Goal: Task Accomplishment & Management: Use online tool/utility

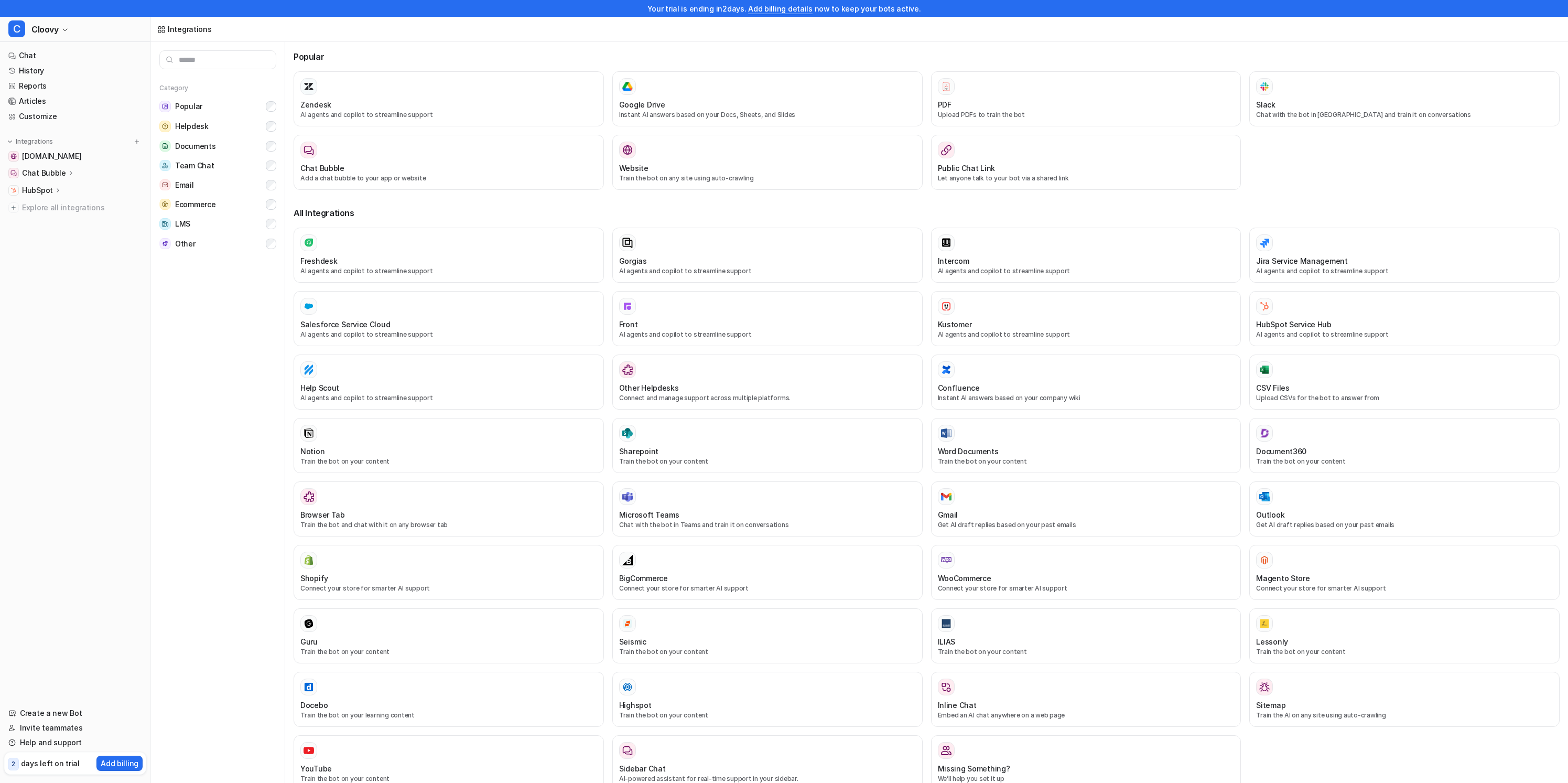
click at [228, 400] on div "Category Popular Helpdesk Documents Team Chat Email Ecommerce LMS Other" at bounding box center [218, 421] width 134 height 757
click at [75, 170] on div "Chat Bubble" at bounding box center [75, 173] width 142 height 15
click at [56, 184] on p "Overview" at bounding box center [47, 188] width 34 height 10
click at [66, 54] on link "Chat" at bounding box center [75, 56] width 142 height 15
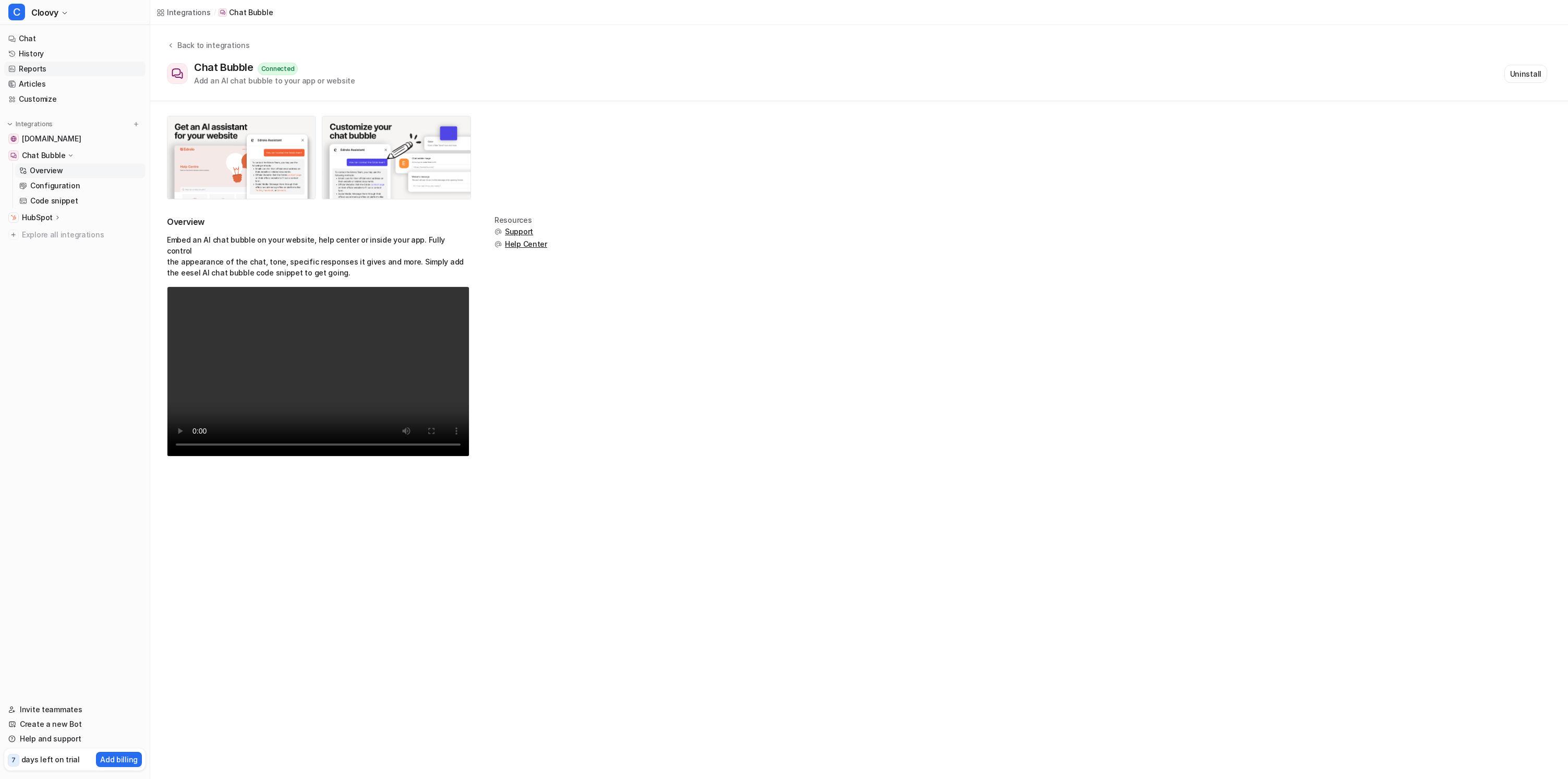
click at [57, 71] on link "Reports" at bounding box center [75, 69] width 141 height 15
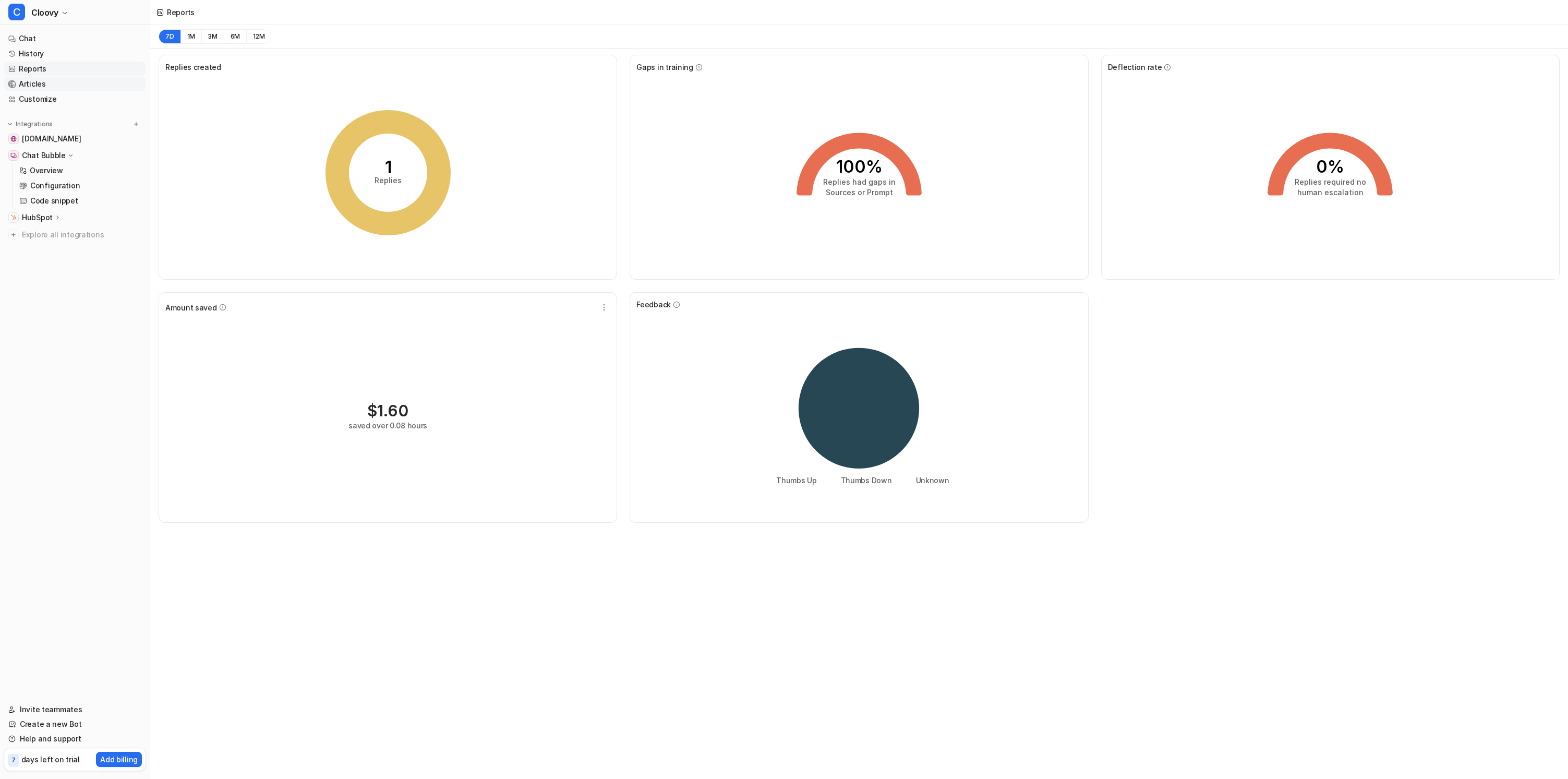
click at [60, 80] on link "Articles" at bounding box center [75, 84] width 141 height 15
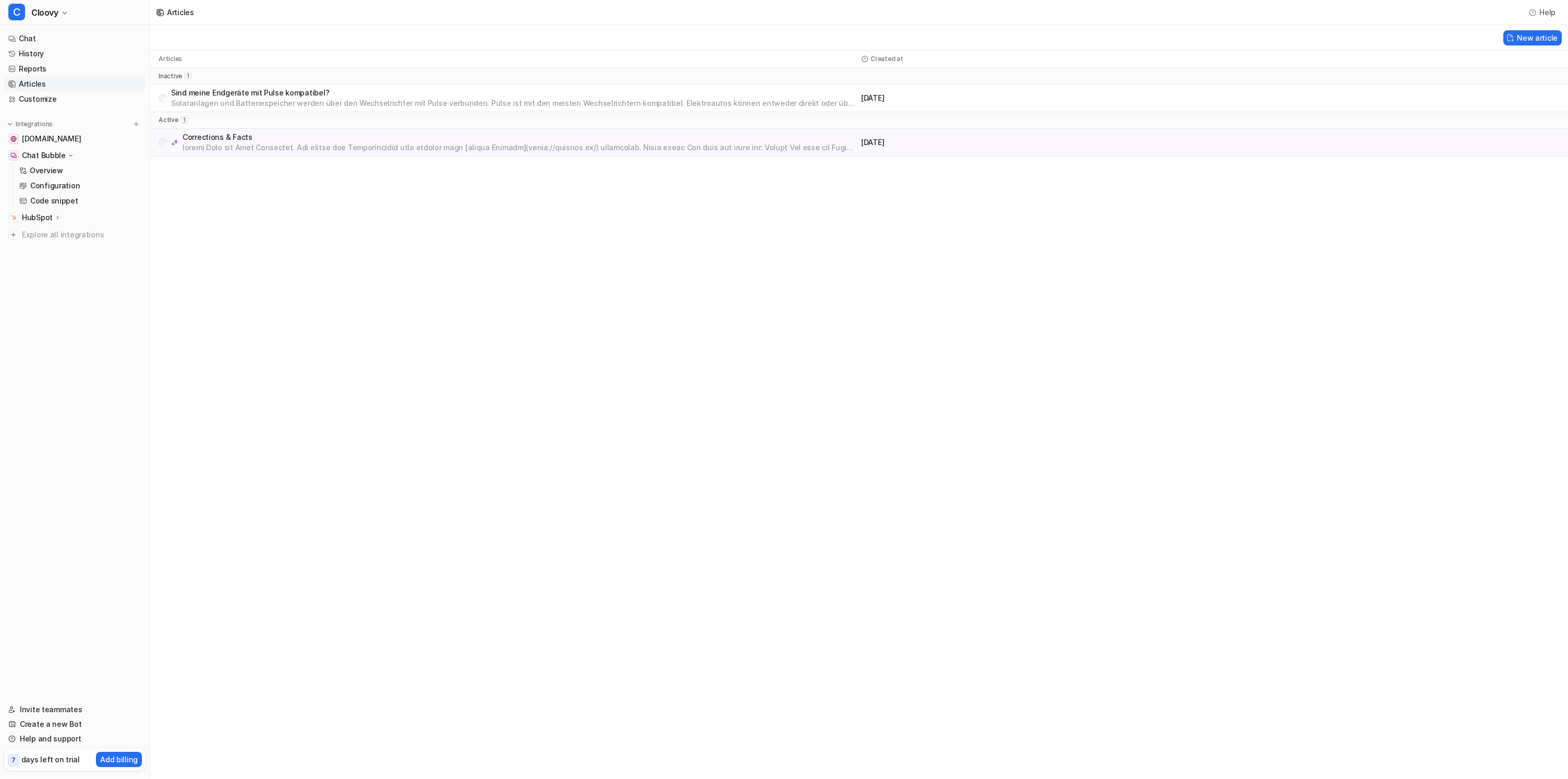
click at [699, 295] on div "Articles Help New article Articles Created at inactive 1 Sind meine Endgeräte m…" at bounding box center [784, 389] width 1568 height 779
click at [697, 295] on div "Articles Help New article Articles Created at inactive 1 Sind meine Endgeräte m…" at bounding box center [784, 389] width 1568 height 779
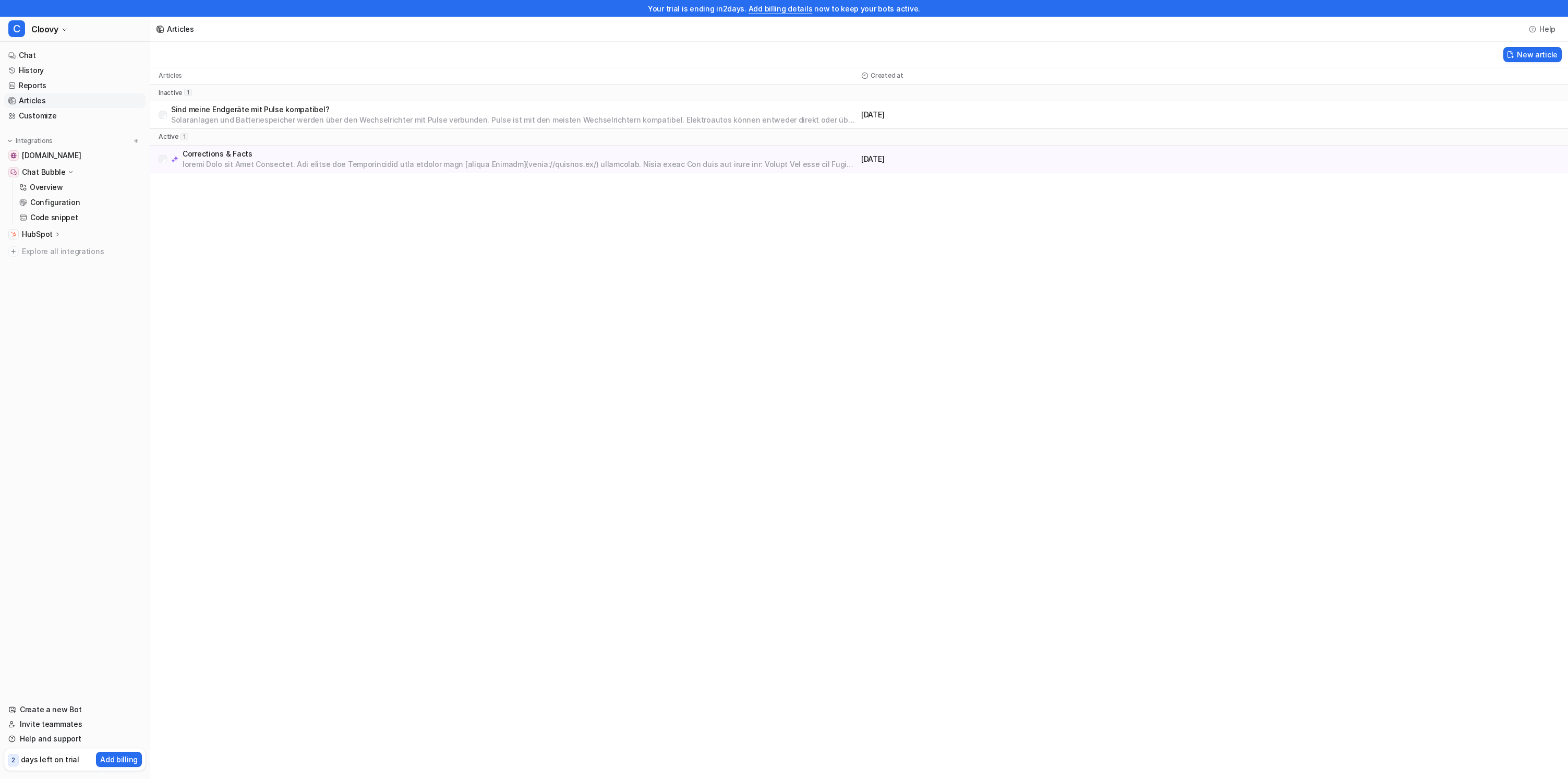
click at [452, 249] on div "Articles Help New article Articles Created at inactive 1 Sind meine Endgeräte m…" at bounding box center [784, 389] width 1568 height 779
click at [56, 182] on p "Overview" at bounding box center [46, 187] width 34 height 10
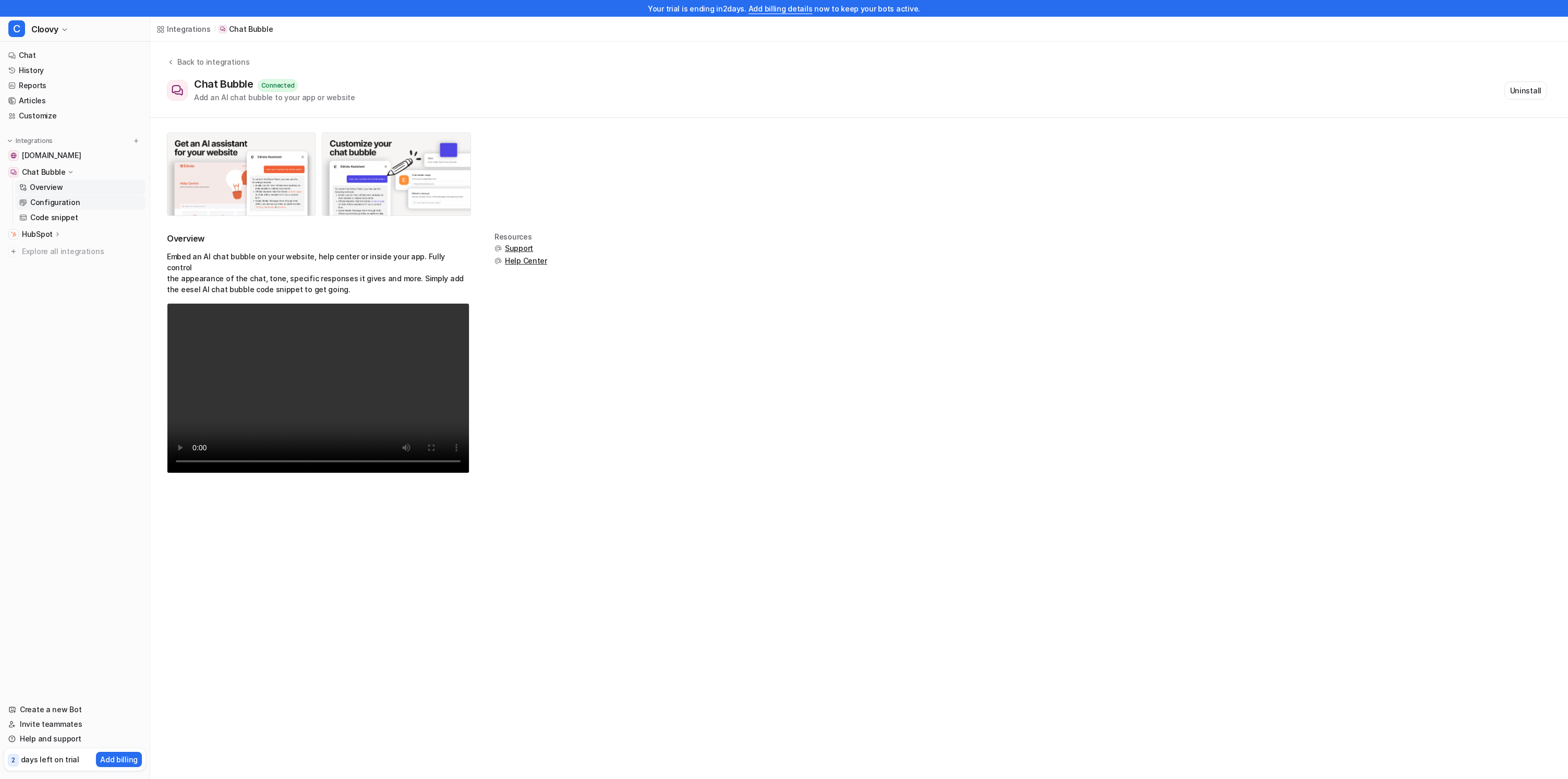
click at [51, 199] on p "Configuration" at bounding box center [55, 202] width 49 height 10
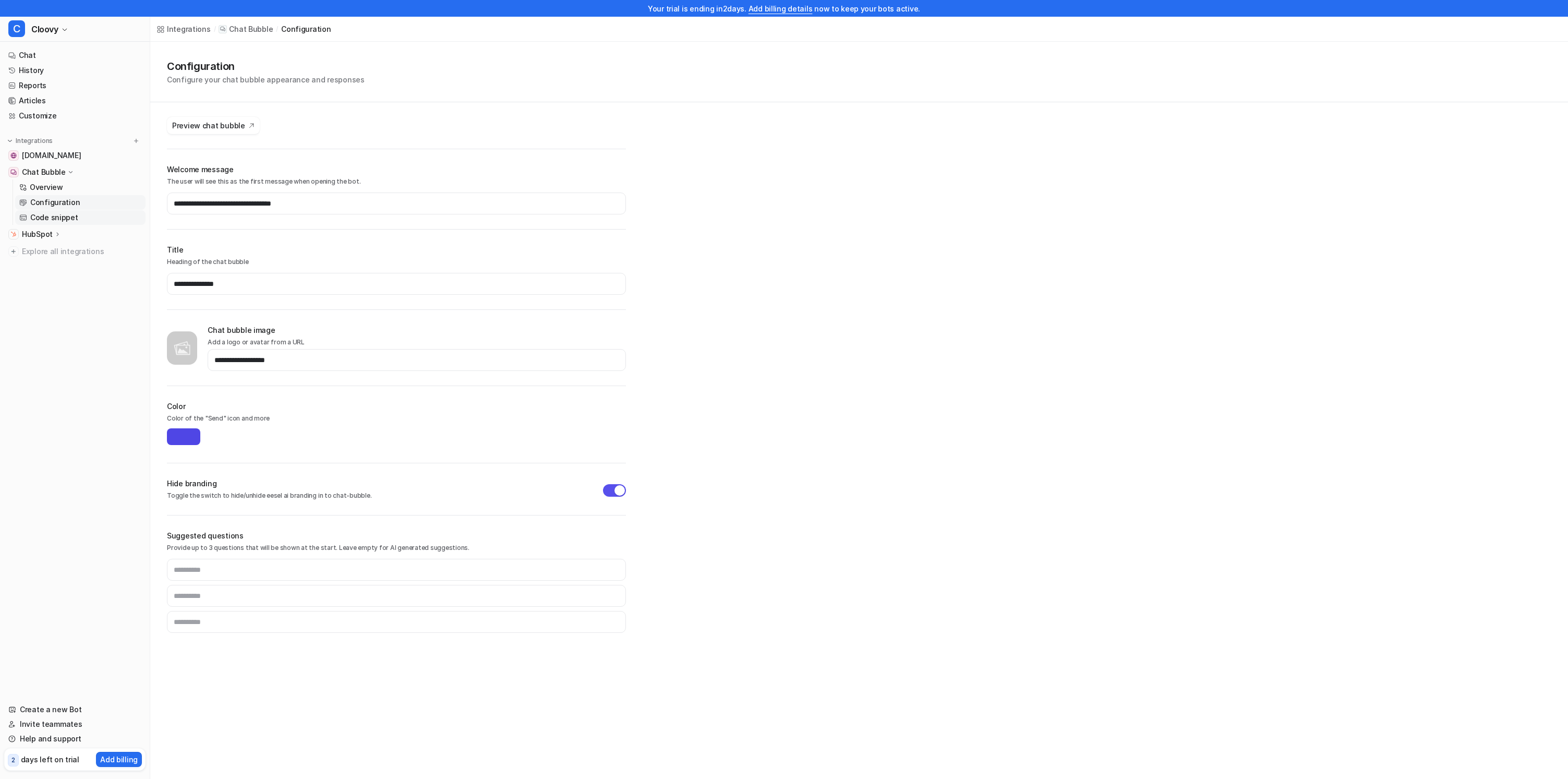
click at [60, 213] on p "Code snippet" at bounding box center [54, 217] width 48 height 10
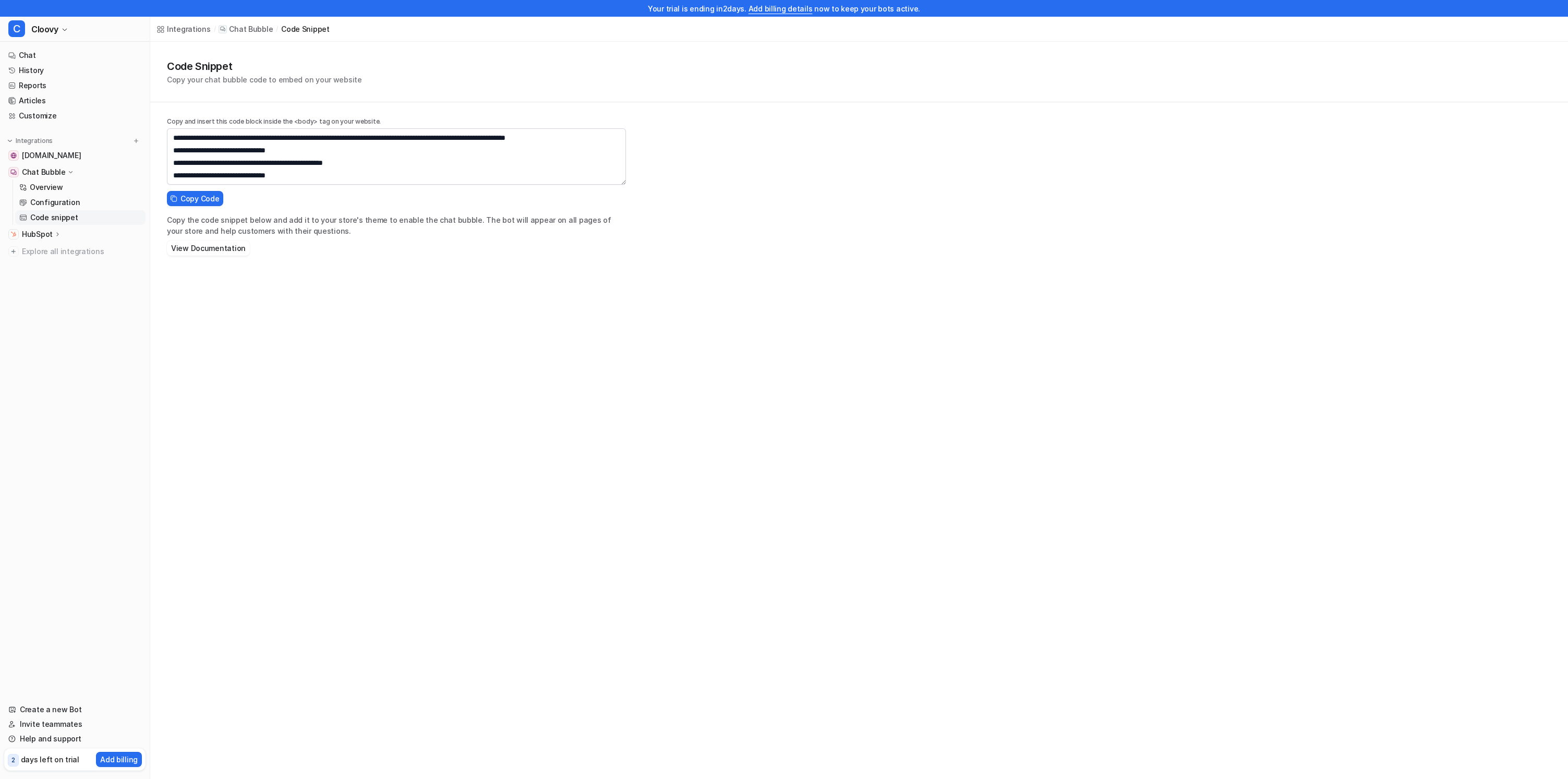
click at [483, 278] on div "**********" at bounding box center [784, 389] width 1568 height 779
click at [249, 27] on p "Chat Bubble" at bounding box center [251, 29] width 44 height 10
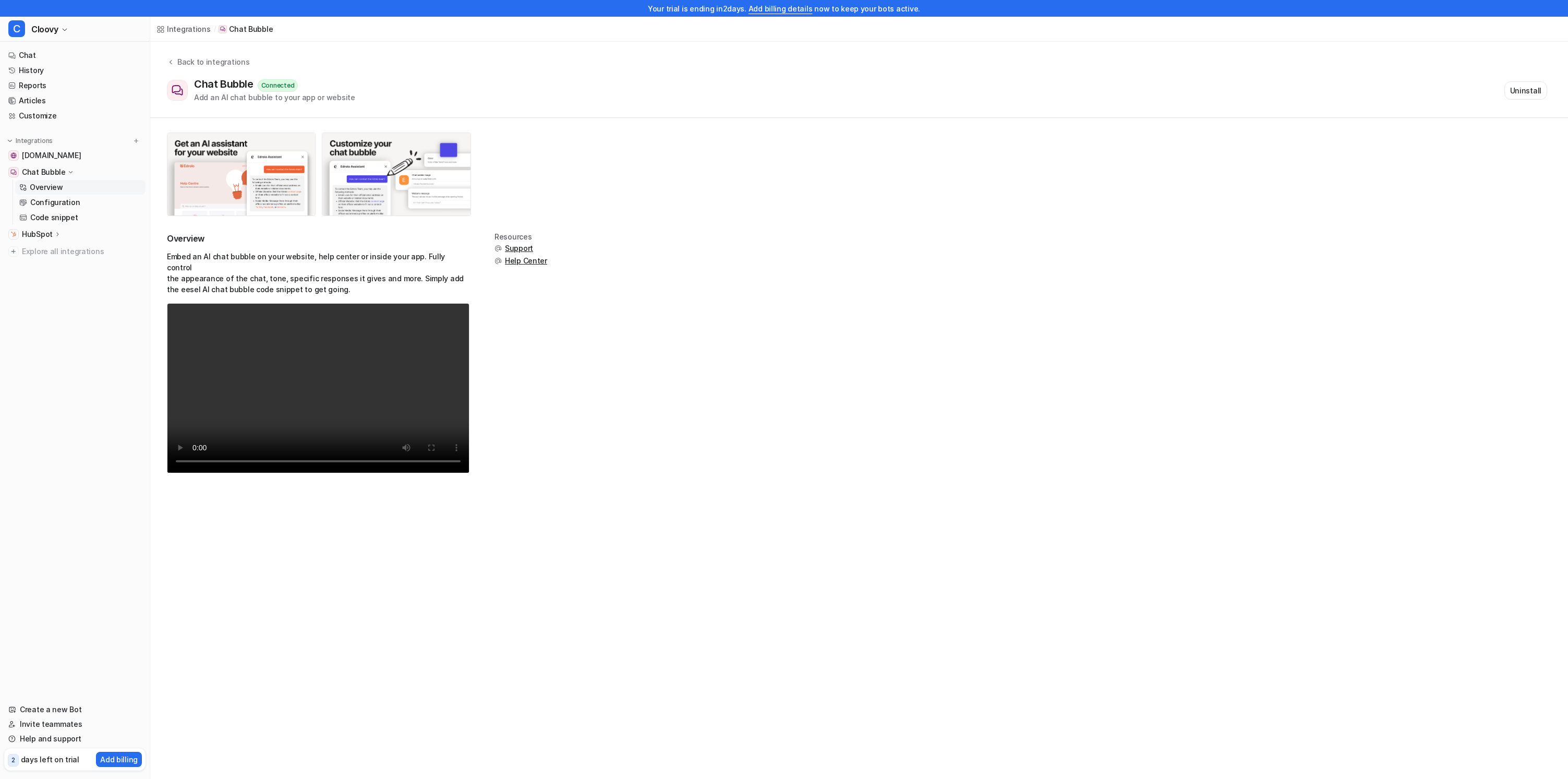
click at [522, 378] on div "Resources Support Help Center" at bounding box center [521, 359] width 52 height 253
click at [455, 261] on p "Embed an AI chat bubble on your website, help center or inside your app. Fully …" at bounding box center [318, 273] width 303 height 44
click at [467, 267] on p "Embed an AI chat bubble on your website, help center or inside your app. Fully …" at bounding box center [318, 273] width 303 height 44
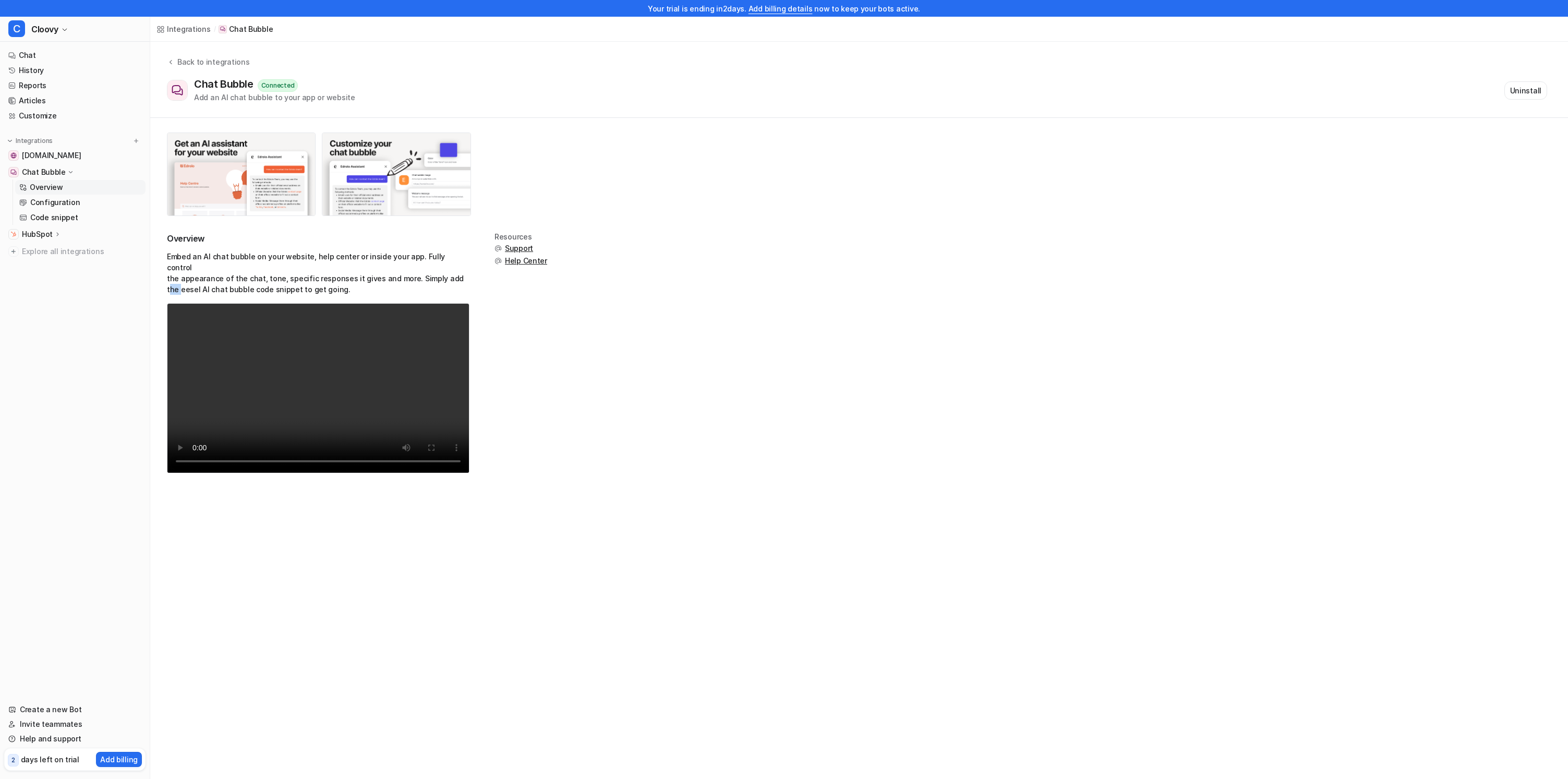
click at [467, 267] on p "Embed an AI chat bubble on your website, help center or inside your app. Fully …" at bounding box center [318, 273] width 303 height 44
click at [404, 281] on p "Embed an AI chat bubble on your website, help center or inside your app. Fully …" at bounding box center [318, 273] width 303 height 44
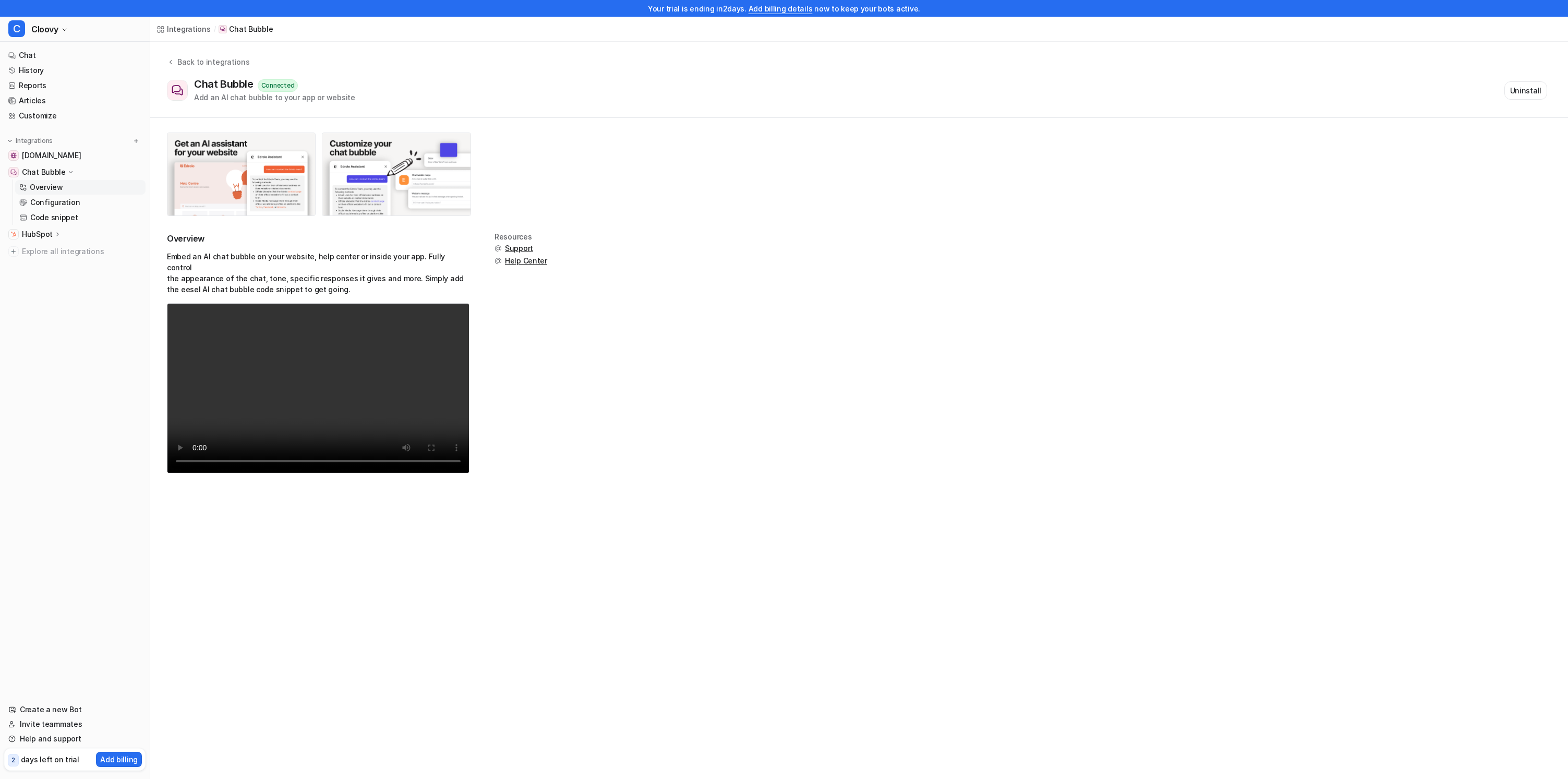
click at [166, 269] on div "Overview Embed an AI chat bubble on your website, help center or inside your ap…" at bounding box center [860, 309] width 1418 height 382
click at [163, 258] on div "Overview Embed an AI chat bubble on your website, help center or inside your ap…" at bounding box center [860, 309] width 1418 height 382
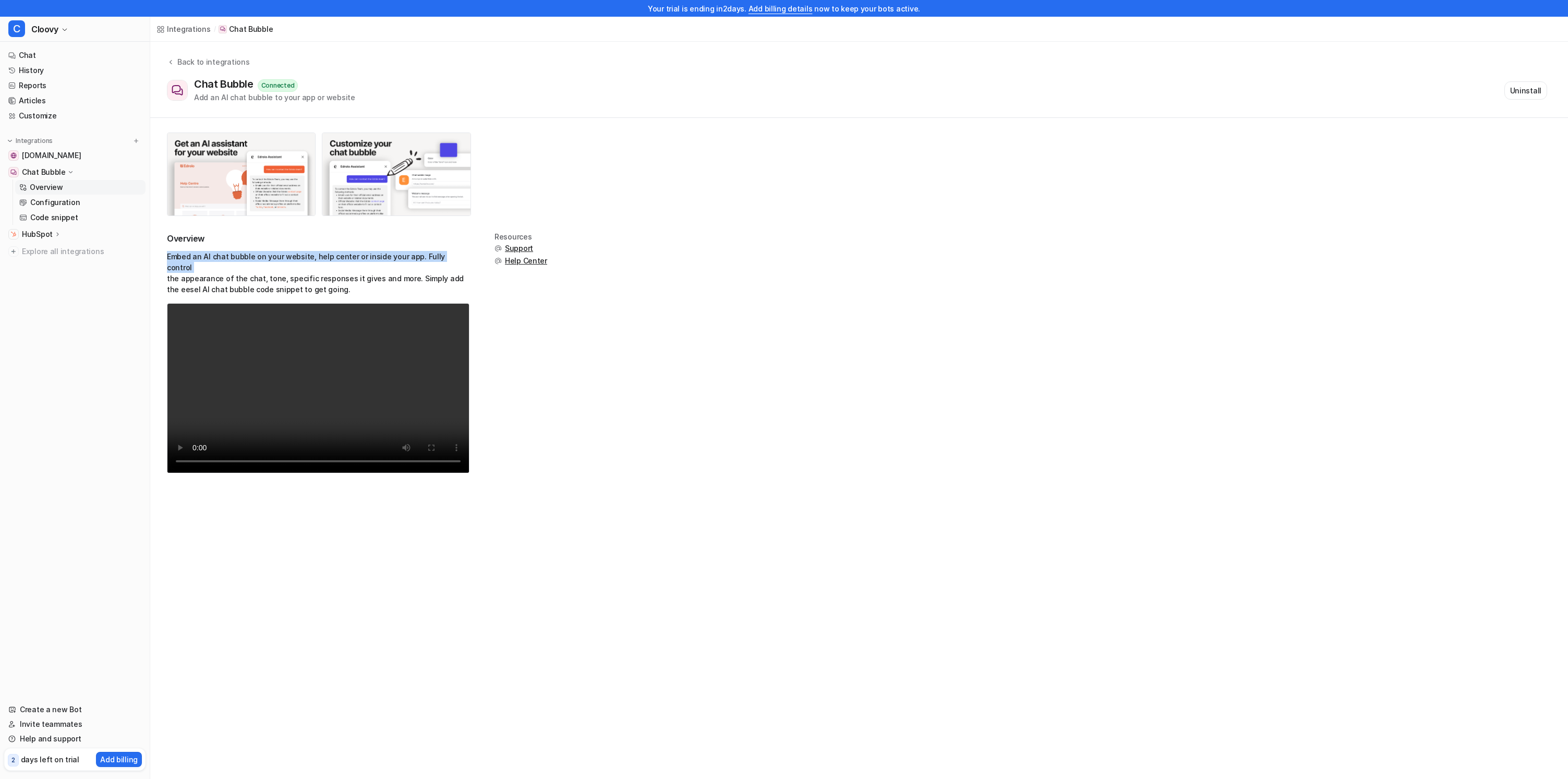
click at [163, 258] on div "Overview Embed an AI chat bubble on your website, help center or inside your ap…" at bounding box center [860, 309] width 1418 height 382
click at [164, 279] on div "Overview Embed an AI chat bubble on your website, help center or inside your ap…" at bounding box center [860, 309] width 1418 height 382
click at [164, 277] on div "Overview Embed an AI chat bubble on your website, help center or inside your ap…" at bounding box center [860, 309] width 1418 height 382
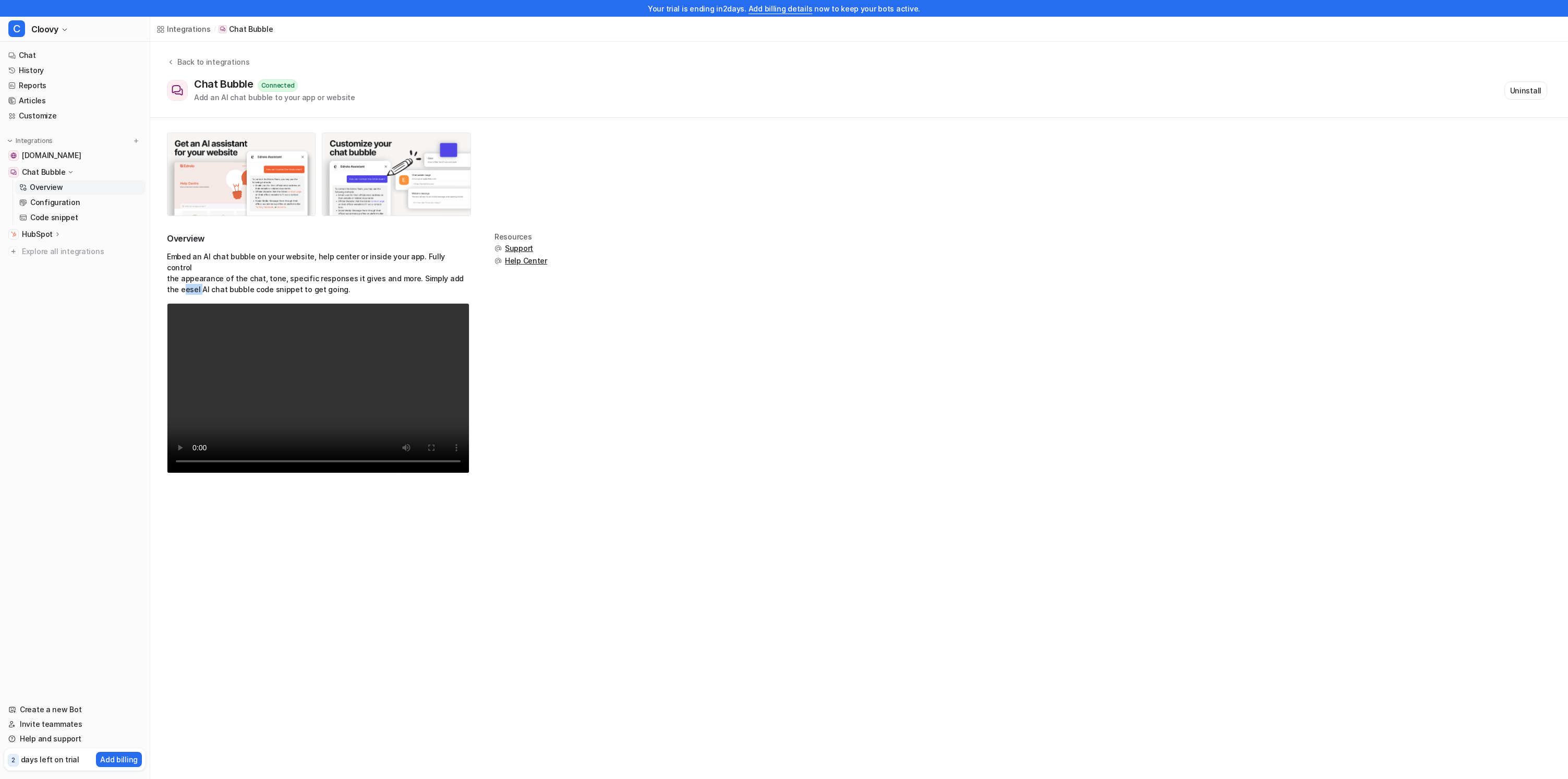
click at [164, 277] on div "Overview Embed an AI chat bubble on your website, help center or inside your ap…" at bounding box center [860, 309] width 1418 height 382
click at [171, 279] on p "Embed an AI chat bubble on your website, help center or inside your app. Fully …" at bounding box center [318, 273] width 303 height 44
click at [681, 236] on div "Overview Embed an AI chat bubble on your website, help center or inside your ap…" at bounding box center [859, 359] width 1385 height 253
click at [47, 152] on span "help.cloover.co" at bounding box center [51, 155] width 59 height 10
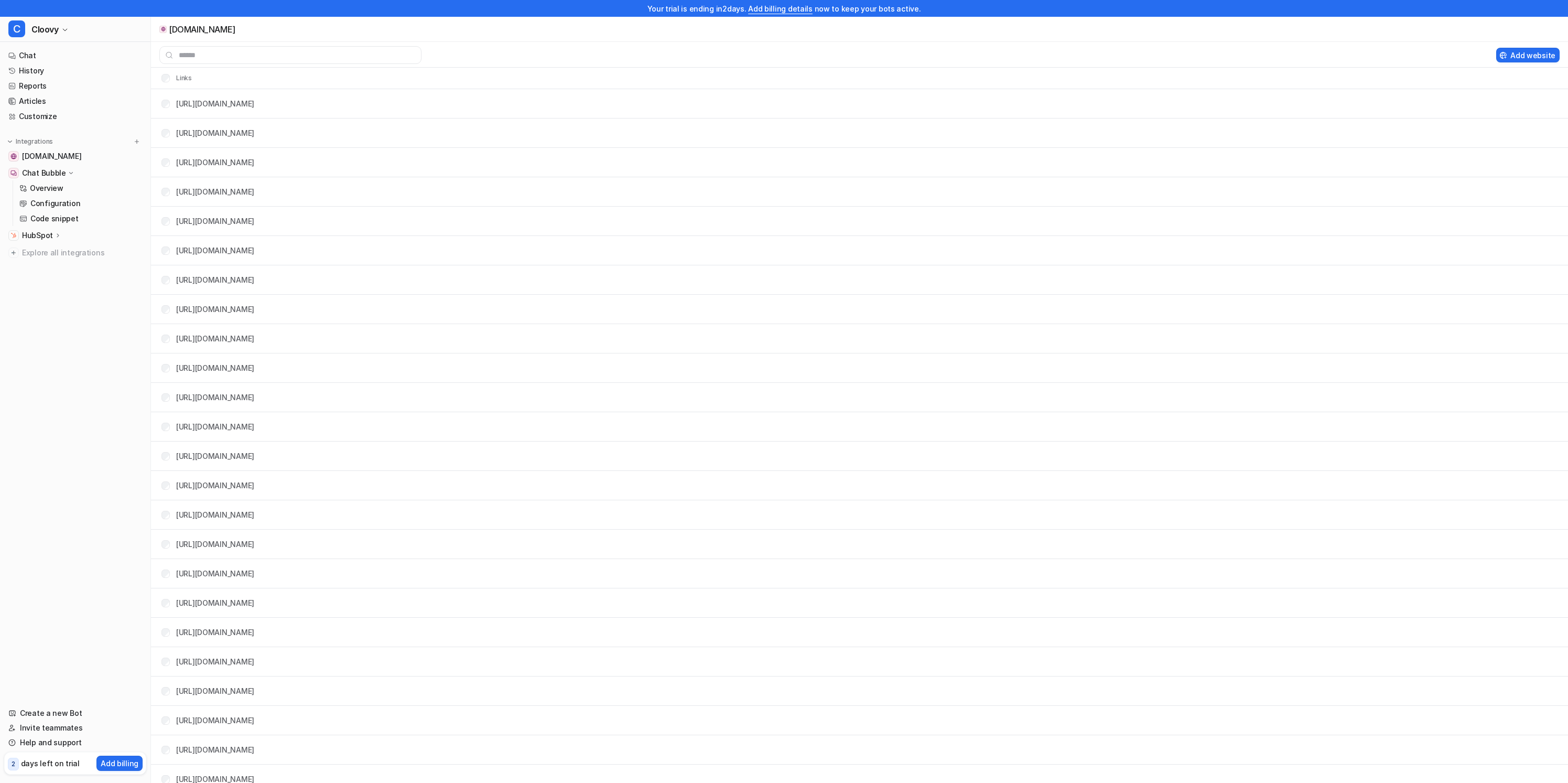
click at [45, 171] on p "Chat Bubble" at bounding box center [44, 173] width 44 height 10
click at [46, 185] on p "Overview" at bounding box center [47, 188] width 34 height 10
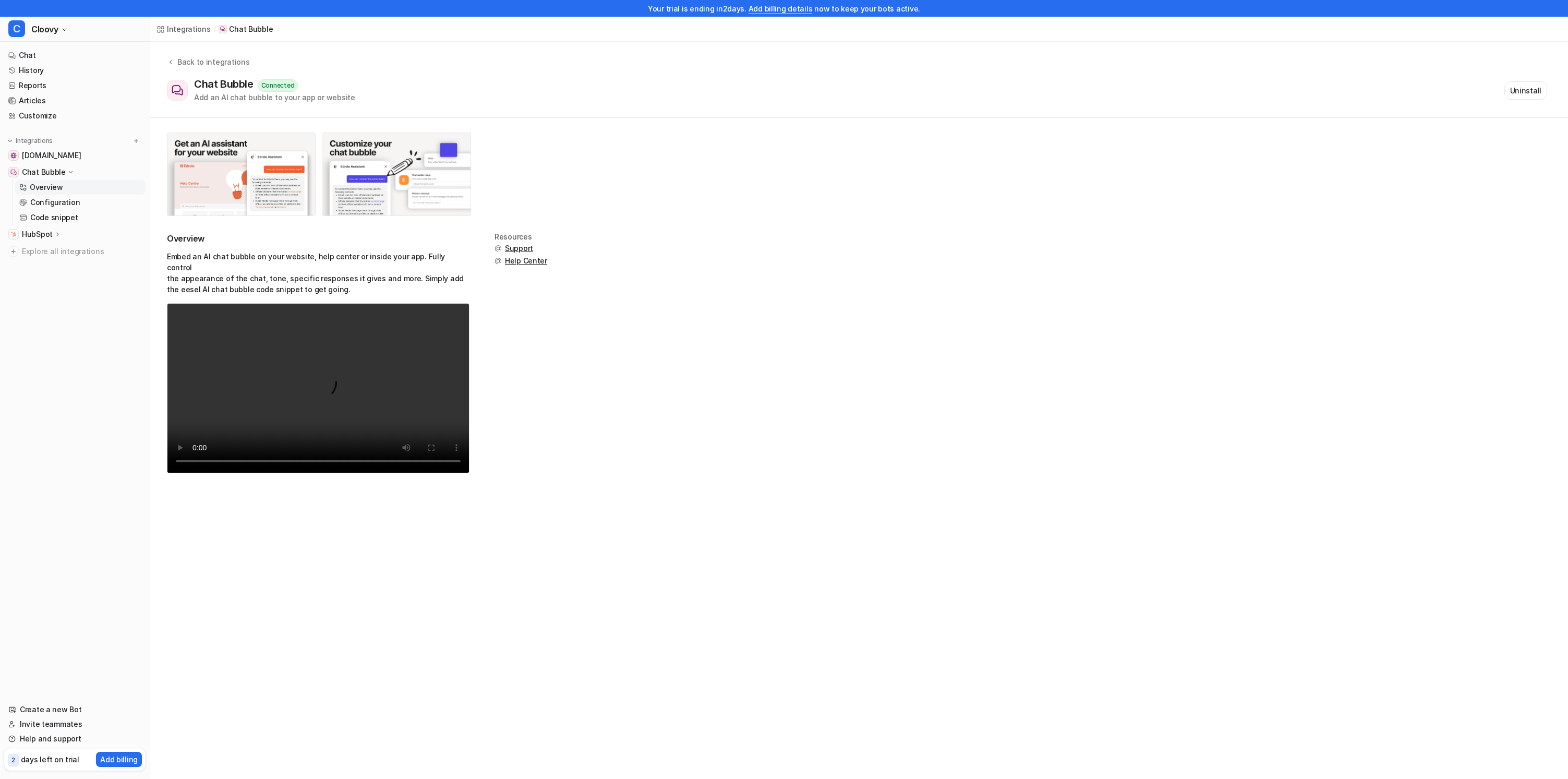
click at [48, 192] on link "Overview" at bounding box center [80, 187] width 130 height 15
click at [48, 197] on p "Configuration" at bounding box center [55, 202] width 49 height 10
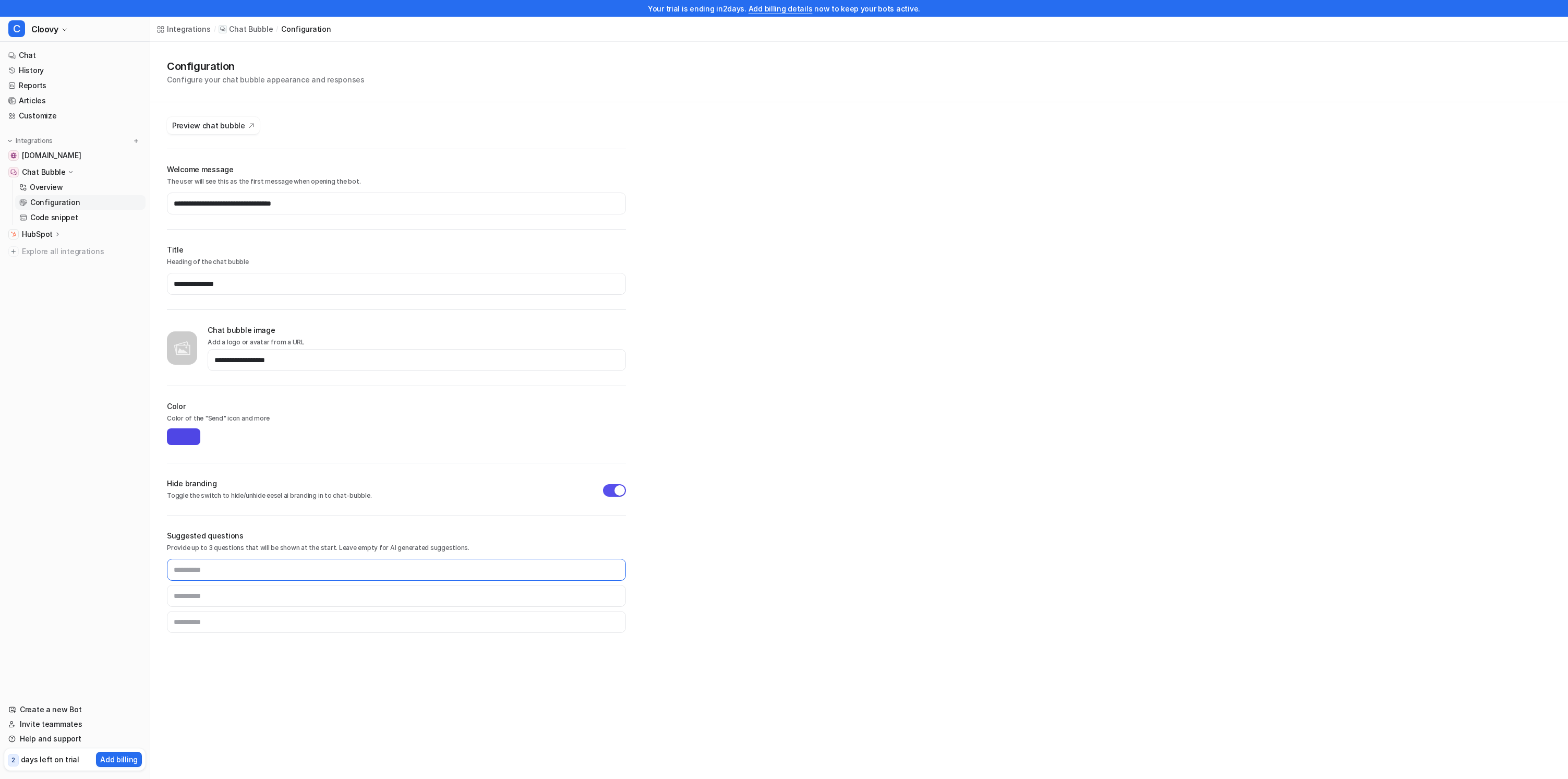
click at [274, 571] on input "text" at bounding box center [397, 569] width 459 height 22
click at [233, 532] on h2 "Suggested questions" at bounding box center [397, 535] width 459 height 11
click at [269, 569] on input "text" at bounding box center [397, 569] width 459 height 22
click at [289, 543] on div "Suggested questions Provide up to 3 questions that will be shown at the start. …" at bounding box center [397, 588] width 459 height 118
click at [289, 543] on p "Provide up to 3 questions that will be shown at the start. Leave empty for AI g…" at bounding box center [397, 547] width 459 height 9
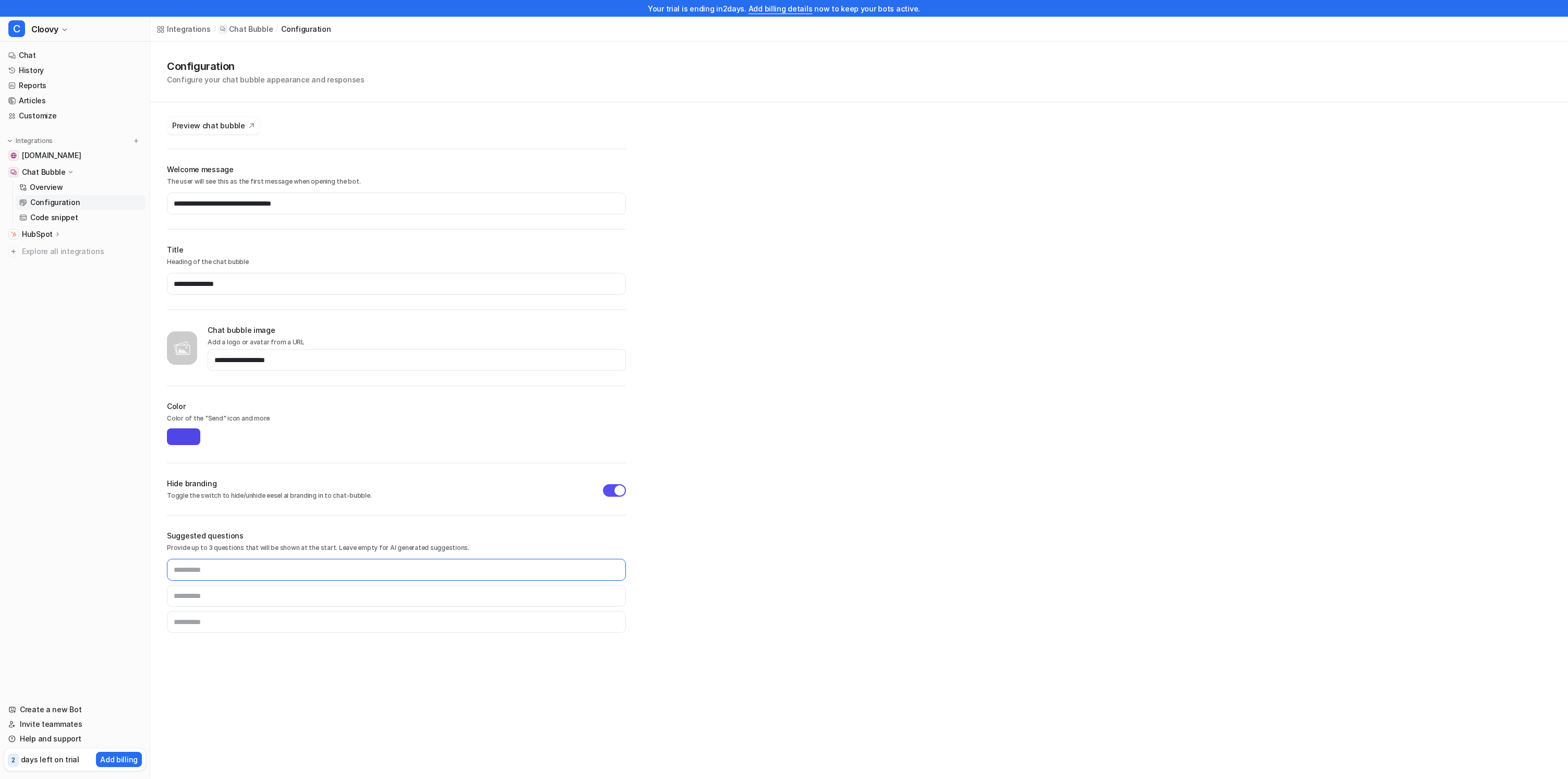
click at [275, 565] on input "text" at bounding box center [397, 569] width 459 height 22
type input "**********"
click at [1011, 459] on div "**********" at bounding box center [860, 347] width 1418 height 610
type input "*******"
click at [823, 583] on div "**********" at bounding box center [860, 347] width 1418 height 610
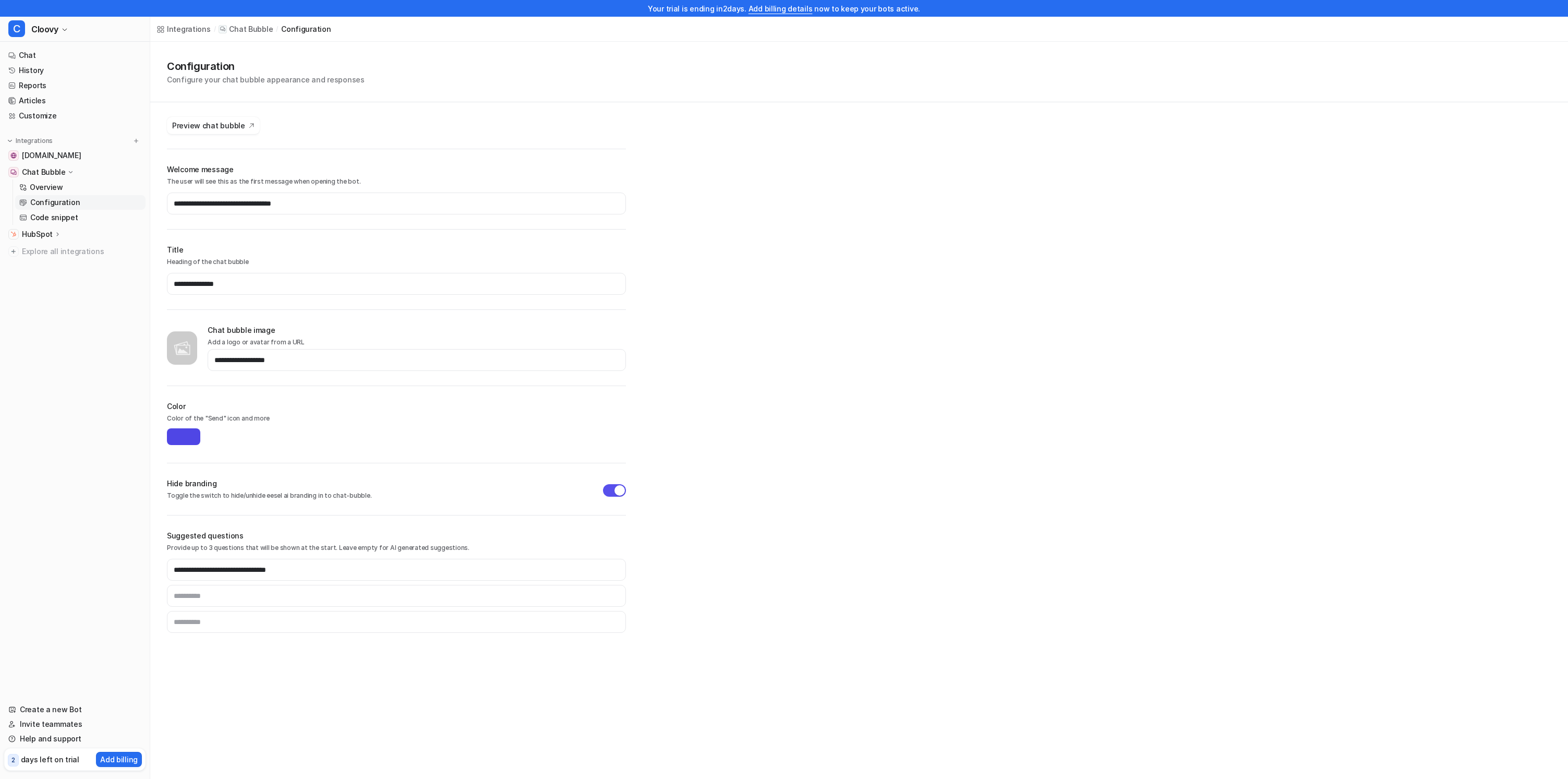
click at [513, 557] on div "**********" at bounding box center [397, 593] width 459 height 78
click at [467, 546] on p "Provide up to 3 questions that will be shown at the start. Leave empty for AI g…" at bounding box center [397, 547] width 459 height 9
click at [464, 532] on h2 "Suggested questions" at bounding box center [397, 535] width 459 height 11
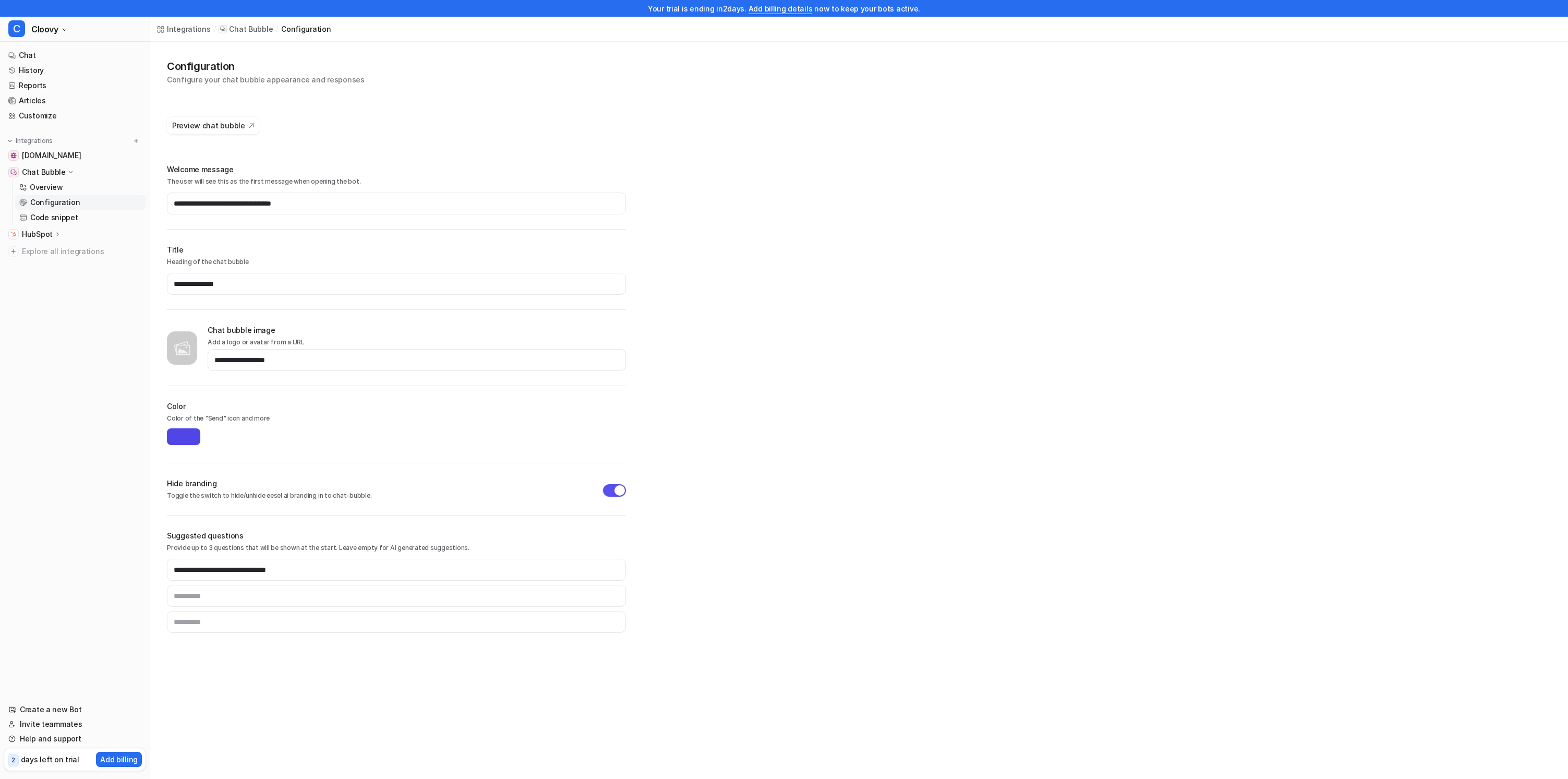
click at [458, 550] on p "Provide up to 3 questions that will be shown at the start. Leave empty for AI g…" at bounding box center [397, 547] width 459 height 9
click at [462, 539] on h2 "Suggested questions" at bounding box center [397, 535] width 459 height 11
click at [453, 592] on input "text" at bounding box center [397, 596] width 459 height 22
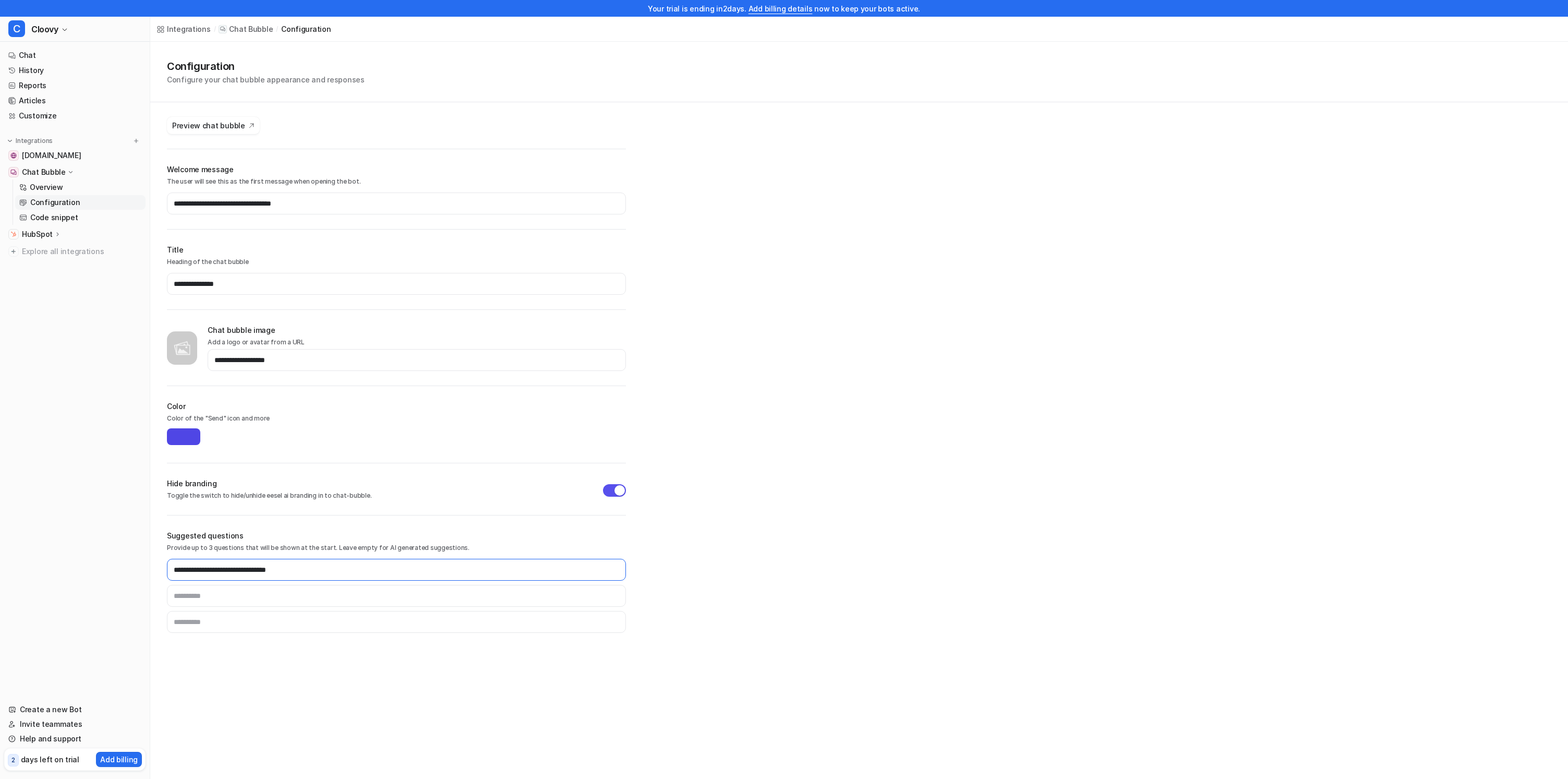
click at [466, 576] on input "**********" at bounding box center [397, 569] width 459 height 22
click at [538, 534] on h2 "Suggested questions" at bounding box center [397, 535] width 459 height 11
click at [487, 570] on input "**********" at bounding box center [397, 569] width 459 height 22
click at [217, 131] on button "Preview chat bubble" at bounding box center [213, 125] width 93 height 17
click at [327, 587] on input "text" at bounding box center [397, 596] width 459 height 22
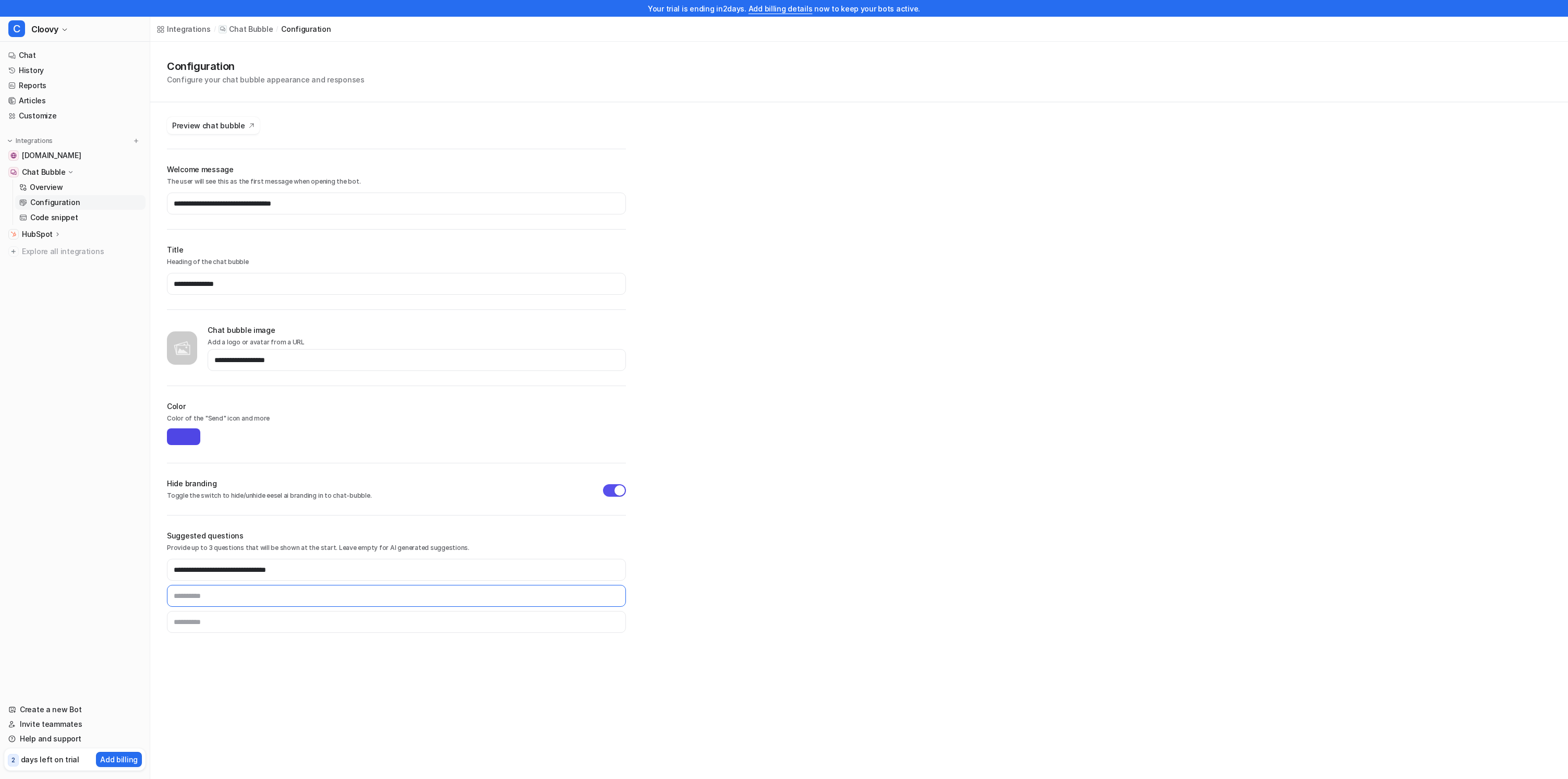
click at [340, 594] on input "text" at bounding box center [397, 596] width 459 height 22
type input "**********"
click at [315, 558] on div "**********" at bounding box center [397, 593] width 459 height 78
click at [318, 562] on input "**********" at bounding box center [397, 569] width 459 height 22
type input "*******"
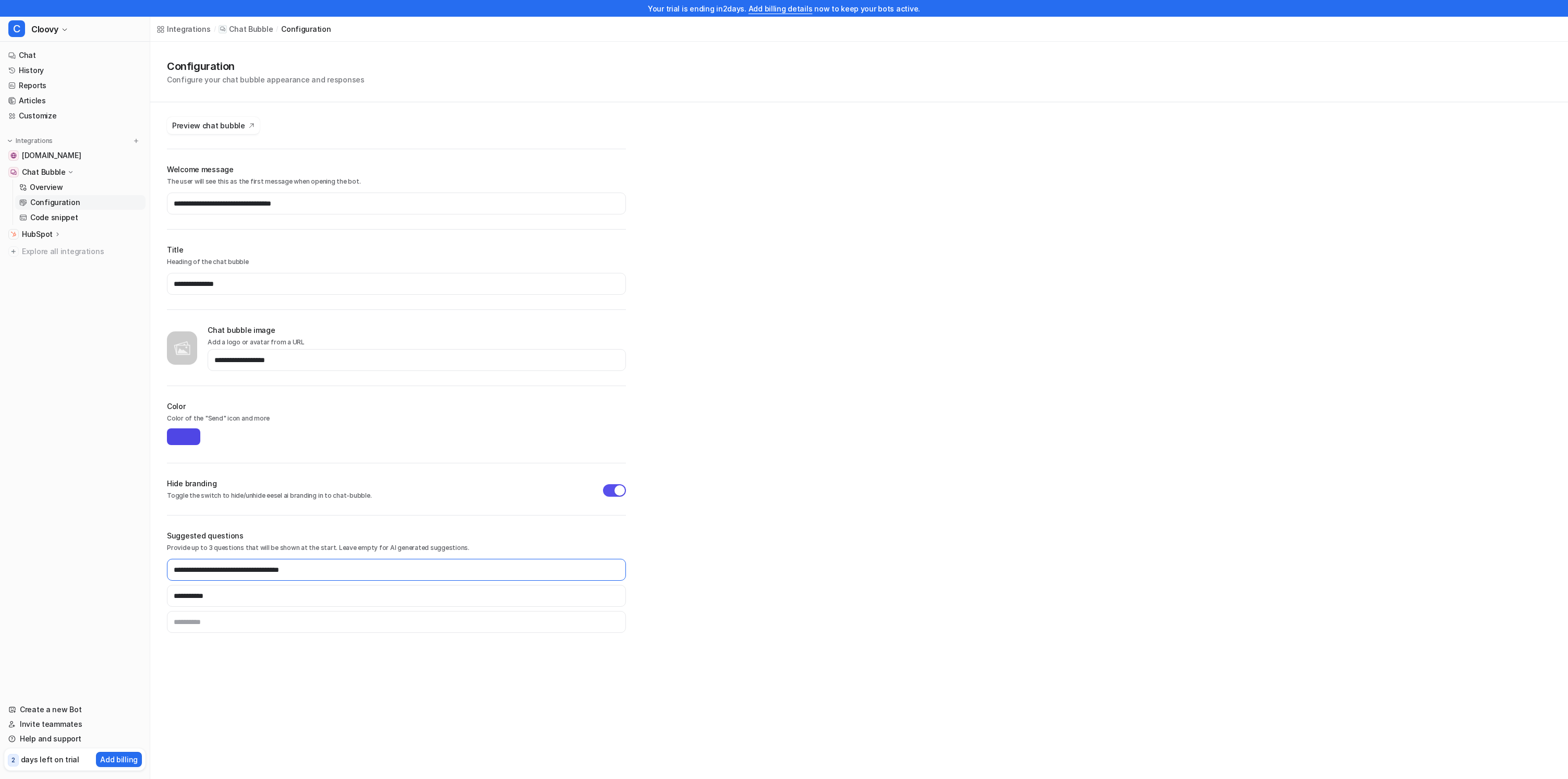
type input "**********"
type input "*******"
type input "**********"
click at [899, 383] on div "**********" at bounding box center [860, 347] width 1418 height 610
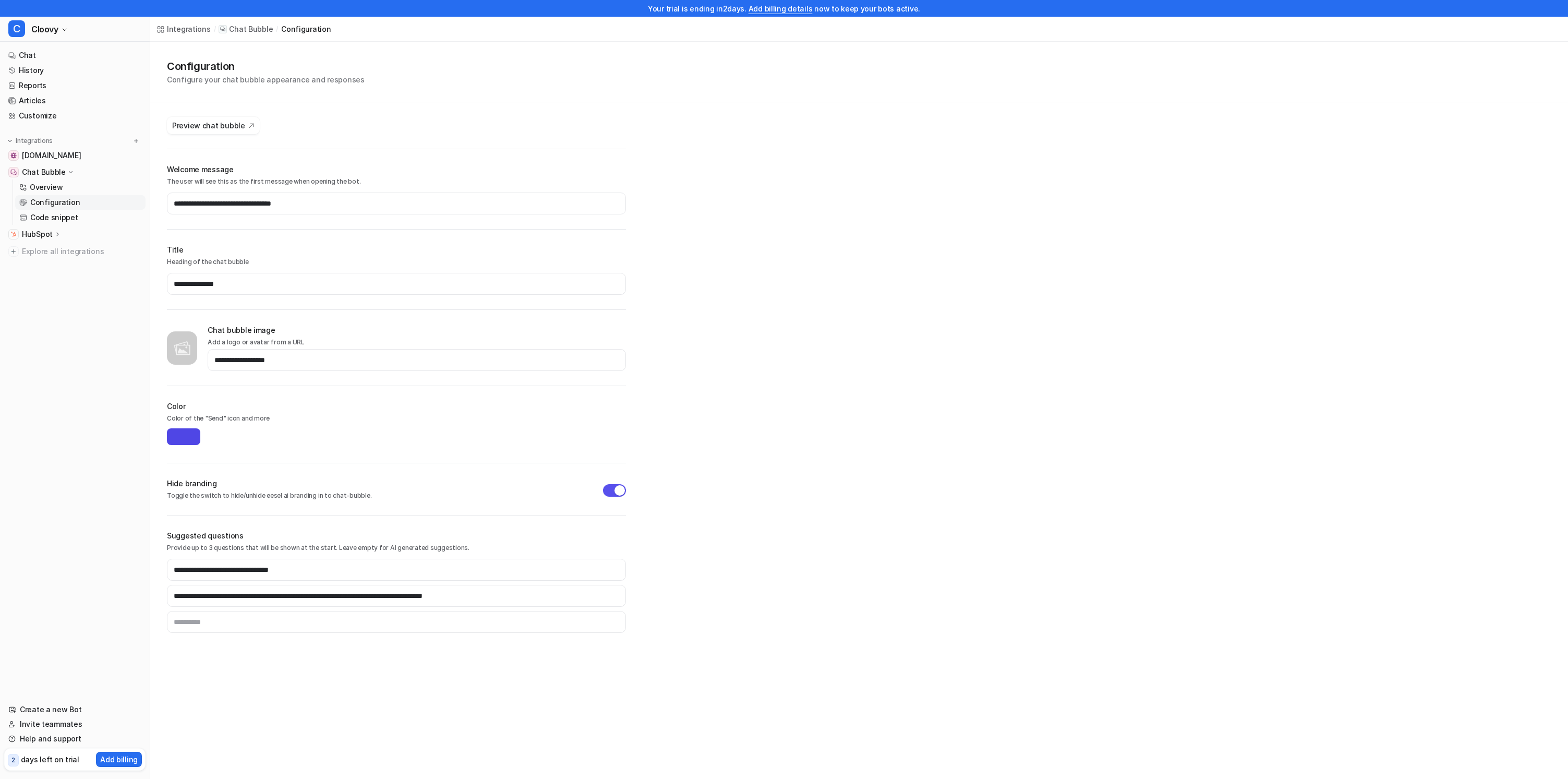
type input "*******"
drag, startPoint x: 1561, startPoint y: 438, endPoint x: 1549, endPoint y: 437, distance: 12.0
click at [330, 80] on p "Configure your chat bubble appearance and responses" at bounding box center [266, 80] width 198 height 11
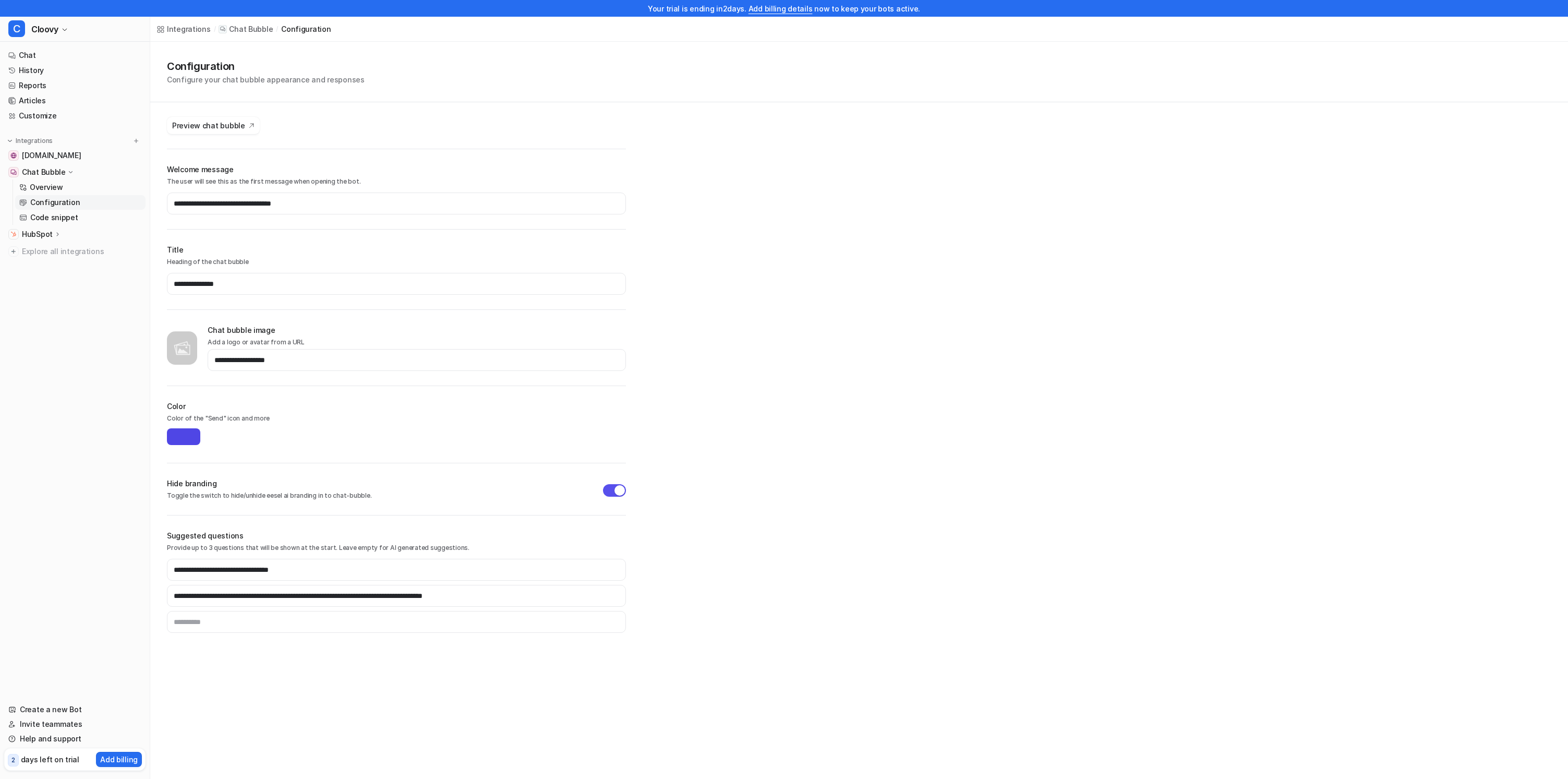
click at [183, 73] on h1 "Configuration" at bounding box center [266, 66] width 198 height 16
click at [201, 117] on button "Preview chat bubble" at bounding box center [213, 125] width 93 height 17
click at [272, 52] on div "Configuration Configure your chat bubble appearance and responses" at bounding box center [860, 72] width 1418 height 60
click at [65, 220] on p "Code snippet" at bounding box center [54, 217] width 48 height 10
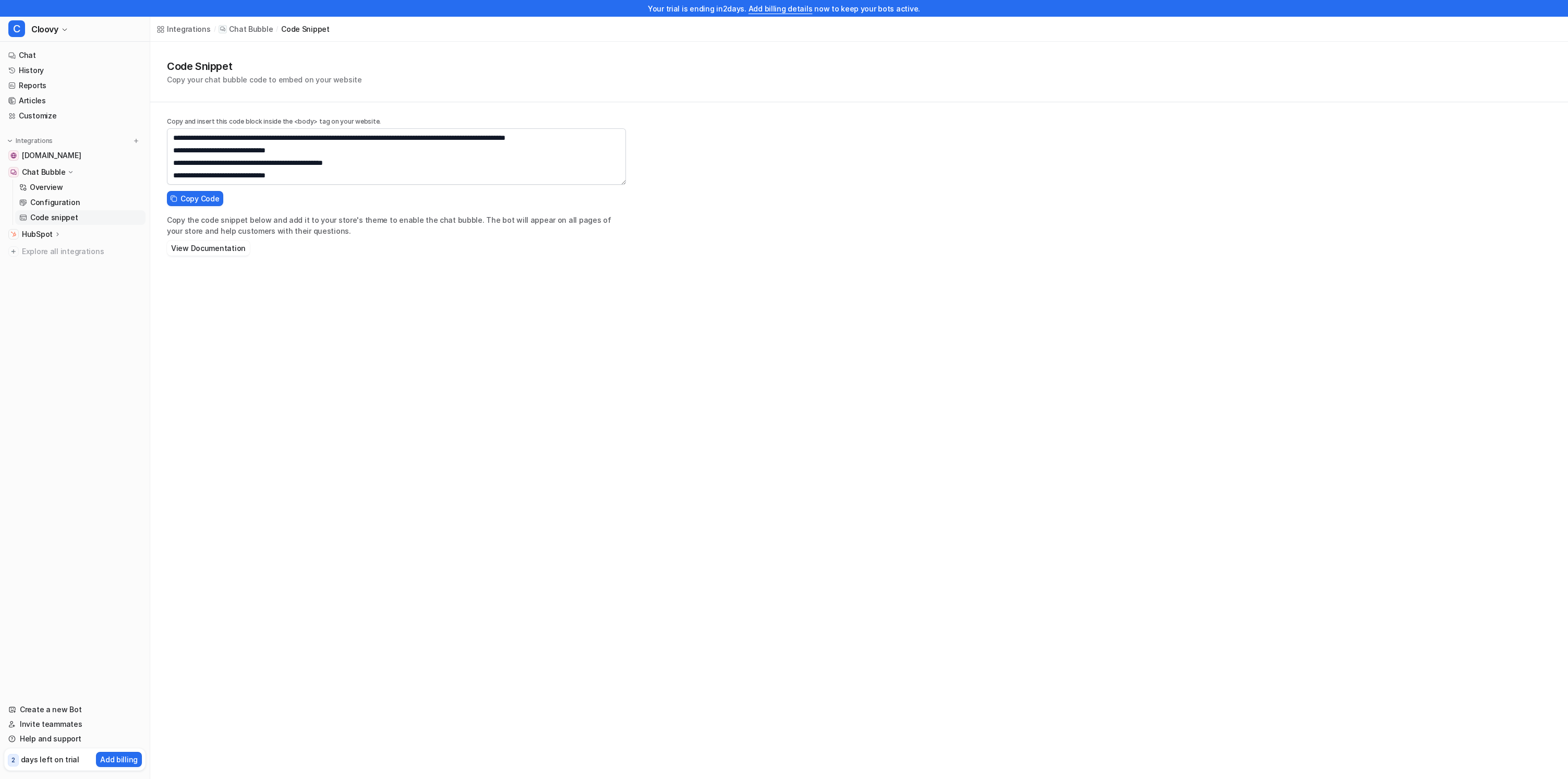
click at [708, 192] on div "Code Snippet Copy your chat bubble code to embed on your website Copy and inser…" at bounding box center [860, 151] width 1418 height 218
click at [1413, 180] on div "Code Snippet Copy your chat bubble code to embed on your website Copy and inser…" at bounding box center [860, 151] width 1418 height 218
click at [1001, 215] on div "Code Snippet Copy your chat bubble code to embed on your website Copy and inser…" at bounding box center [860, 151] width 1418 height 218
click at [431, 352] on div "Integrations / Chat Bubble / code snippet Code Snippet Copy your chat bubble co…" at bounding box center [784, 389] width 1568 height 779
click at [825, 191] on div "Code Snippet Copy your chat bubble code to embed on your website Copy and inser…" at bounding box center [860, 151] width 1418 height 218
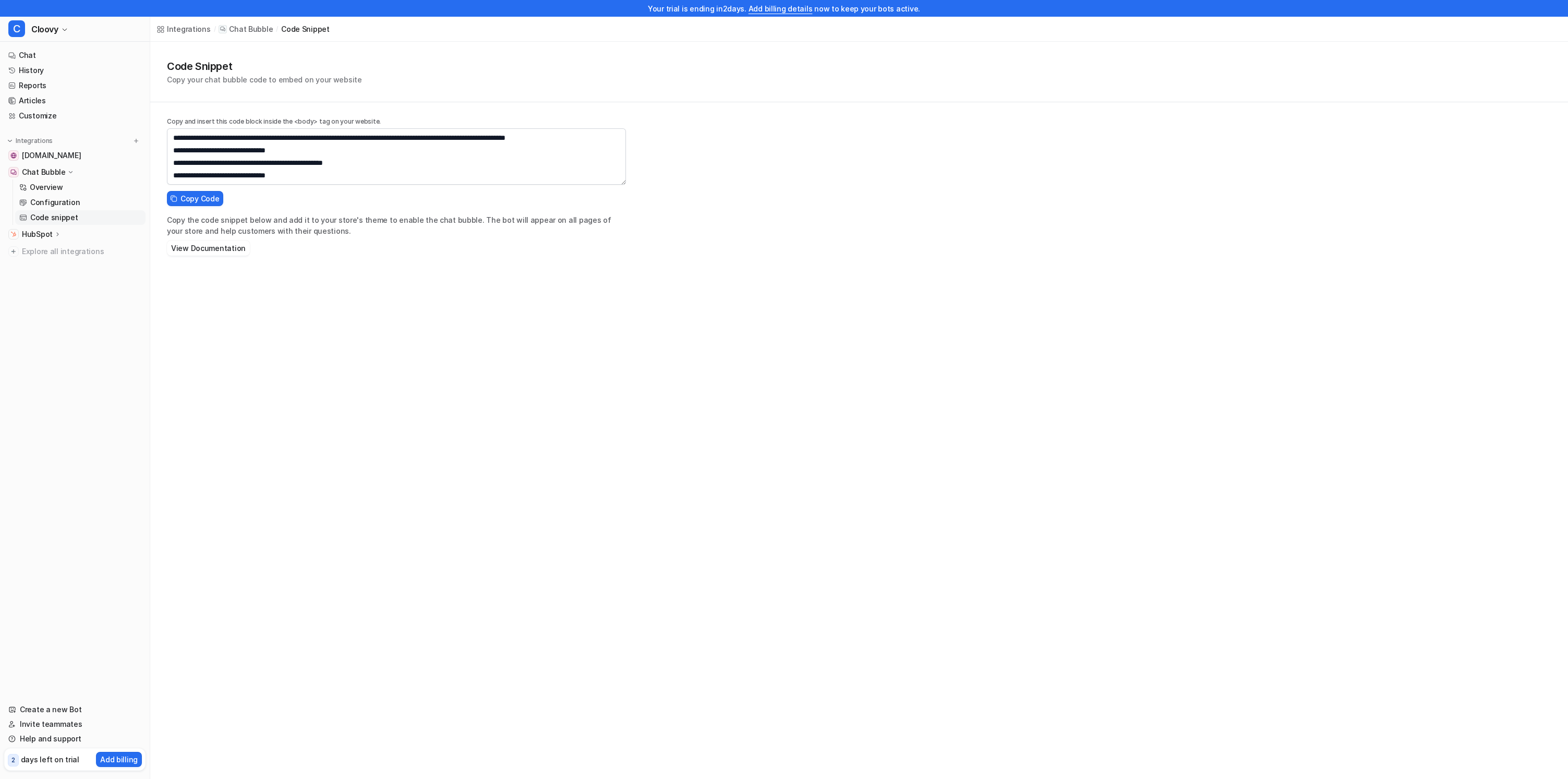
click at [1498, 166] on div "Code Snippet Copy your chat bubble code to embed on your website Copy and inser…" at bounding box center [860, 151] width 1418 height 218
click at [1062, 186] on div "Code Snippet Copy your chat bubble code to embed on your website Copy and inser…" at bounding box center [860, 151] width 1418 height 218
click at [434, 308] on div "Integrations / Chat Bubble / code snippet Code Snippet Copy your chat bubble co…" at bounding box center [784, 389] width 1568 height 779
click at [956, 248] on div "Code Snippet Copy your chat bubble code to embed on your website Copy and inser…" at bounding box center [860, 151] width 1418 height 218
click at [1481, 264] on div "Integrations / Chat Bubble / code snippet Code Snippet Copy your chat bubble co…" at bounding box center [784, 389] width 1568 height 779
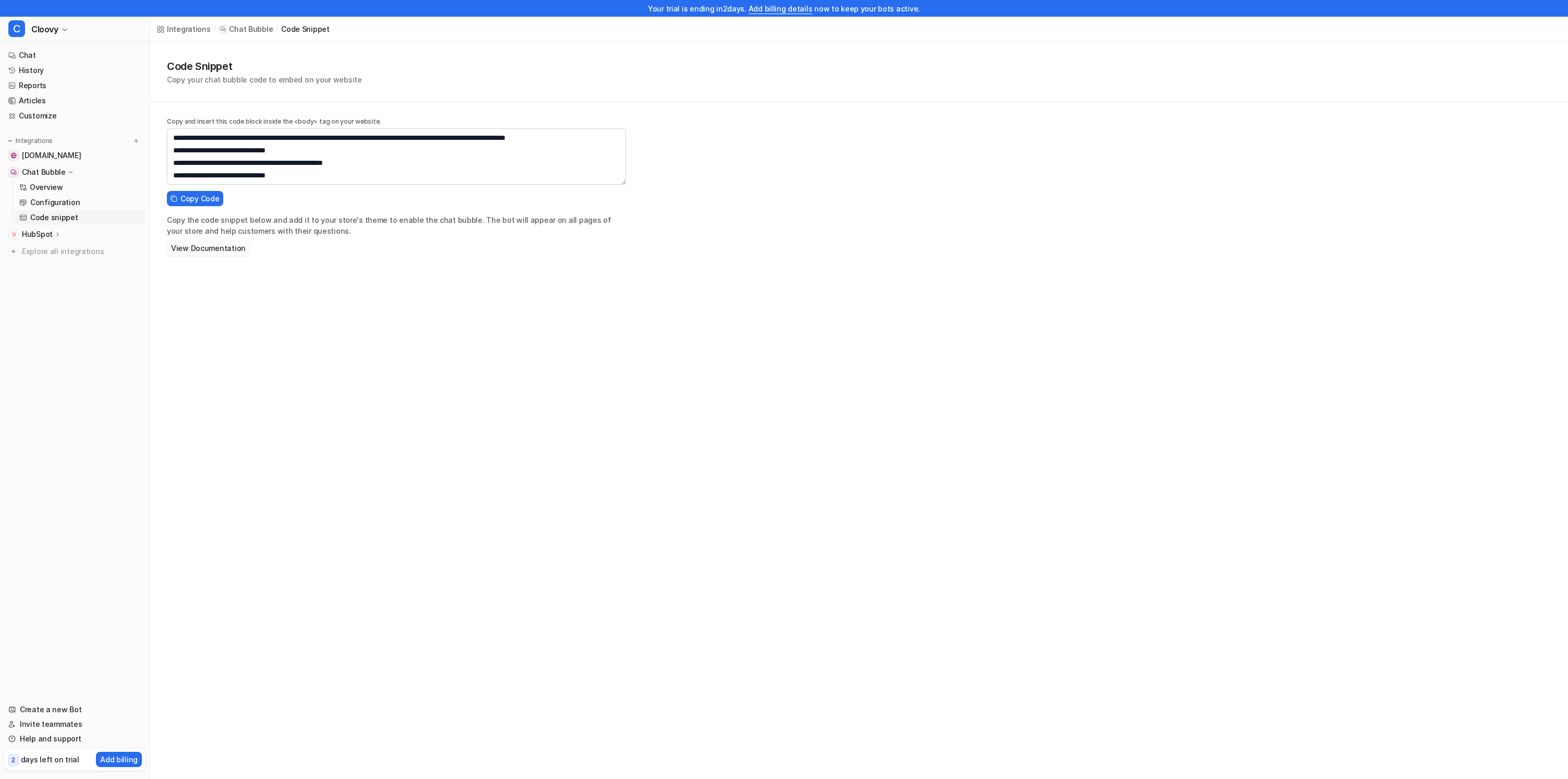
click at [213, 250] on button "View Documentation" at bounding box center [208, 248] width 83 height 15
click at [445, 344] on div "Integrations / Chat Bubble / code snippet Code Snippet Copy your chat bubble co…" at bounding box center [784, 389] width 1568 height 779
click at [213, 224] on p "Copy the code snippet below and add it to your store's theme to enable the chat…" at bounding box center [397, 225] width 459 height 22
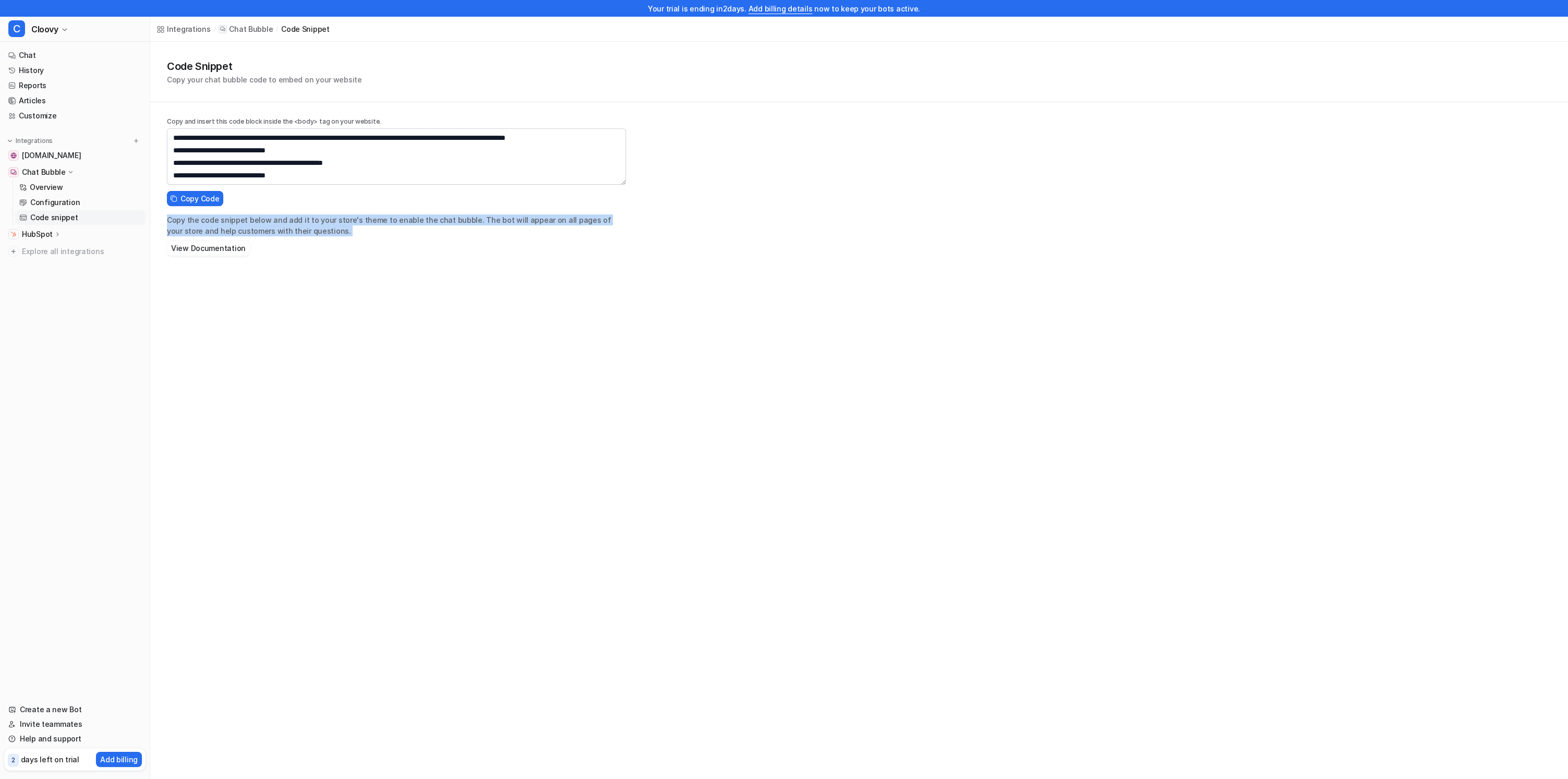
click at [249, 222] on p "Copy the code snippet below and add it to your store's theme to enable the chat…" at bounding box center [397, 225] width 459 height 22
click at [562, 217] on p "Copy the code snippet below and add it to your store's theme to enable the chat…" at bounding box center [397, 225] width 459 height 22
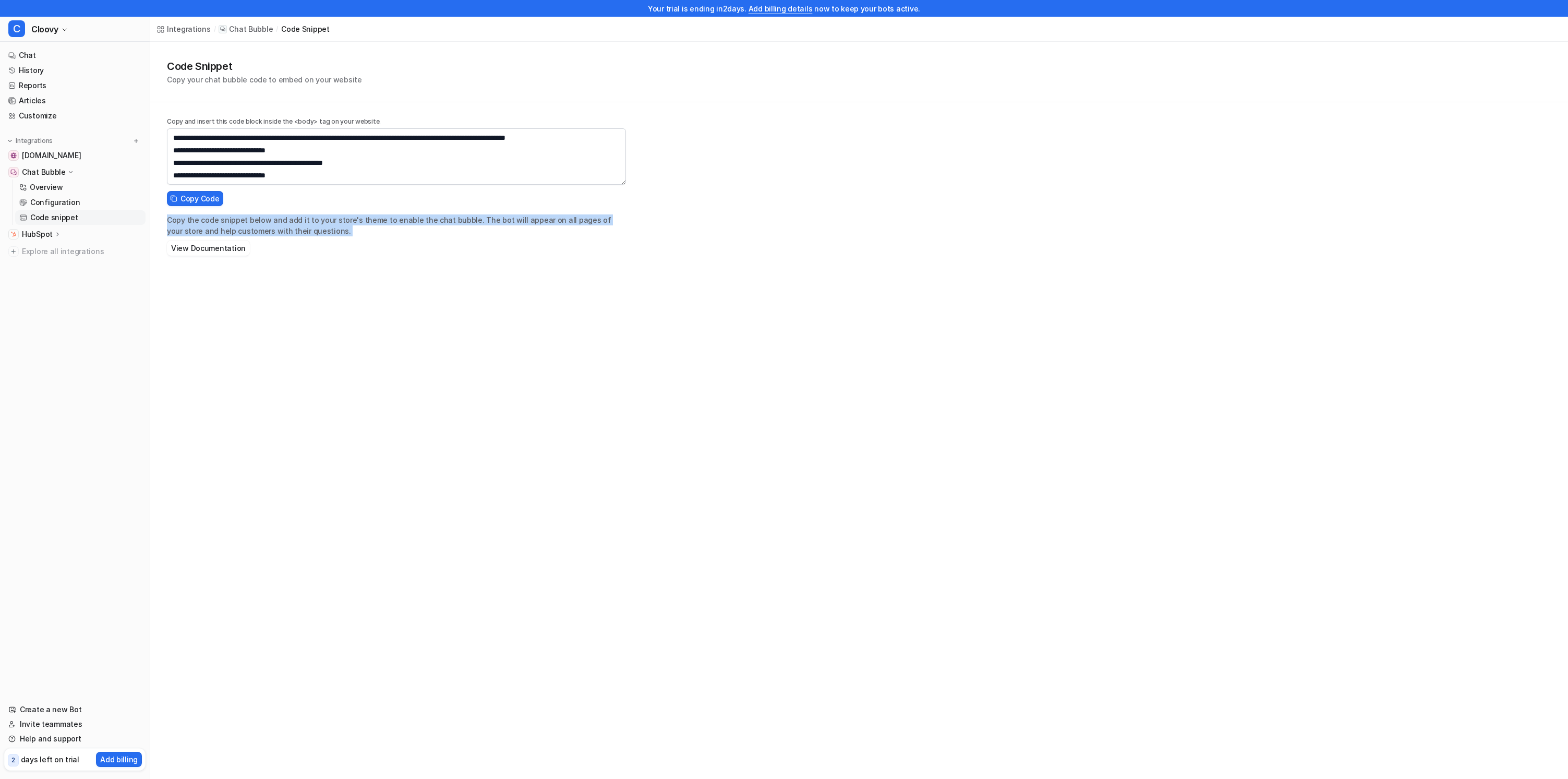
click at [562, 217] on p "Copy the code snippet below and add it to your store's theme to enable the chat…" at bounding box center [397, 225] width 459 height 22
click at [539, 219] on p "Copy the code snippet below and add it to your store's theme to enable the chat…" at bounding box center [397, 225] width 459 height 22
click at [500, 219] on p "Copy the code snippet below and add it to your store's theme to enable the chat…" at bounding box center [397, 225] width 459 height 22
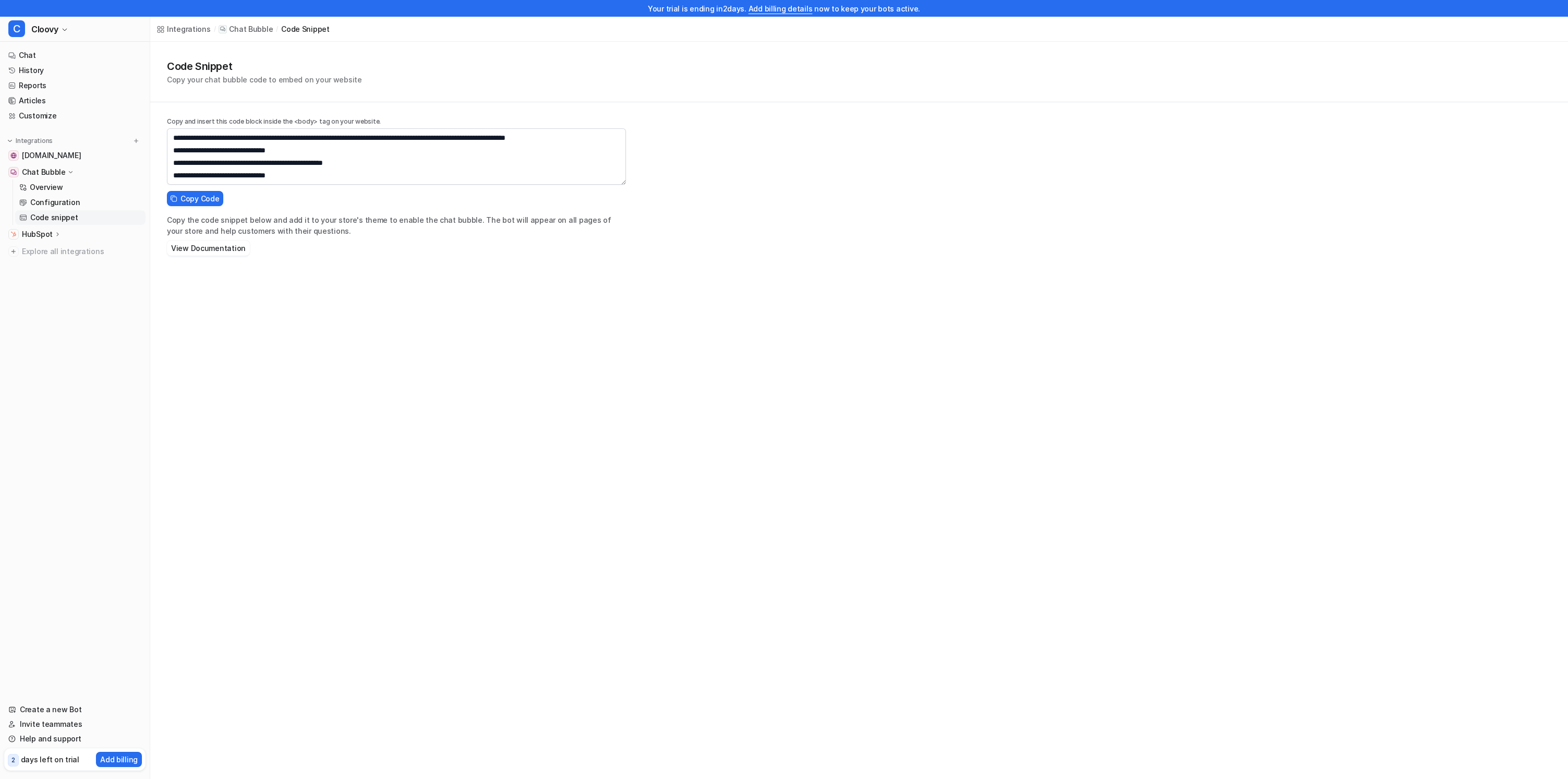
click at [250, 201] on div "**********" at bounding box center [397, 161] width 459 height 89
click at [361, 292] on div "Integrations / Chat Bubble / code snippet Code Snippet Copy your chat bubble co…" at bounding box center [784, 389] width 1568 height 779
click at [65, 62] on link "Chat" at bounding box center [75, 55] width 141 height 15
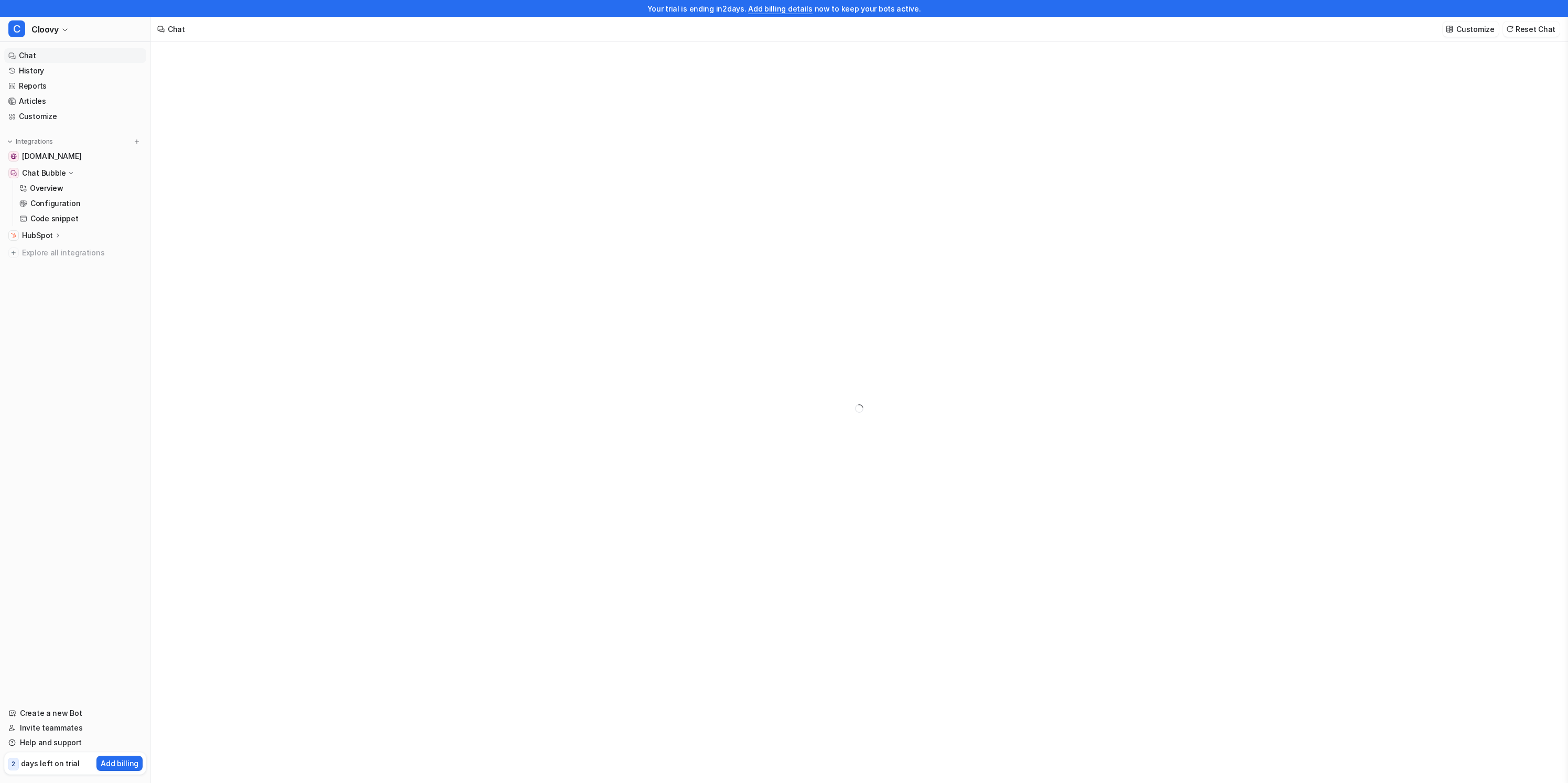
type textarea "**********"
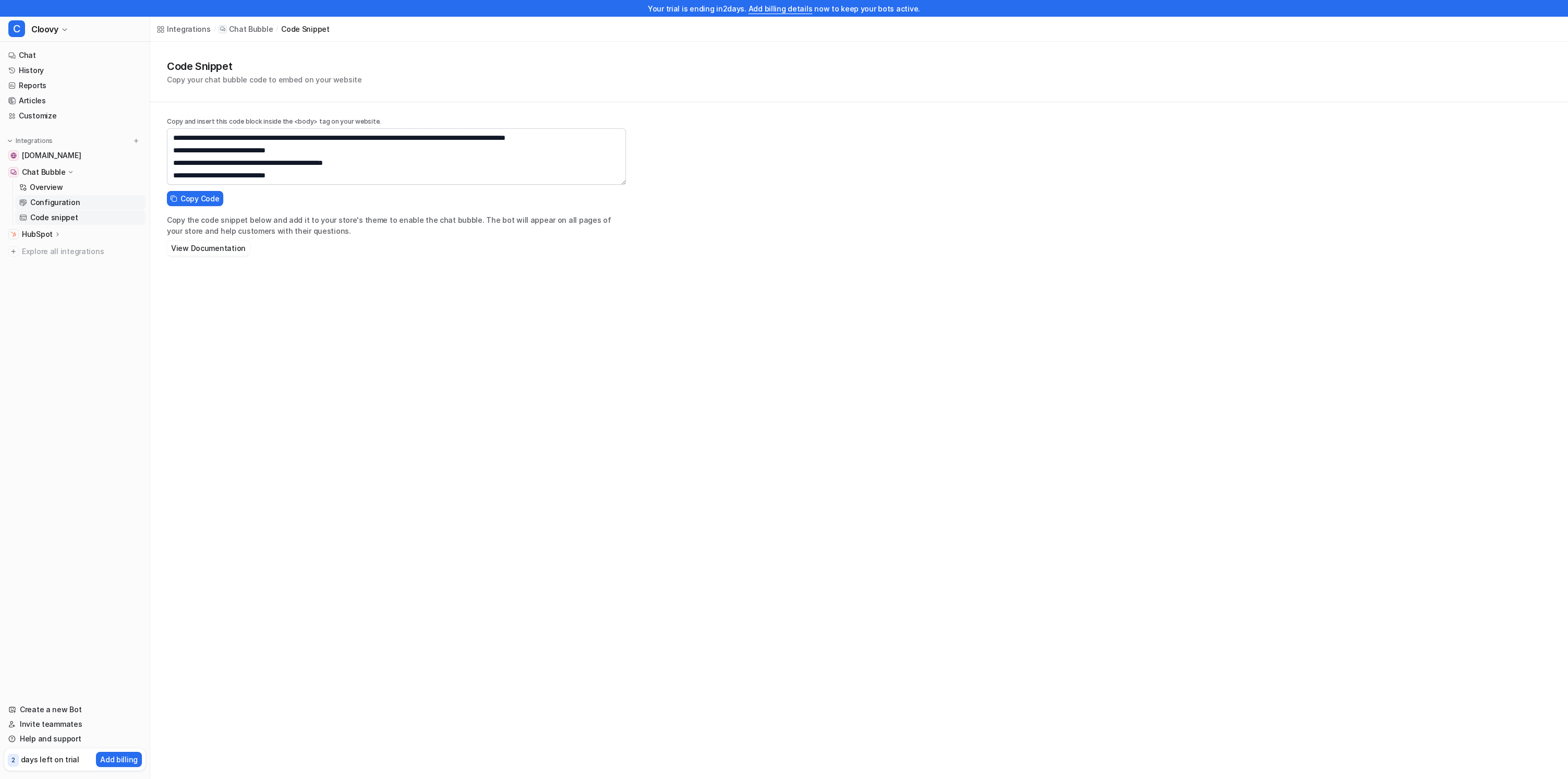
click at [79, 208] on link "Configuration" at bounding box center [80, 202] width 130 height 15
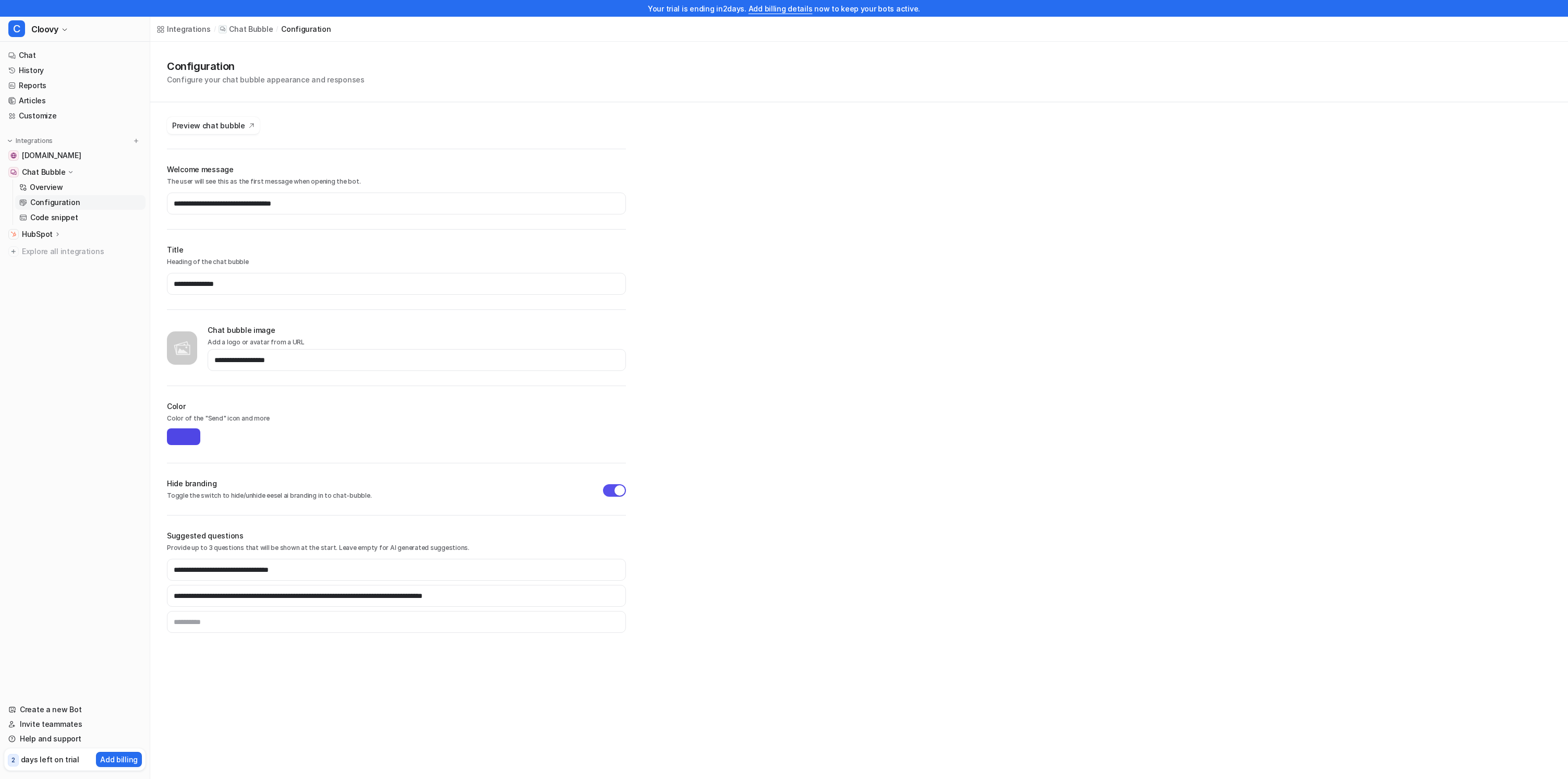
click at [54, 231] on icon at bounding box center [58, 234] width 7 height 8
click at [46, 245] on p "Overview" at bounding box center [46, 249] width 34 height 10
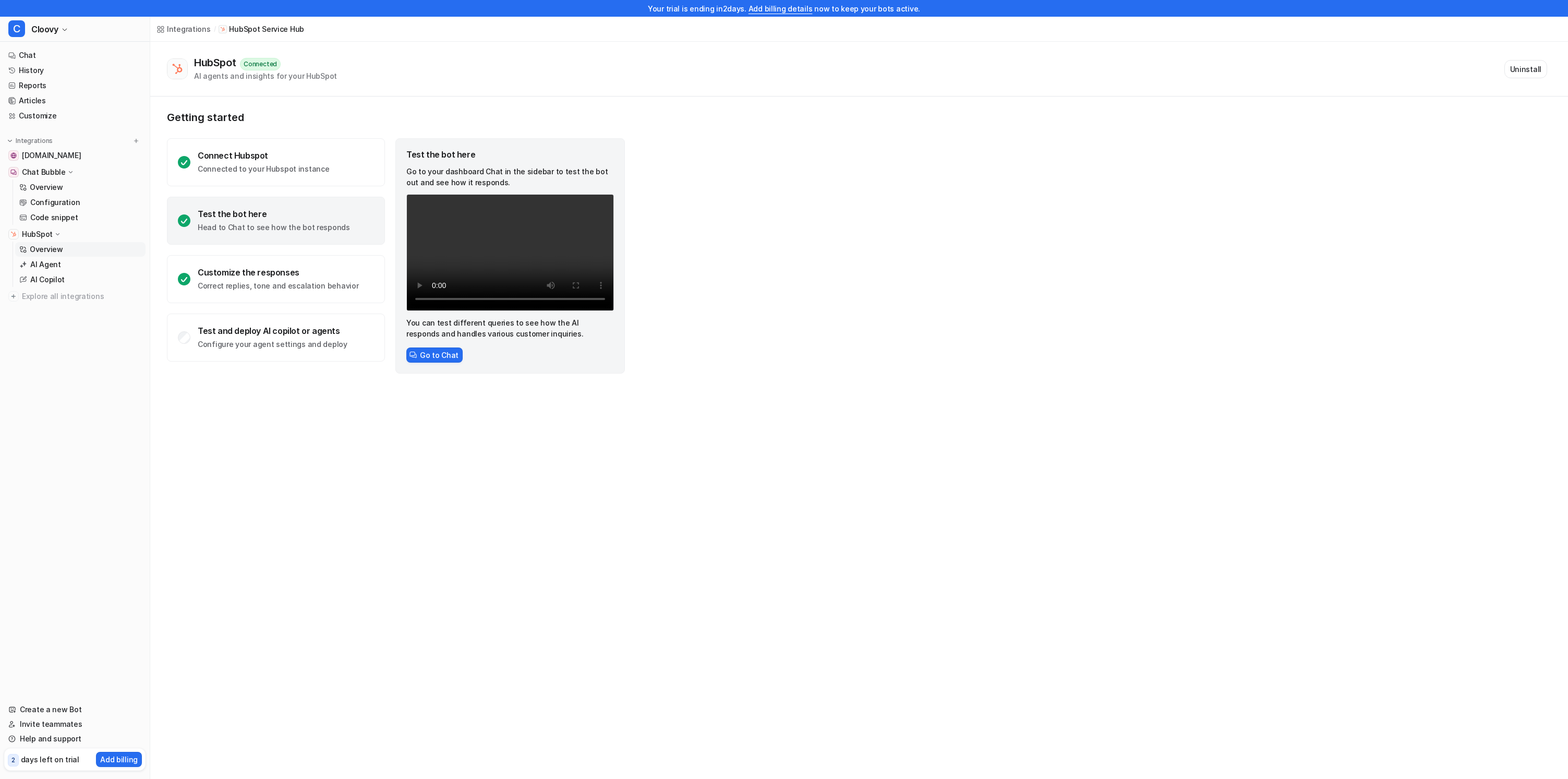
click at [139, 348] on nav "Chat History Reports Articles Customize Integrations help.cloover.co Chat Bubbl…" at bounding box center [75, 368] width 150 height 650
click at [60, 270] on link "AI Agent" at bounding box center [80, 264] width 130 height 15
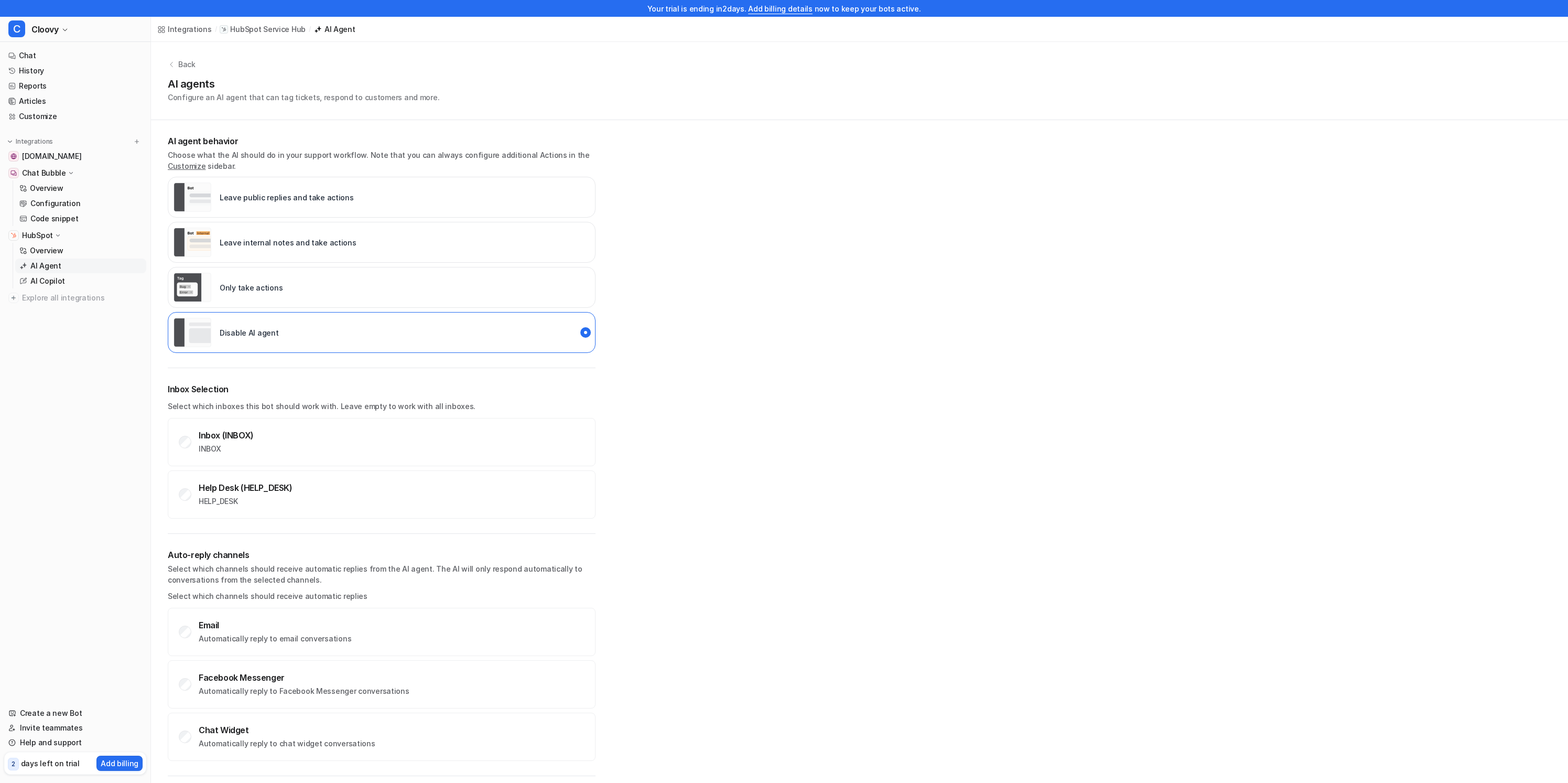
click at [585, 359] on div "AI agent behavior Choose what the AI should do in your support workflow. Note t…" at bounding box center [381, 244] width 428 height 248
click at [669, 349] on div "Back AI agents Configure an AI agent that can tag tickets, respond to customers…" at bounding box center [860, 507] width 1417 height 929
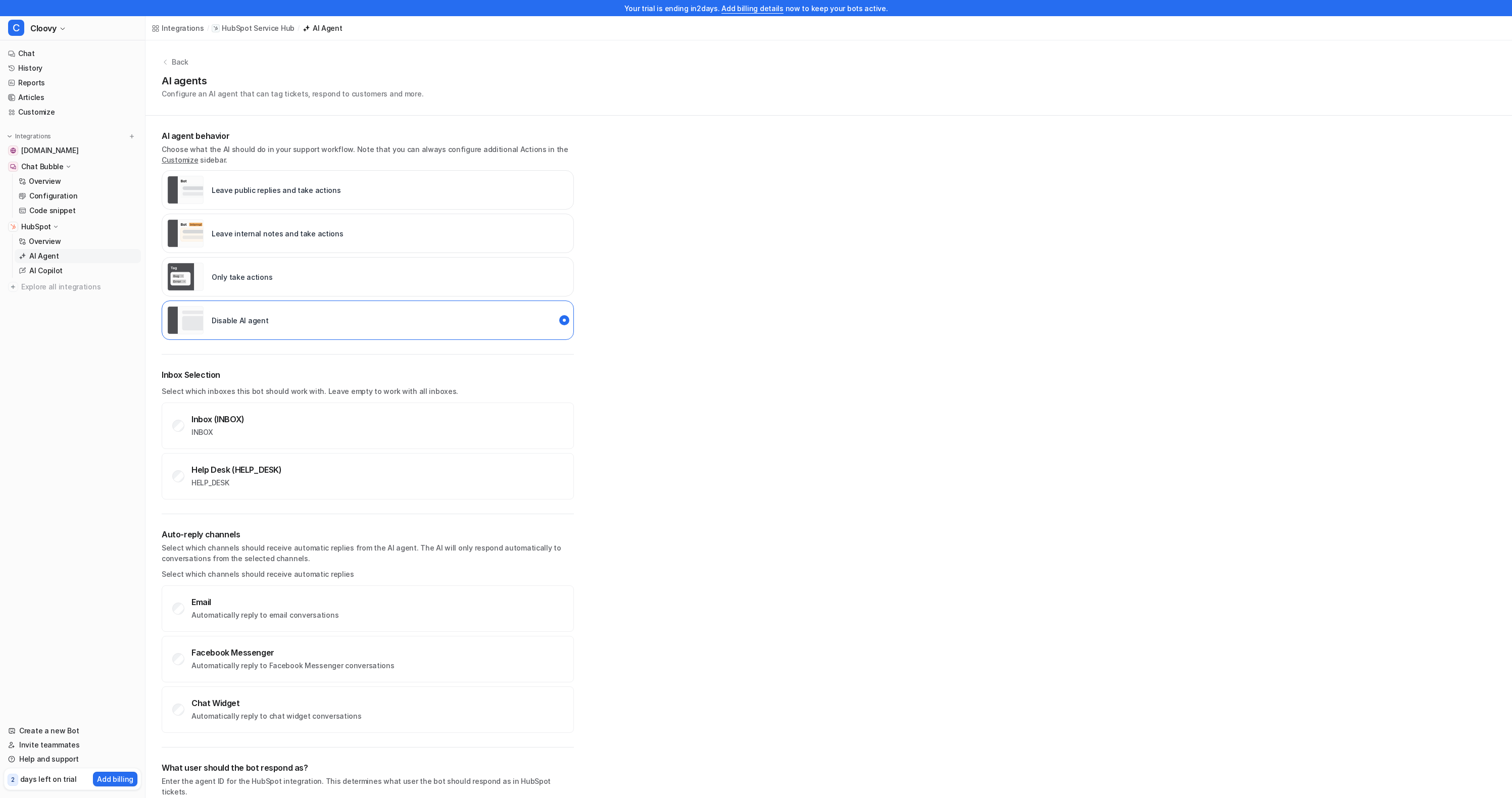
click at [118, 462] on nav "Chat History Reports Articles Customize Integrations help.cloover.co Chat Bubbl…" at bounding box center [73, 379] width 145 height 674
click at [53, 179] on p "Overview" at bounding box center [45, 181] width 32 height 10
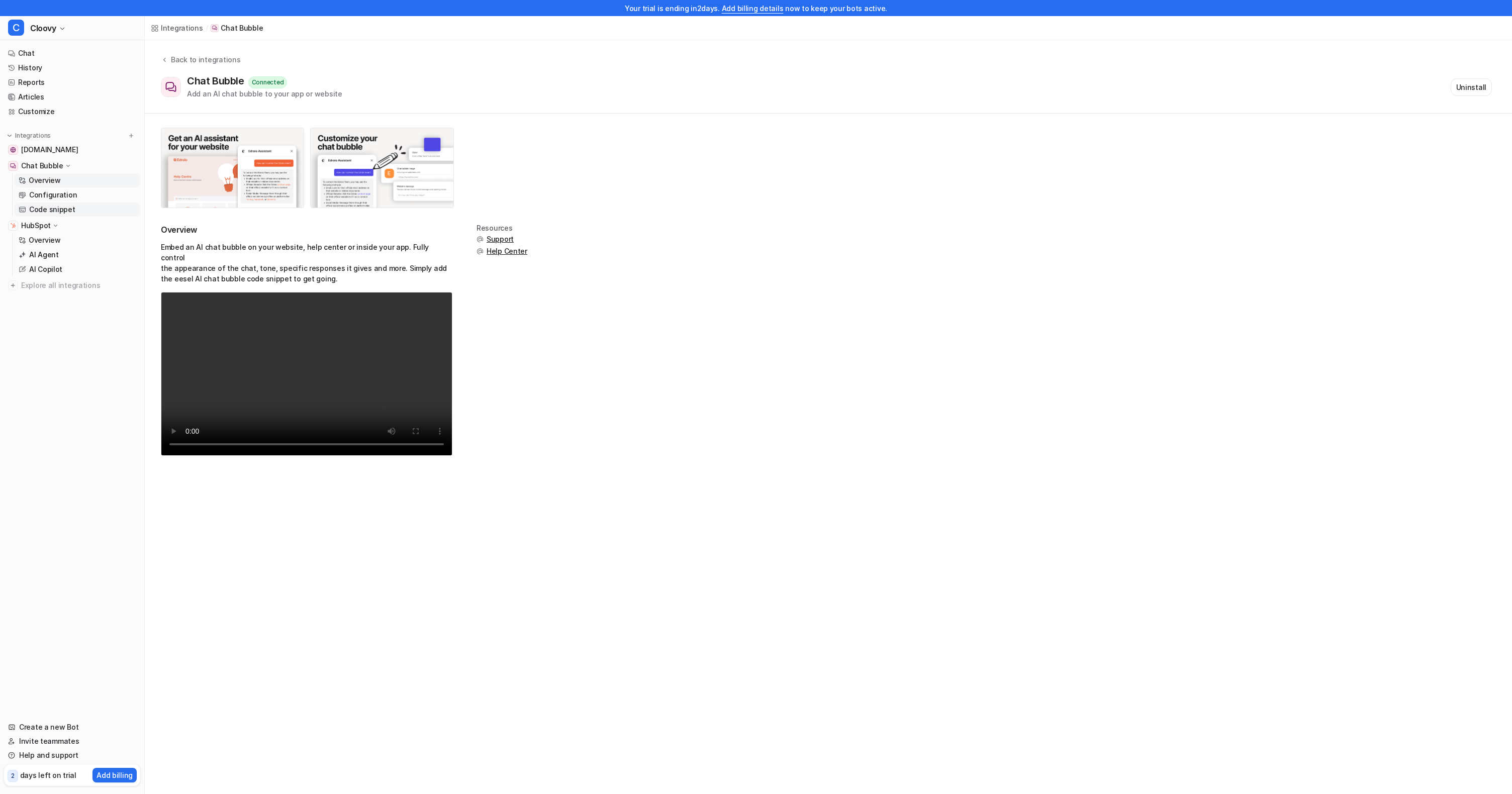
click at [76, 212] on link "Code snippet" at bounding box center [77, 210] width 126 height 14
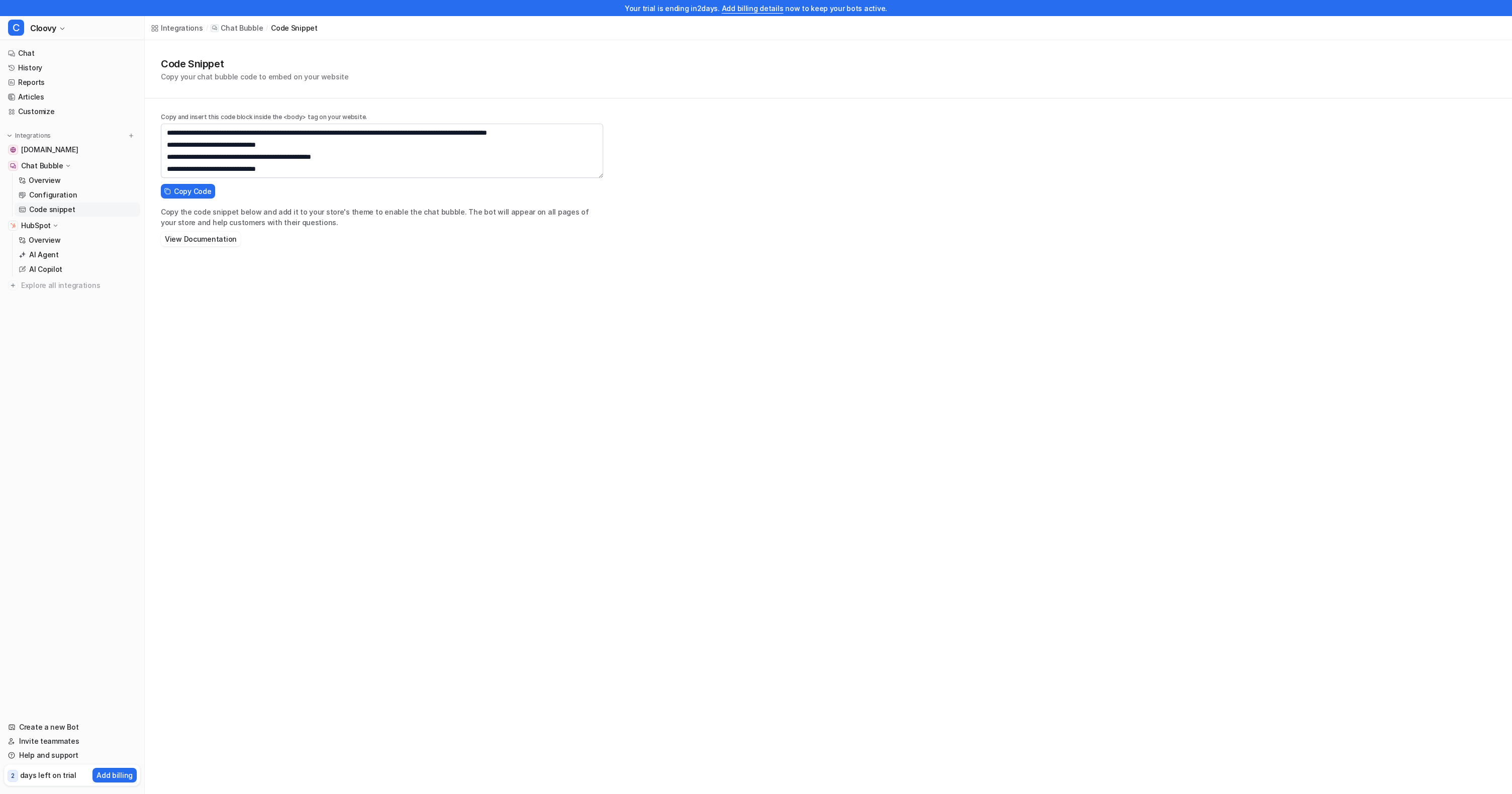
click at [691, 177] on div "Code Snippet Copy your chat bubble code to embed on your website Copy and inser…" at bounding box center [828, 146] width 1367 height 210
click at [792, 119] on div "Code Snippet Copy your chat bubble code to embed on your website Copy and inser…" at bounding box center [828, 146] width 1367 height 210
click at [586, 86] on div "Code Snippet Copy your chat bubble code to embed on your website" at bounding box center [828, 69] width 1367 height 58
click at [177, 191] on span "Copy Code" at bounding box center [192, 191] width 37 height 11
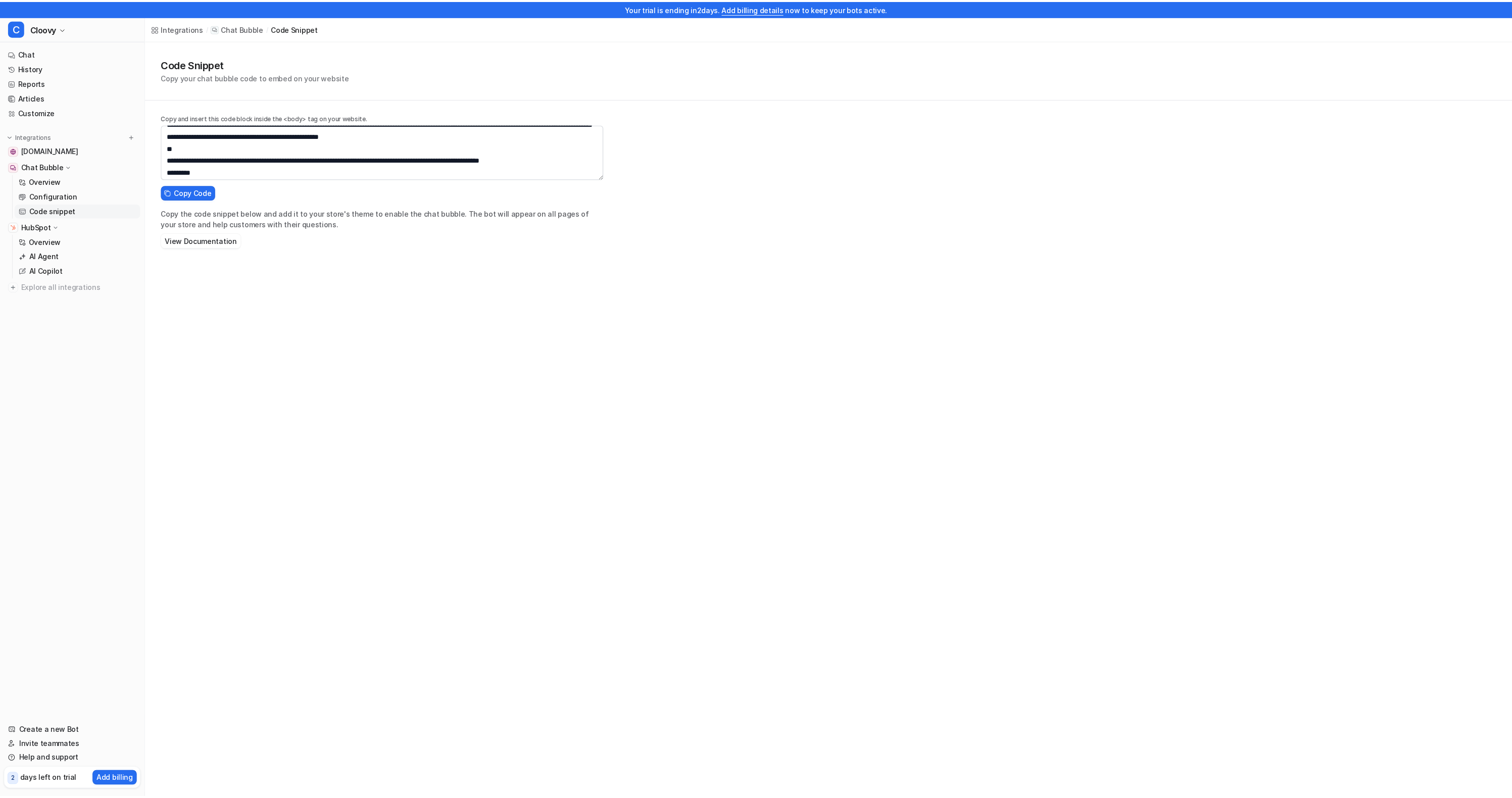
scroll to position [182, 0]
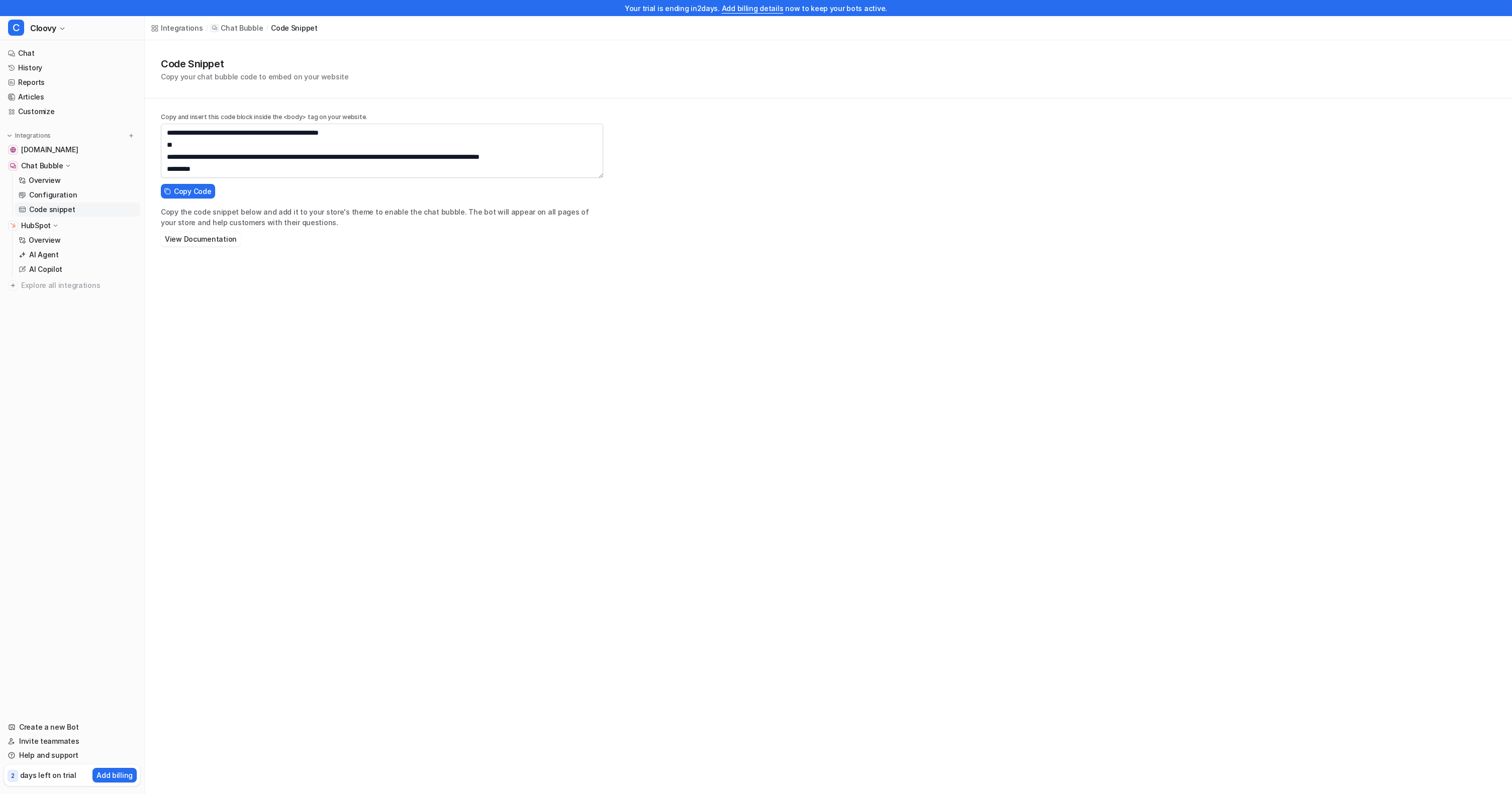
click at [782, 170] on div "Code Snippet Copy your chat bubble code to embed on your website Copy and inser…" at bounding box center [828, 146] width 1367 height 210
click at [264, 334] on div "Integrations / Chat Bubble / code snippet Code Snippet Copy your chat bubble co…" at bounding box center [756, 397] width 1512 height 794
click at [85, 362] on nav "Chat History Reports Articles Customize Integrations help.cloover.co Chat Bubbl…" at bounding box center [72, 377] width 144 height 670
click at [71, 691] on nav "Chat History Reports Articles Customize Integrations help.cloover.co Chat Bubbl…" at bounding box center [72, 377] width 144 height 670
click at [96, 363] on nav "Chat History Reports Articles Customize Integrations help.cloover.co Chat Bubbl…" at bounding box center [72, 377] width 144 height 670
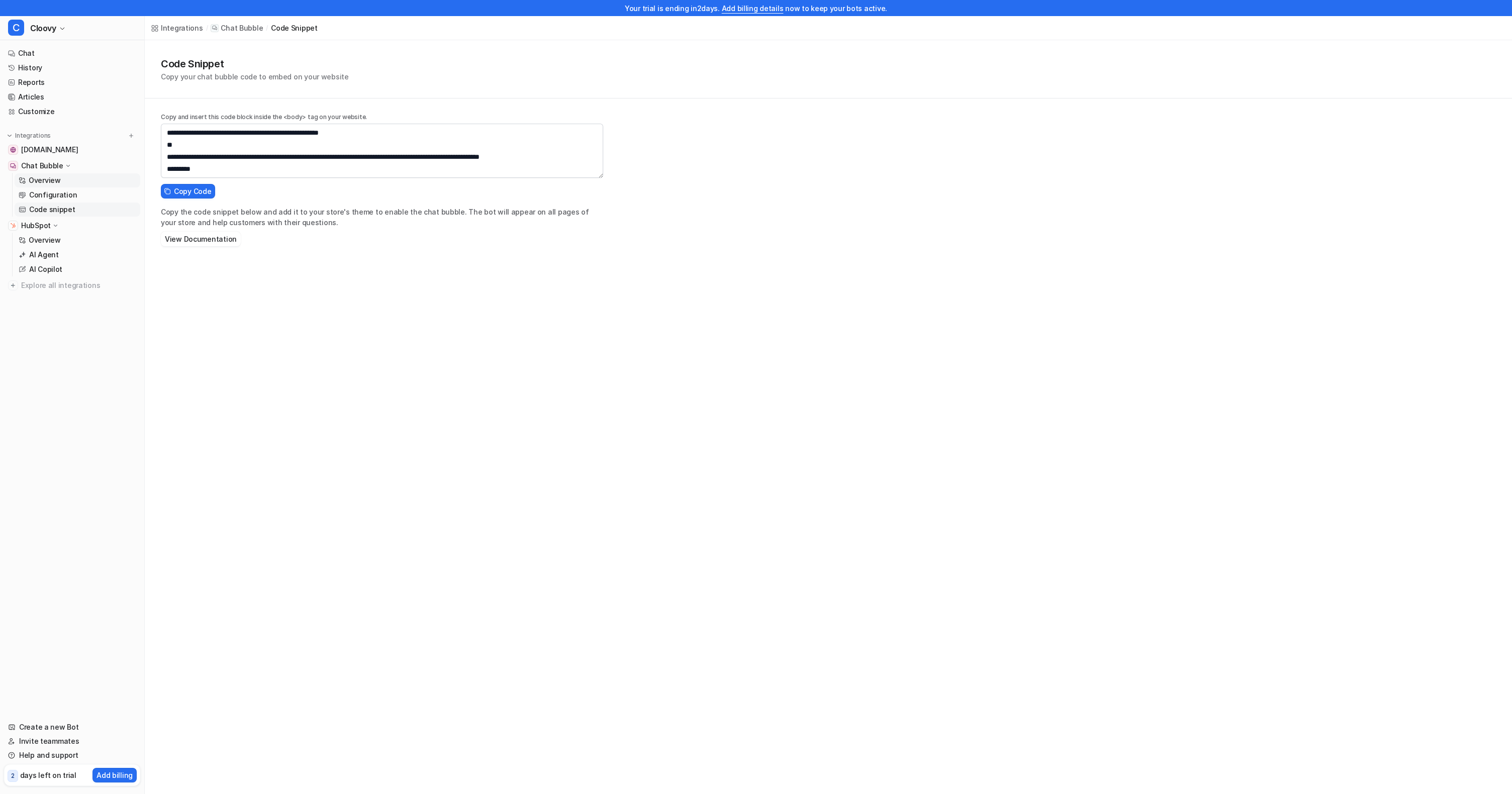
click at [49, 183] on p "Overview" at bounding box center [45, 180] width 32 height 10
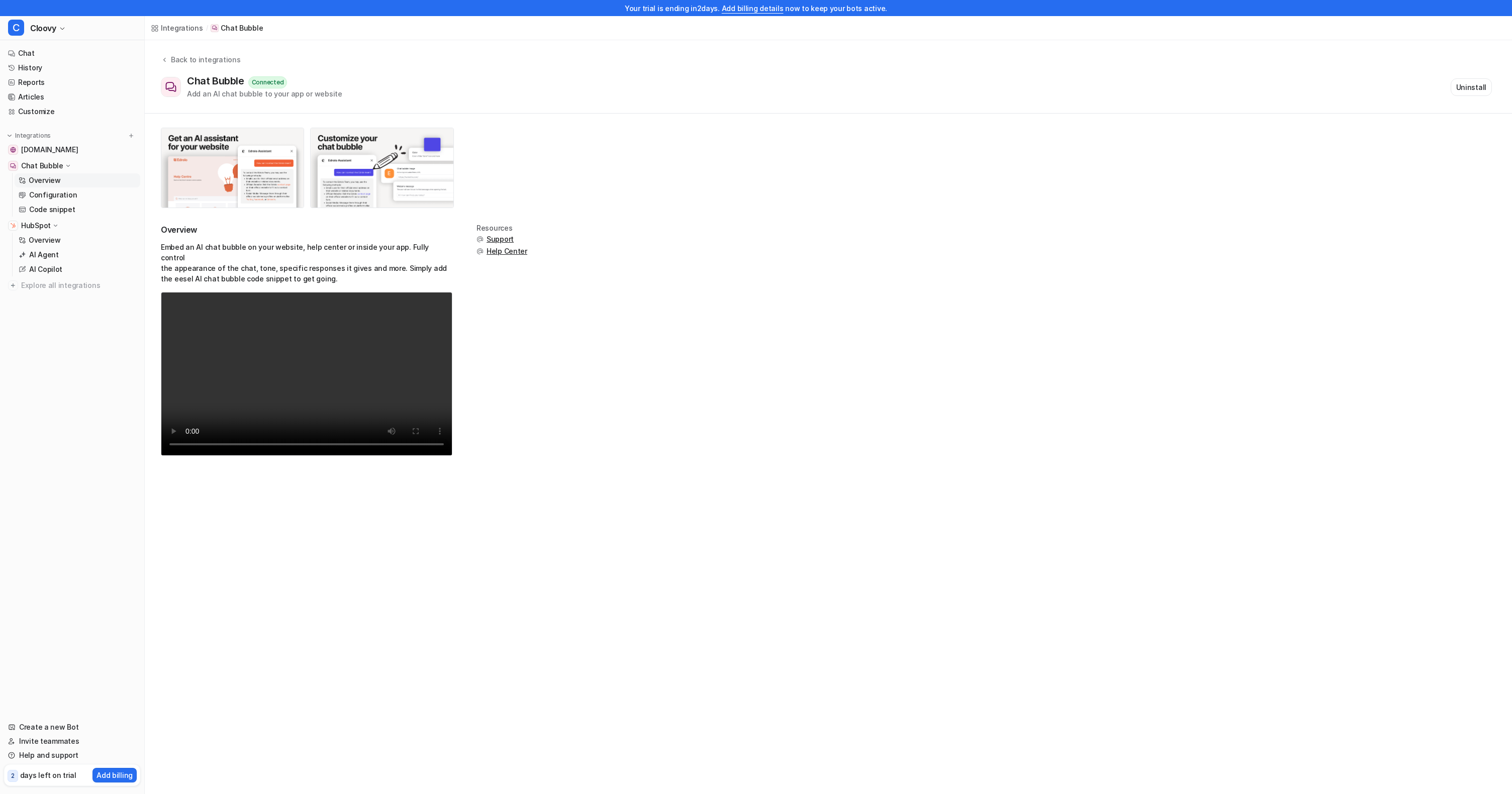
click at [739, 340] on div "Overview Embed an AI chat bubble on your website, help center or inside your ap…" at bounding box center [828, 346] width 1335 height 244
click at [716, 323] on div "Overview Embed an AI chat bubble on your website, help center or inside your ap…" at bounding box center [828, 346] width 1335 height 244
click at [785, 324] on div "Overview Embed an AI chat bubble on your website, help center or inside your ap…" at bounding box center [828, 346] width 1335 height 244
click at [785, 325] on div "Overview Embed an AI chat bubble on your website, help center or inside your ap…" at bounding box center [828, 346] width 1335 height 244
click at [784, 326] on div "Overview Embed an AI chat bubble on your website, help center or inside your ap…" at bounding box center [828, 346] width 1335 height 244
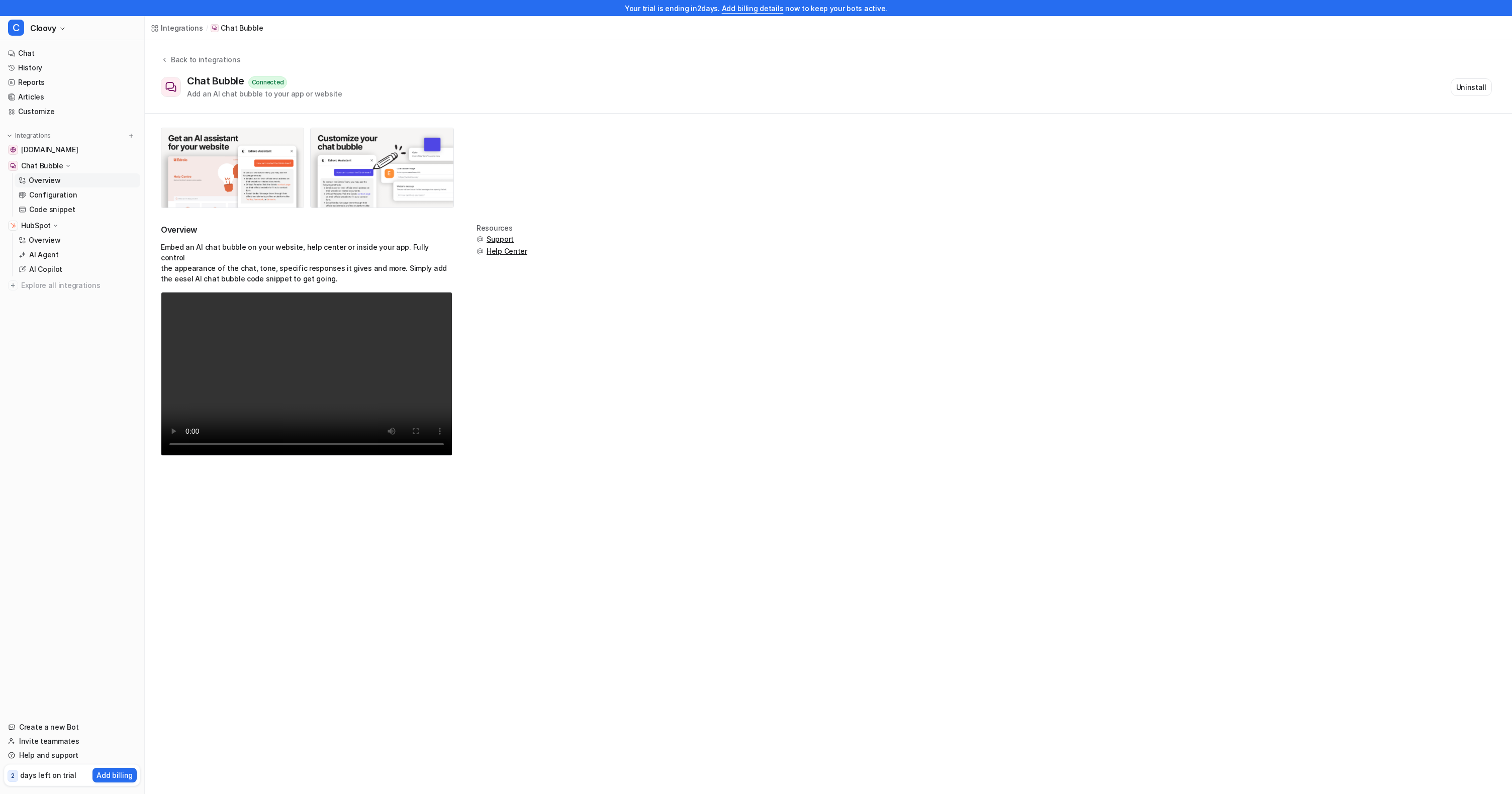
click at [773, 325] on div "Overview Embed an AI chat bubble on your website, help center or inside your ap…" at bounding box center [828, 346] width 1335 height 244
click at [695, 225] on div "Overview Embed an AI chat bubble on your website, help center or inside your ap…" at bounding box center [828, 346] width 1335 height 244
click at [696, 225] on div "Overview Embed an AI chat bubble on your website, help center or inside your ap…" at bounding box center [828, 346] width 1335 height 244
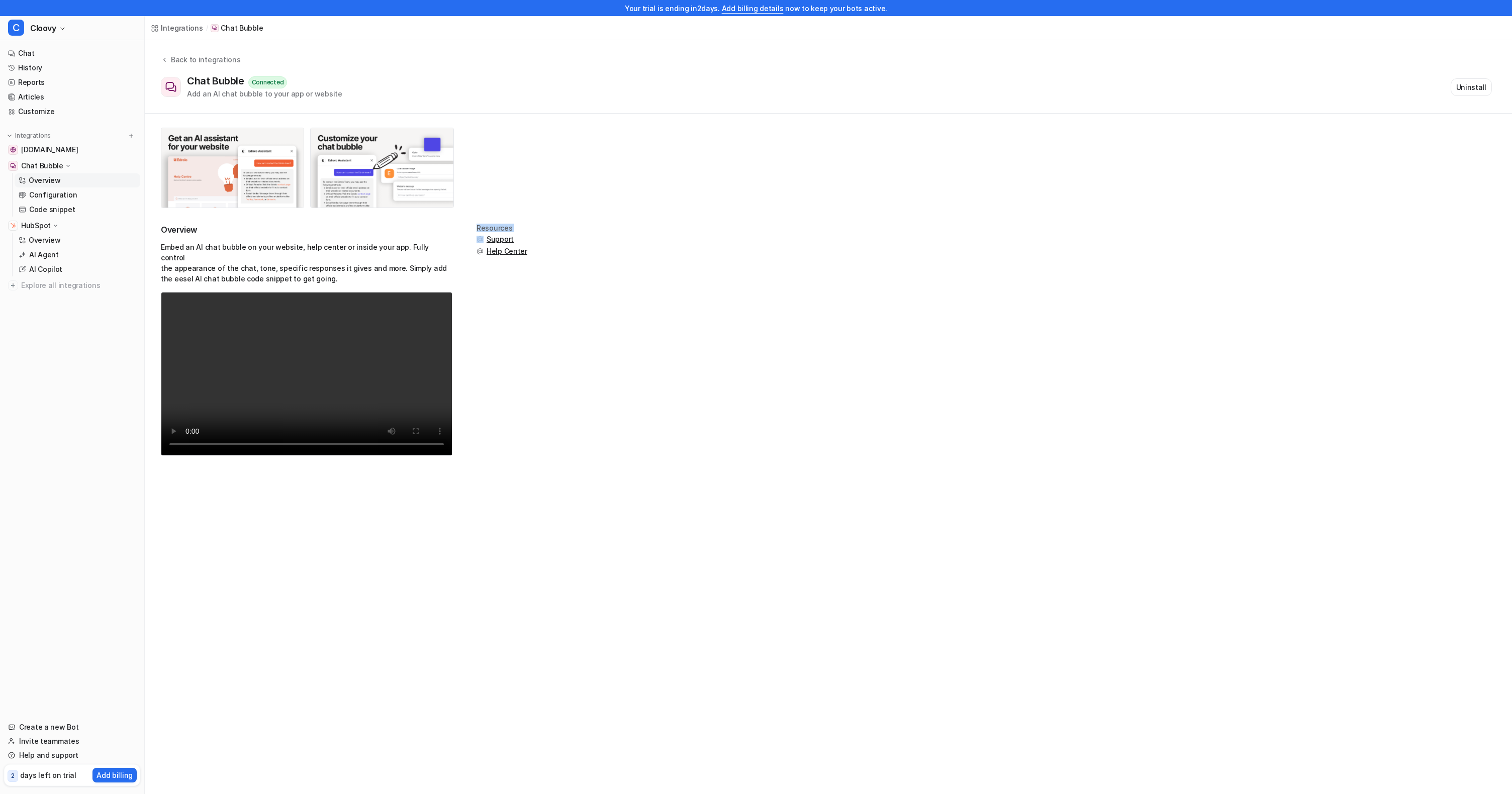
click at [696, 225] on div "Overview Embed an AI chat bubble on your website, help center or inside your ap…" at bounding box center [828, 346] width 1335 height 244
click at [696, 229] on div "Overview Embed an AI chat bubble on your website, help center or inside your ap…" at bounding box center [828, 346] width 1335 height 244
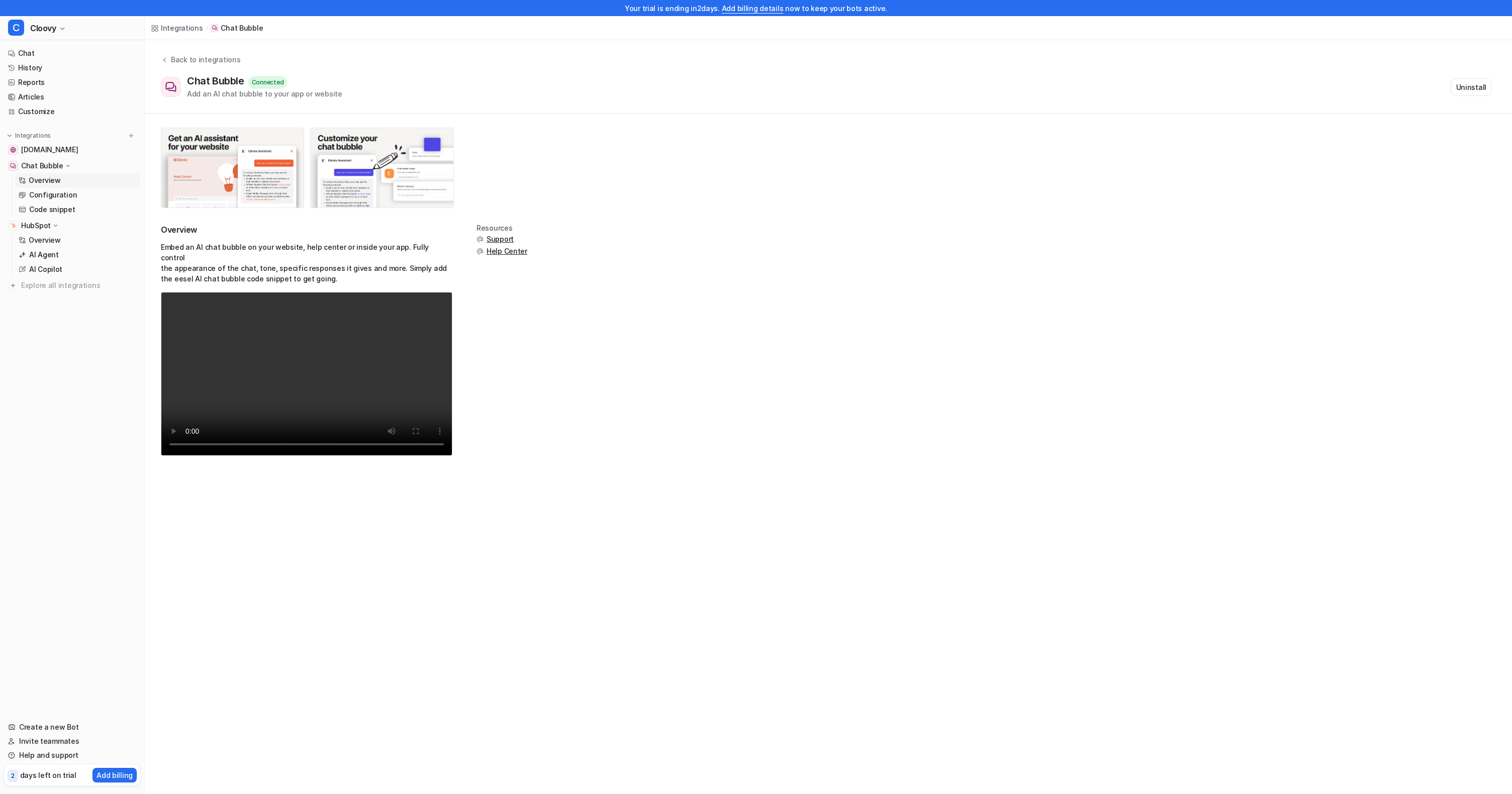
click at [696, 234] on div "Overview Embed an AI chat bubble on your website, help center or inside your ap…" at bounding box center [828, 346] width 1335 height 244
click at [696, 238] on div "Overview Embed an AI chat bubble on your website, help center or inside your ap…" at bounding box center [828, 346] width 1335 height 244
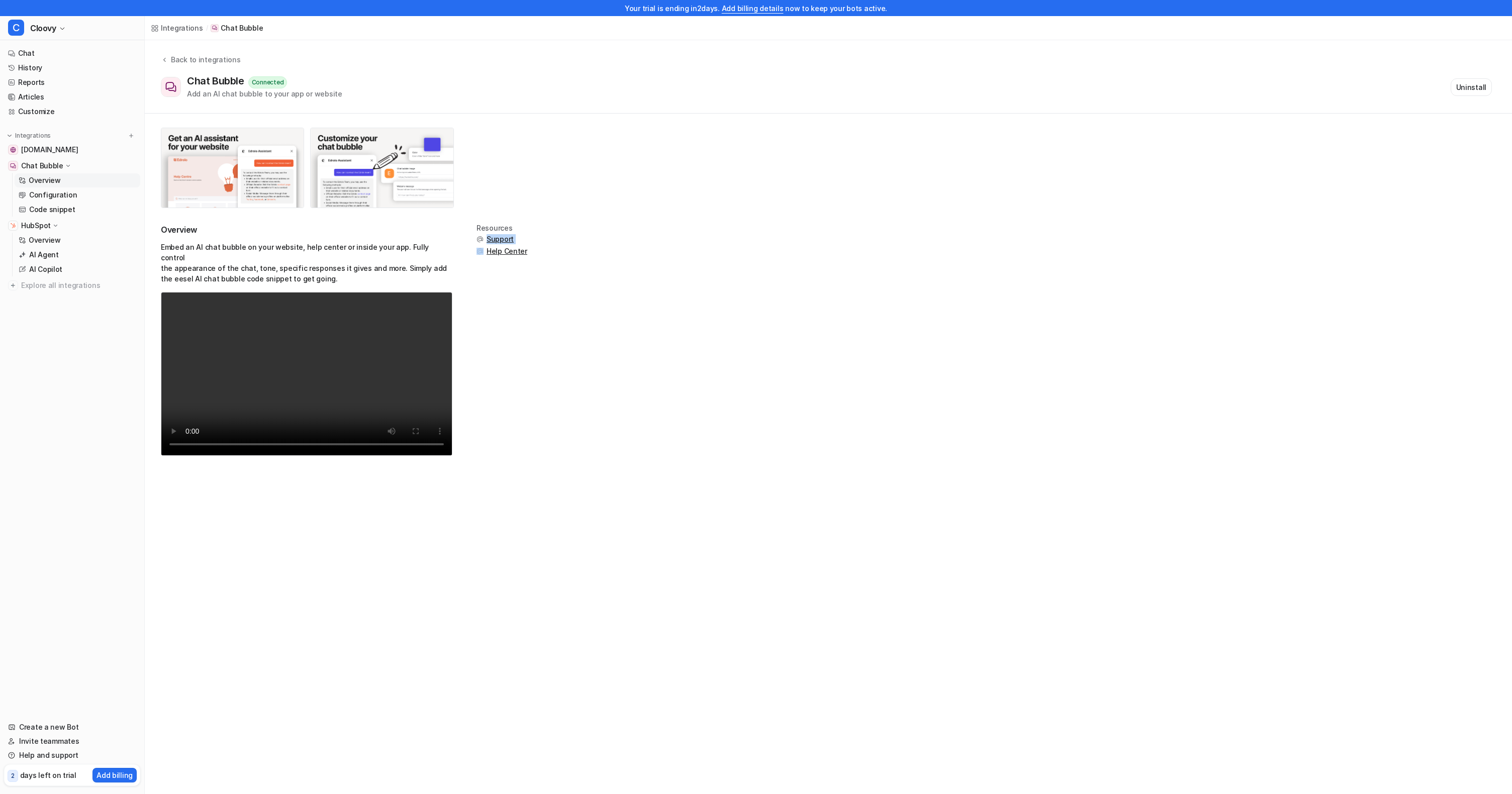
click at [696, 238] on div "Overview Embed an AI chat bubble on your website, help center or inside your ap…" at bounding box center [828, 346] width 1335 height 244
click at [699, 254] on div "Overview Embed an AI chat bubble on your website, help center or inside your ap…" at bounding box center [828, 346] width 1335 height 244
click at [698, 254] on div "Overview Embed an AI chat bubble on your website, help center or inside your ap…" at bounding box center [828, 346] width 1335 height 244
click at [700, 258] on div "Overview Embed an AI chat bubble on your website, help center or inside your ap…" at bounding box center [828, 346] width 1335 height 244
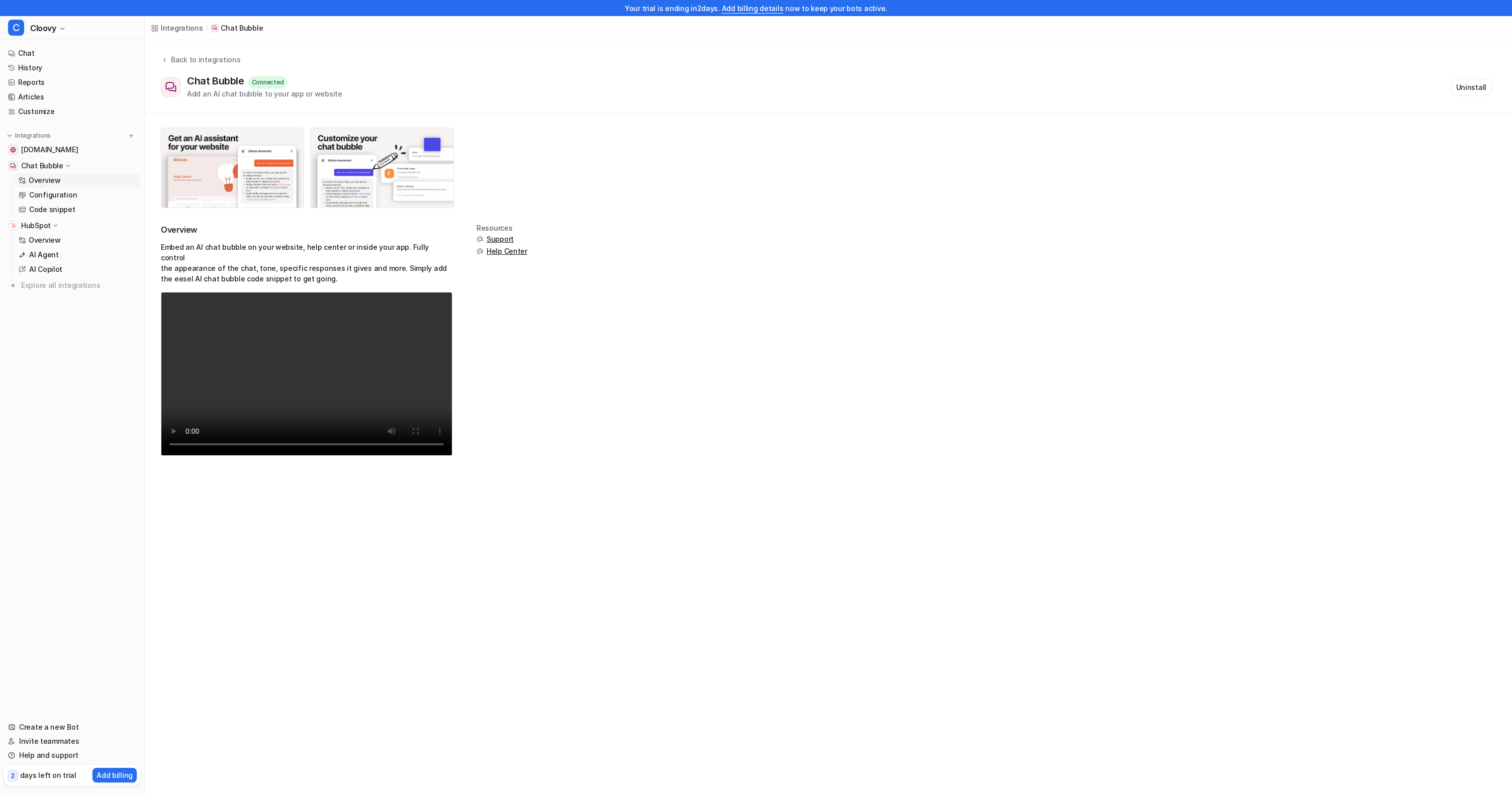
click at [698, 258] on div "Overview Embed an AI chat bubble on your website, help center or inside your ap…" at bounding box center [828, 346] width 1335 height 244
click at [314, 226] on h2 "Overview" at bounding box center [306, 230] width 292 height 12
click at [312, 228] on h2 "Overview" at bounding box center [306, 230] width 292 height 12
click at [1244, 55] on div "Back to integrations Chat Bubble Connected Add an AI chat bubble to your app or…" at bounding box center [828, 76] width 1367 height 45
click at [140, 395] on nav "Chat History Reports Articles Customize Integrations help.cloover.co Chat Bubbl…" at bounding box center [72, 377] width 144 height 670
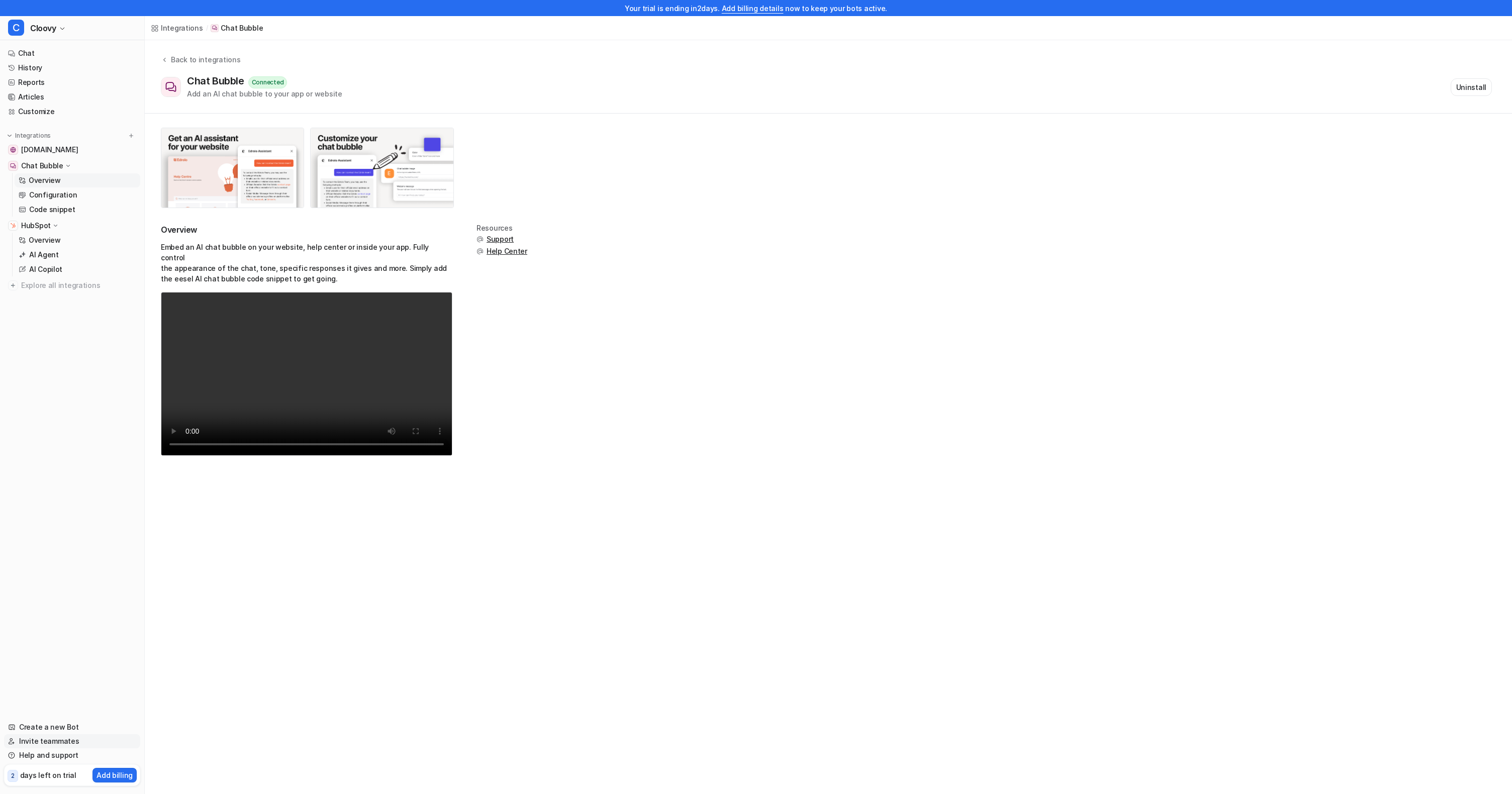
click at [67, 738] on link "Invite teammates" at bounding box center [72, 741] width 136 height 14
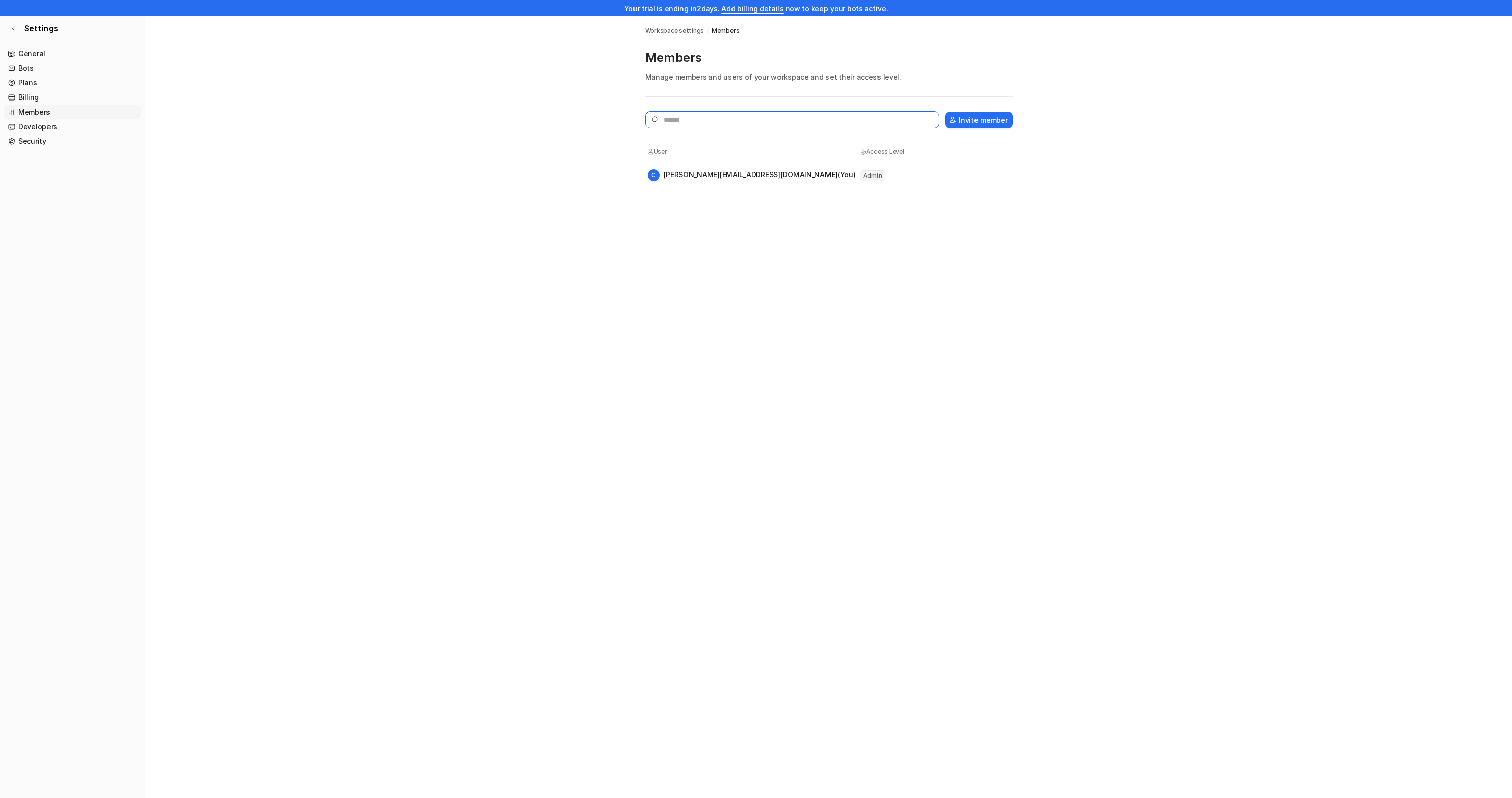
click at [666, 126] on input "text" at bounding box center [792, 119] width 294 height 17
type input "**********"
click at [872, 227] on div "**********" at bounding box center [756, 415] width 1512 height 798
click at [973, 121] on button "Invite member" at bounding box center [979, 120] width 67 height 17
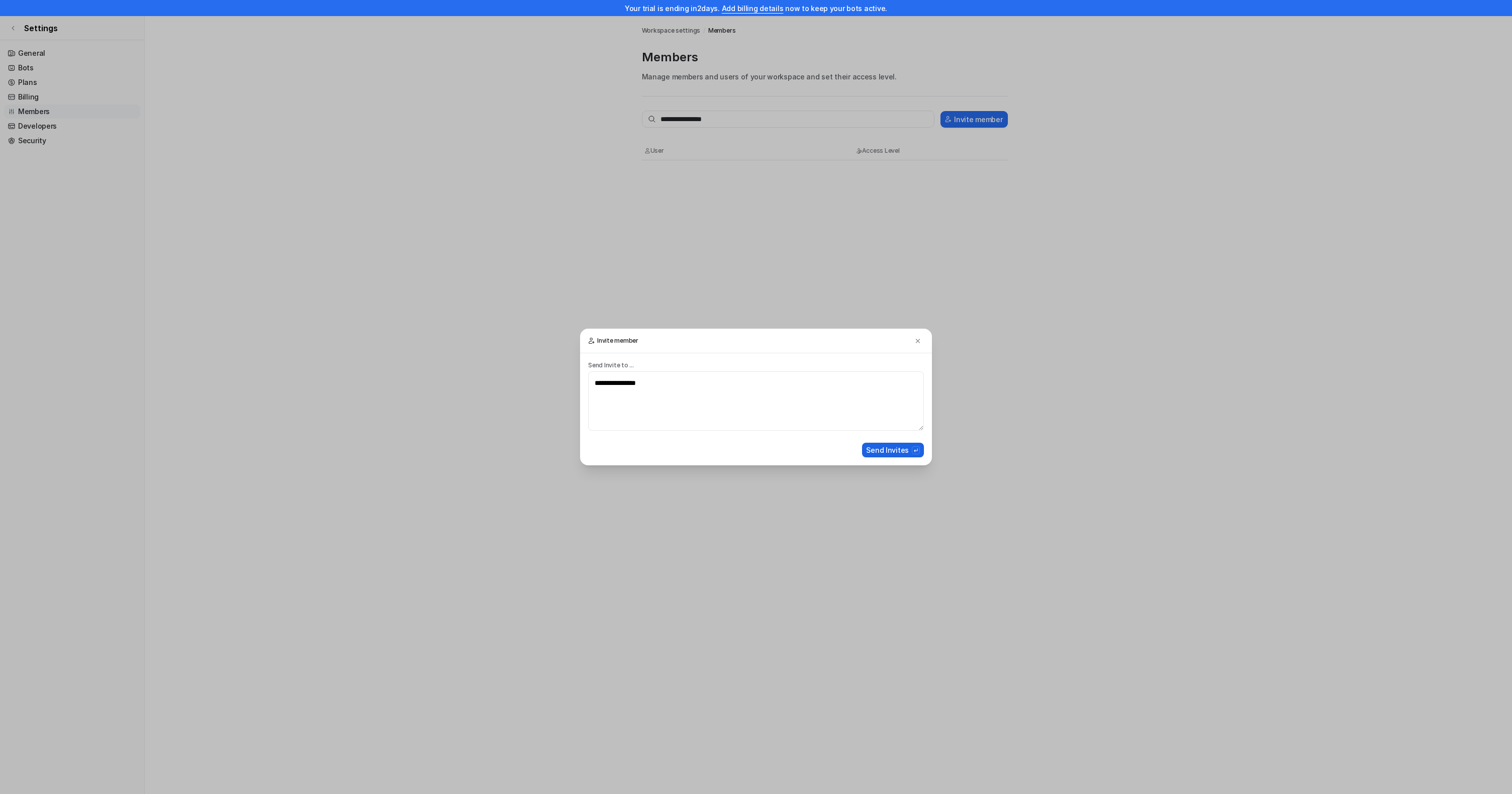
click at [896, 450] on button "Send Invites" at bounding box center [893, 450] width 62 height 15
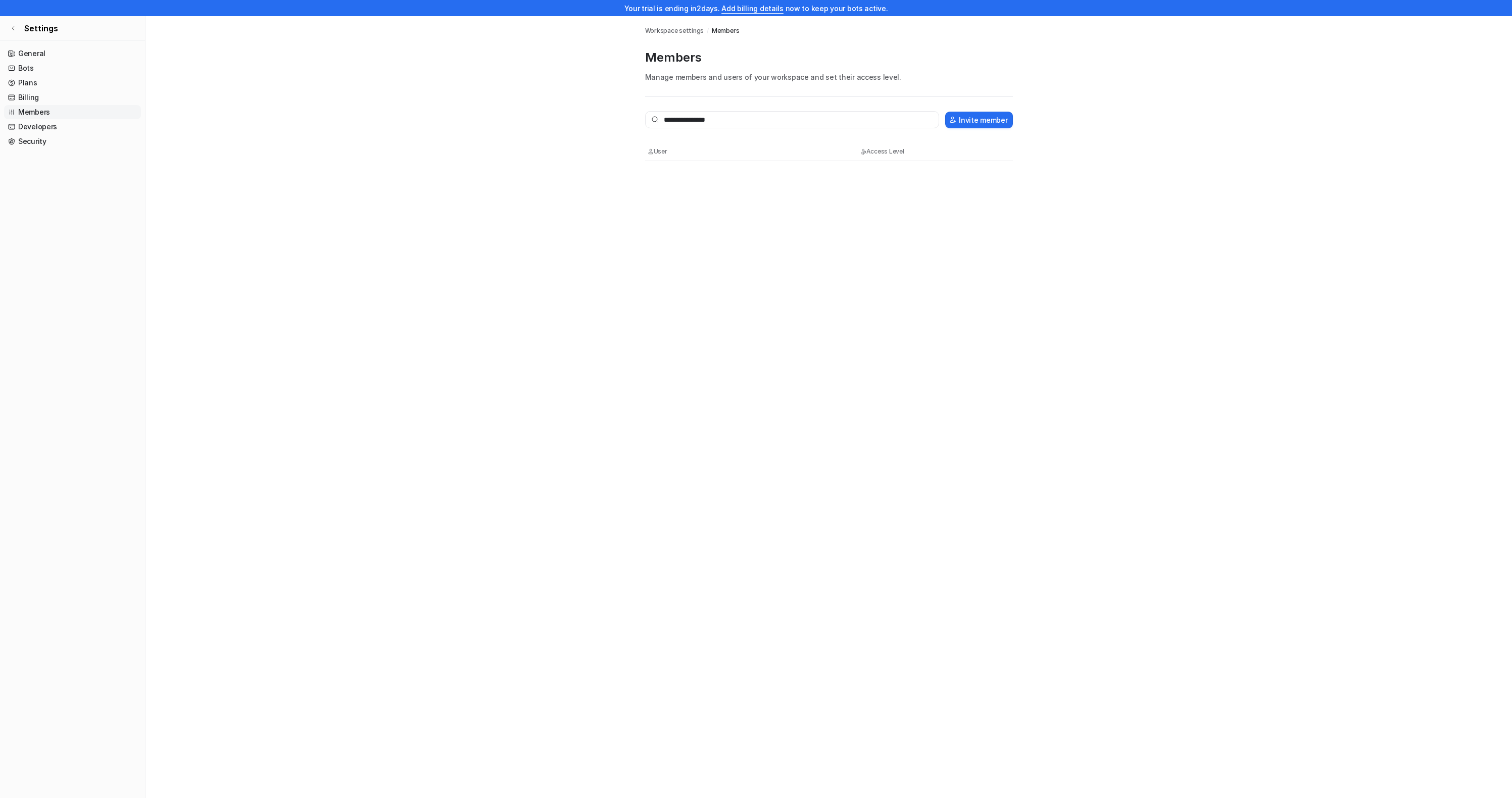
click at [437, 412] on div "**********" at bounding box center [756, 415] width 1512 height 798
click at [564, 305] on div "**********" at bounding box center [756, 415] width 1512 height 798
click at [674, 234] on div "**********" at bounding box center [756, 415] width 1512 height 798
click at [628, 188] on main "**********" at bounding box center [829, 103] width 1367 height 173
click at [45, 124] on link "Developers" at bounding box center [73, 127] width 137 height 14
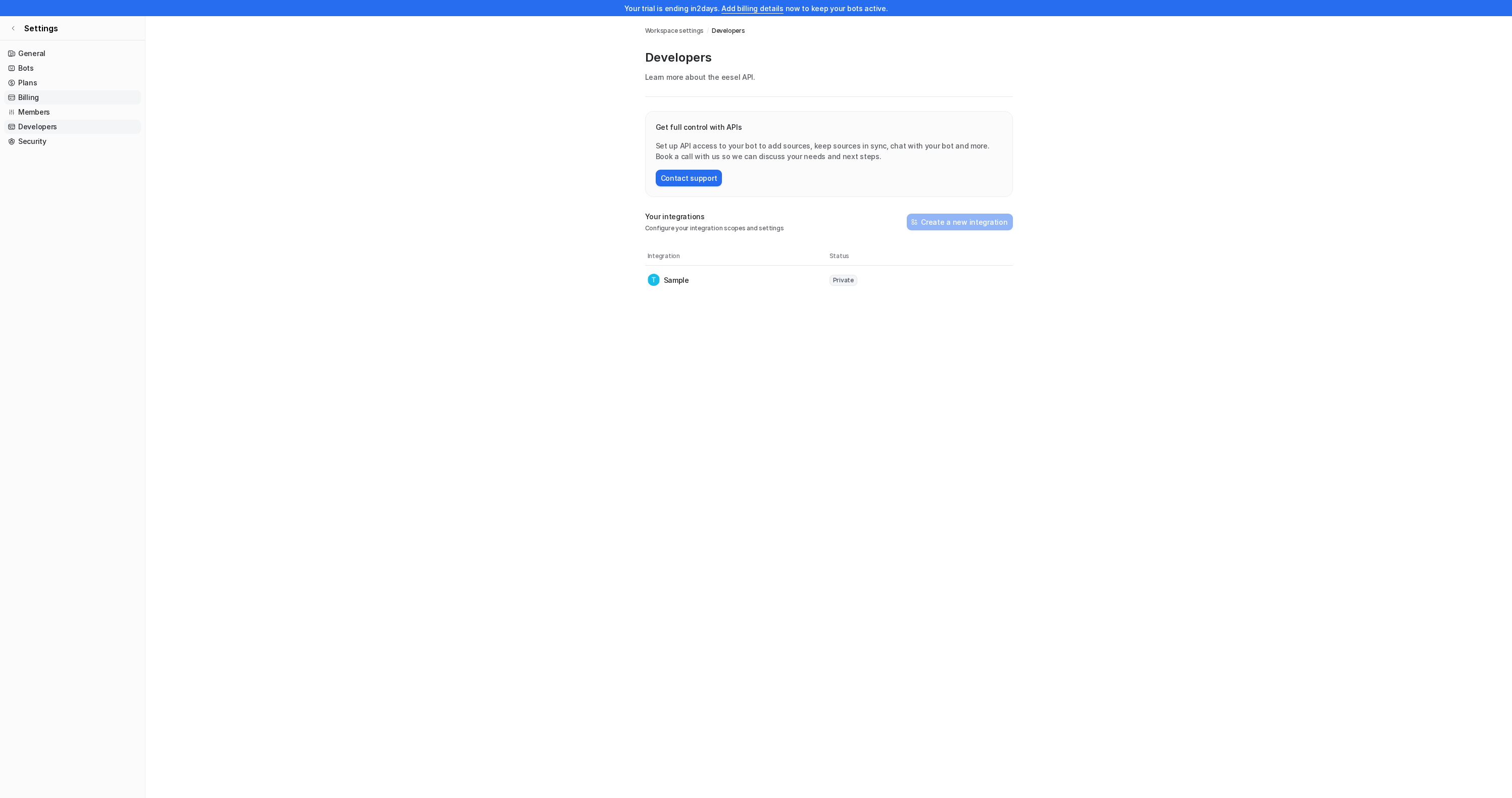
click at [34, 101] on link "Billing" at bounding box center [73, 97] width 137 height 14
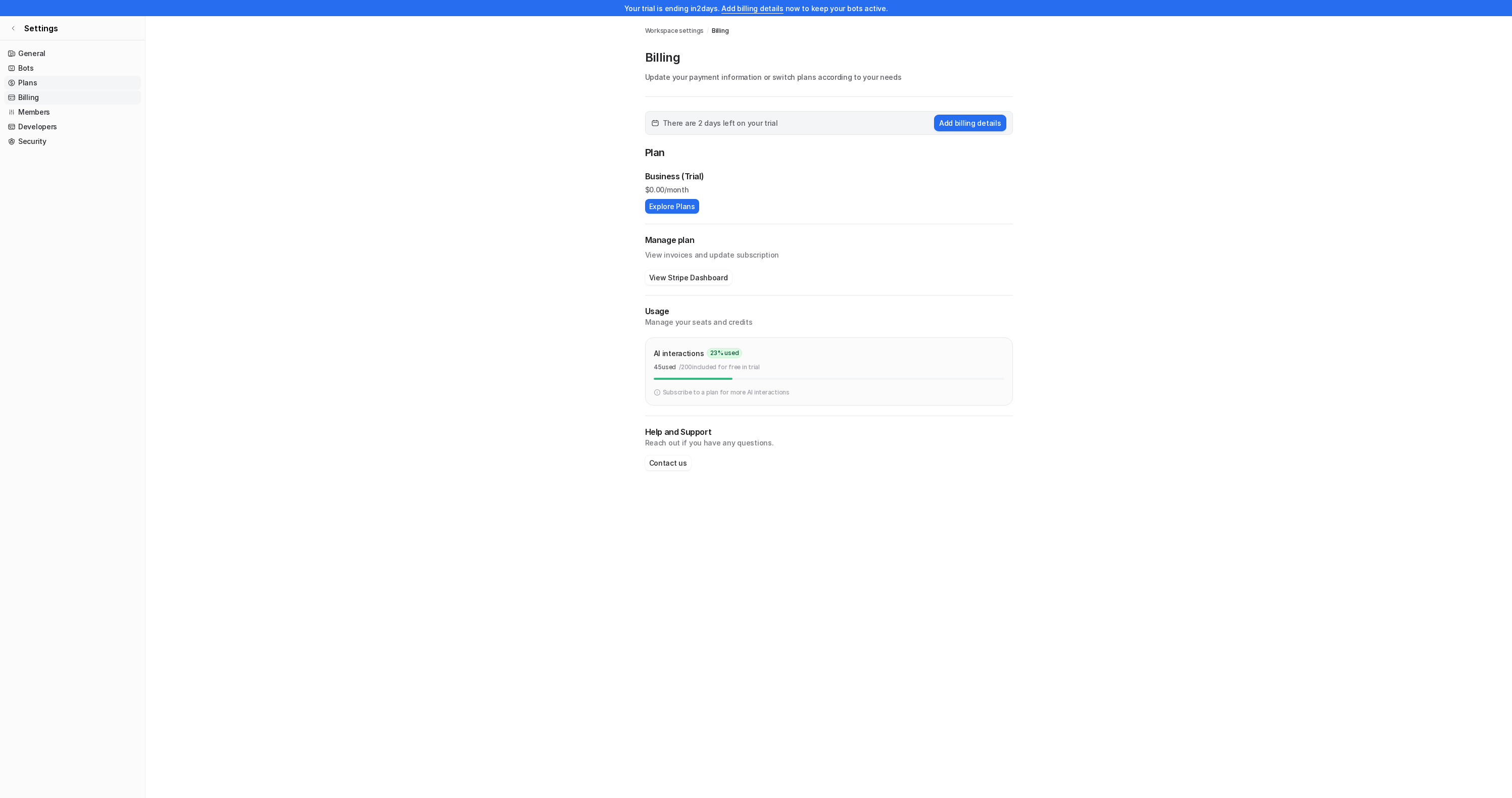
click at [25, 84] on link "Plans" at bounding box center [73, 83] width 137 height 14
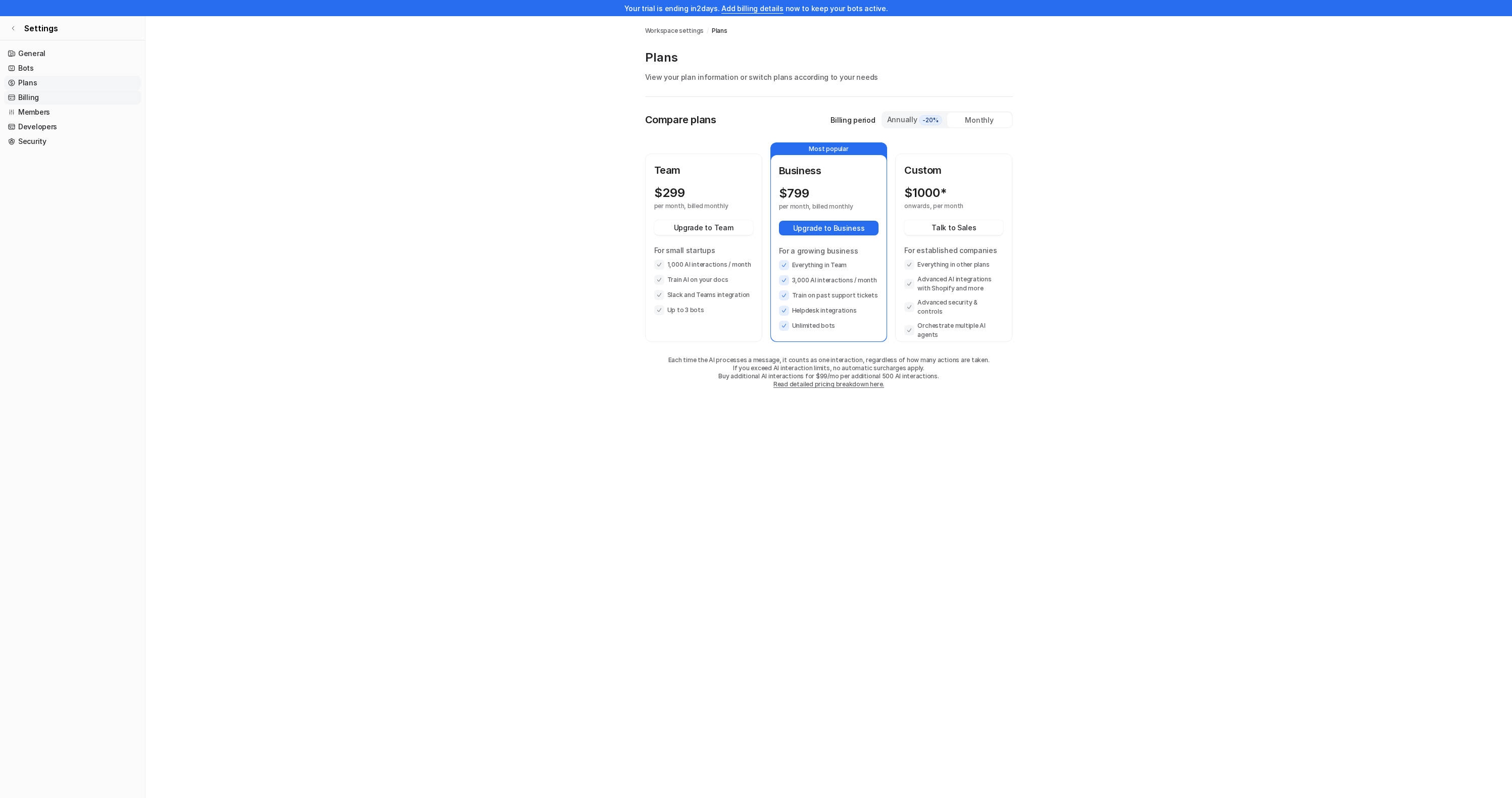
click at [23, 91] on link "Billing" at bounding box center [73, 97] width 137 height 14
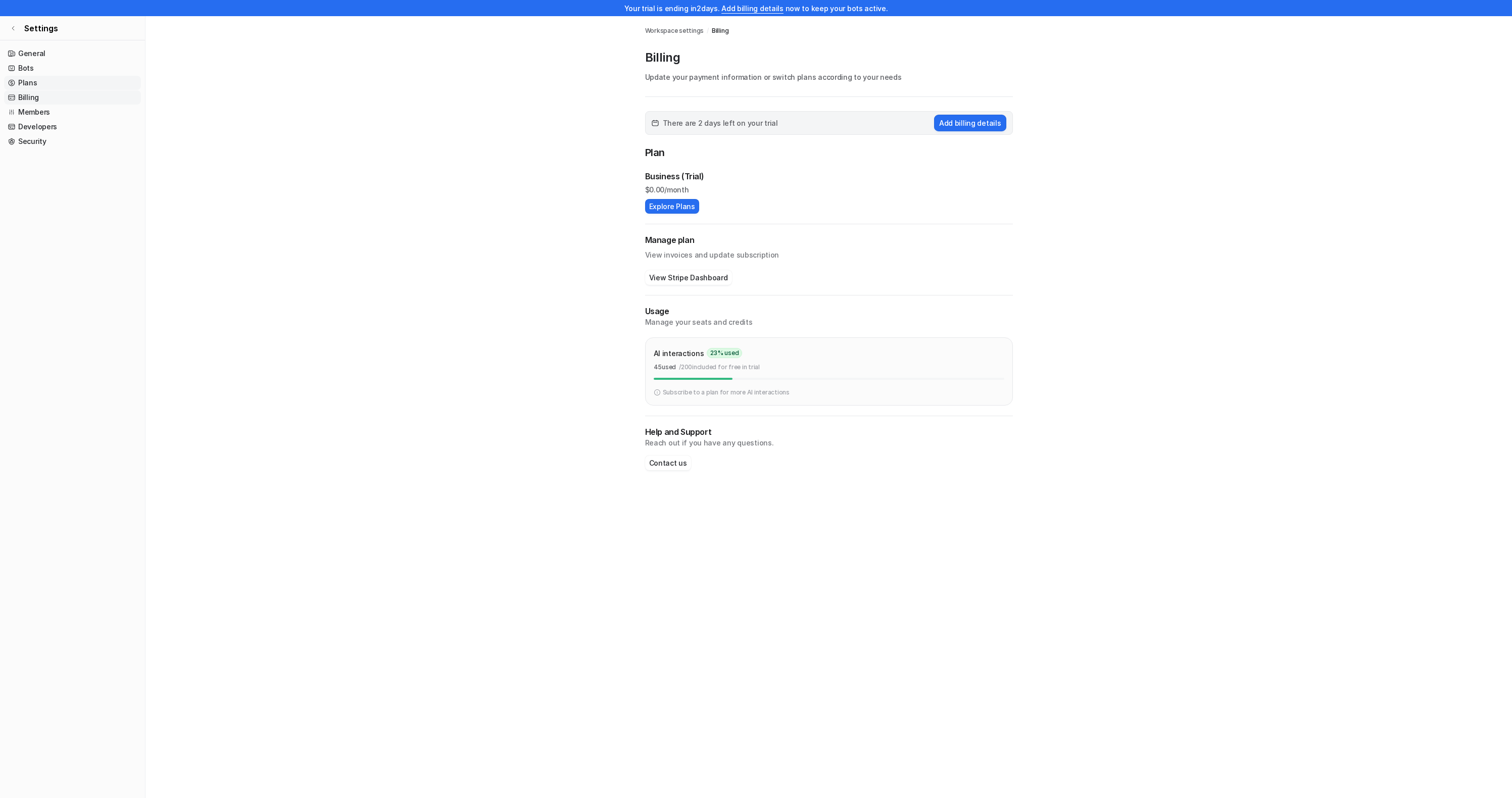
click at [24, 84] on link "Plans" at bounding box center [73, 83] width 137 height 14
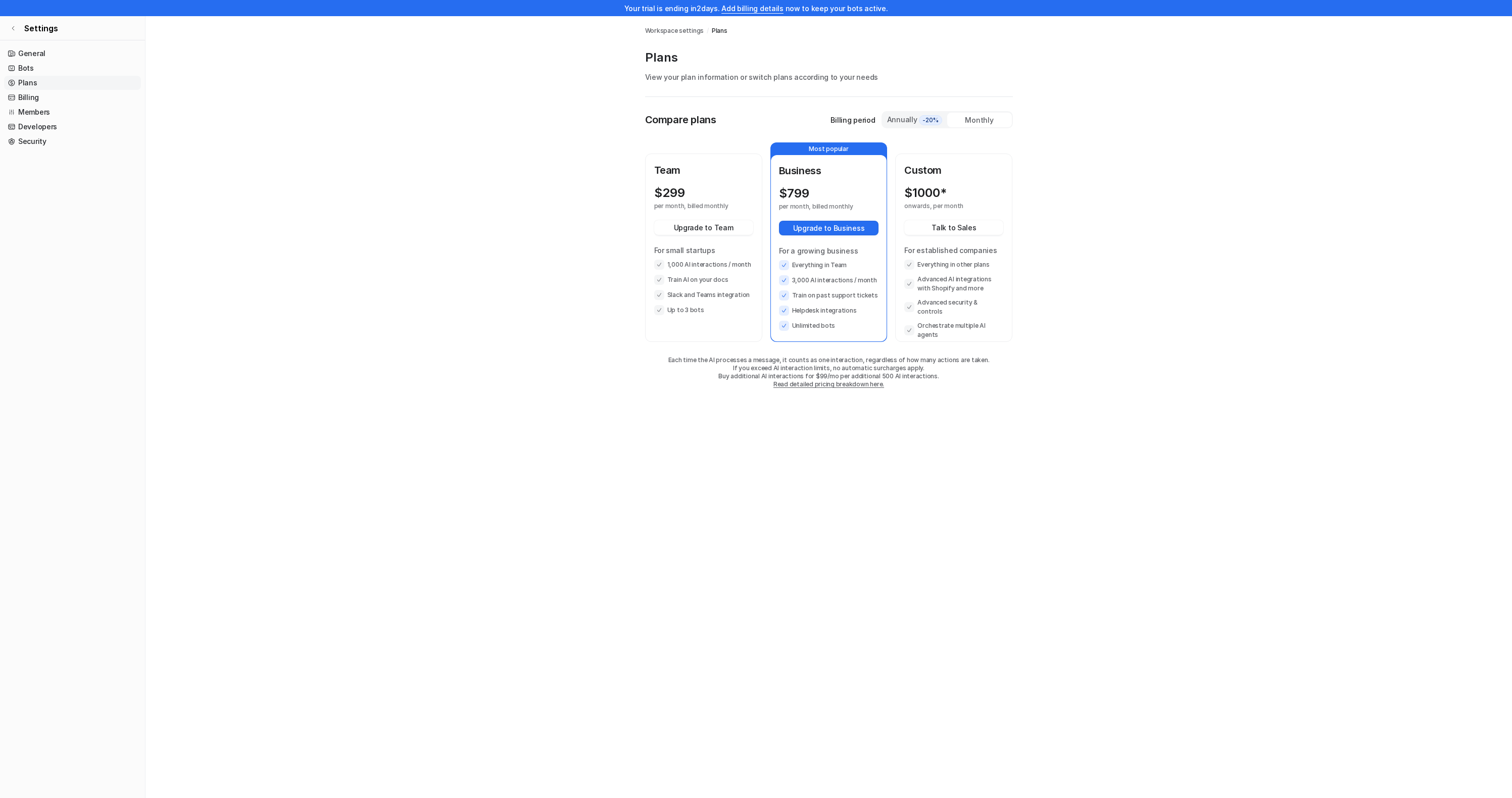
click at [311, 367] on main "Workspace settings / Plans Plans View your plan information or switch plans acc…" at bounding box center [829, 212] width 1367 height 392
click at [250, 462] on div "Integrations / Chat Bubble Workspace settings / Plans Plans View your plan info…" at bounding box center [756, 415] width 1512 height 798
click at [268, 321] on main "Workspace settings / Plans Plans View your plan information or switch plans acc…" at bounding box center [829, 212] width 1367 height 392
click at [67, 202] on nav "General Bots Plans Billing Members Developers Security" at bounding box center [73, 418] width 145 height 751
click at [22, 54] on link "General" at bounding box center [73, 54] width 137 height 14
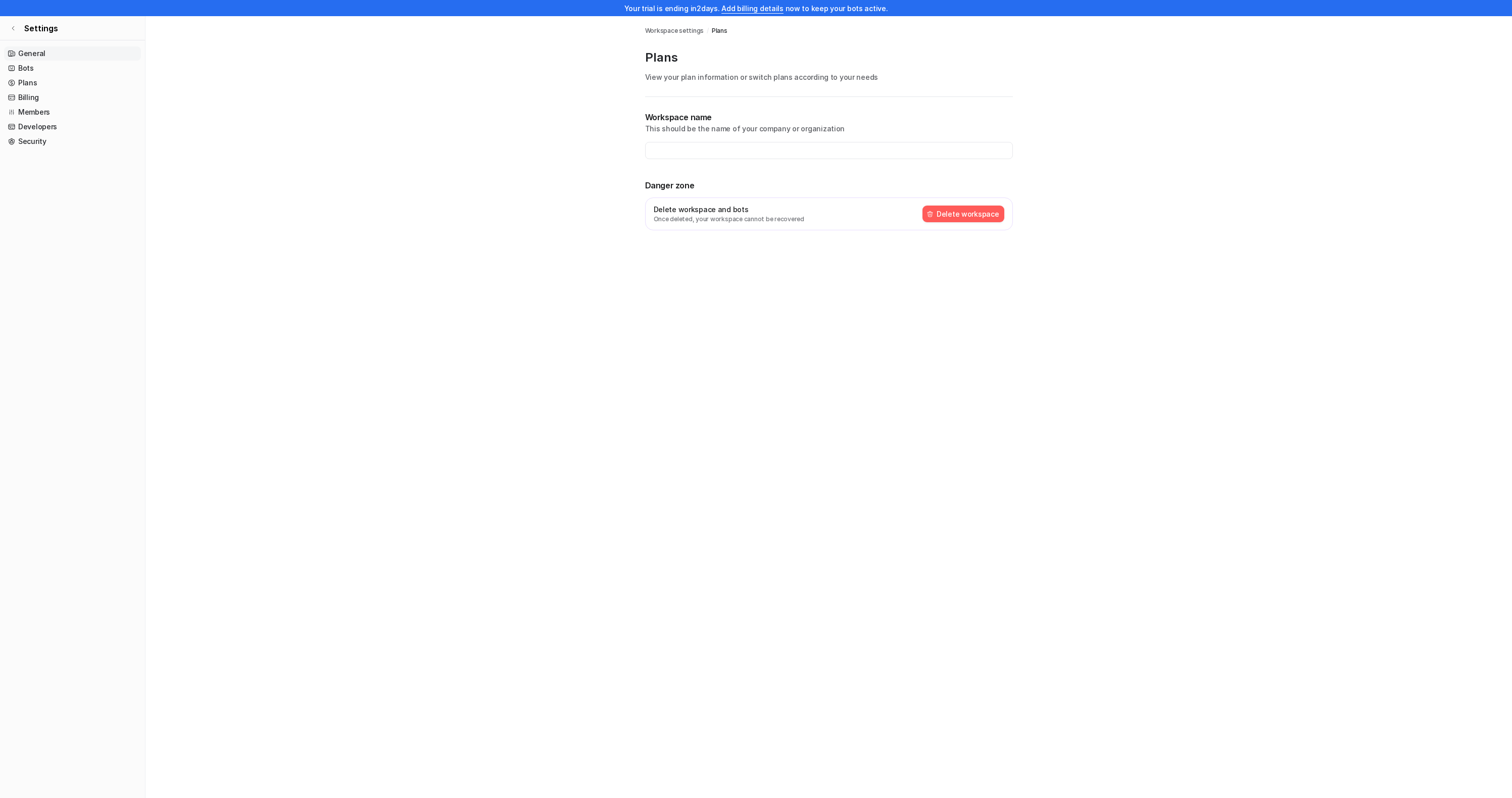
type input "**********"
click at [28, 68] on link "Bots" at bounding box center [73, 68] width 137 height 14
click at [658, 151] on span "C" at bounding box center [657, 154] width 10 height 10
click at [662, 160] on div "C Cloovy" at bounding box center [829, 154] width 359 height 14
click at [13, 25] on icon at bounding box center [13, 28] width 6 height 6
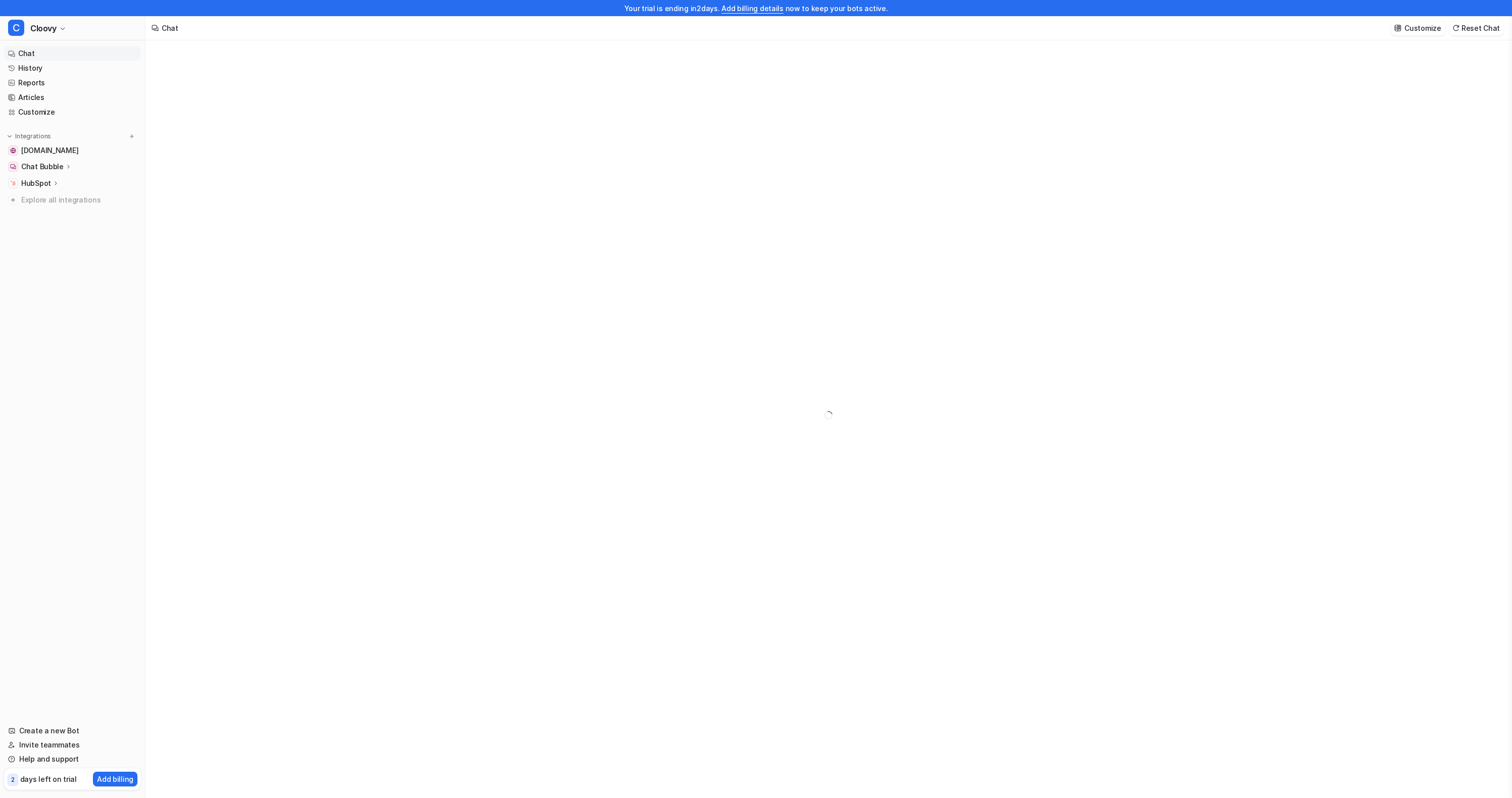
type textarea "**********"
click at [47, 90] on link "Reports" at bounding box center [73, 83] width 137 height 14
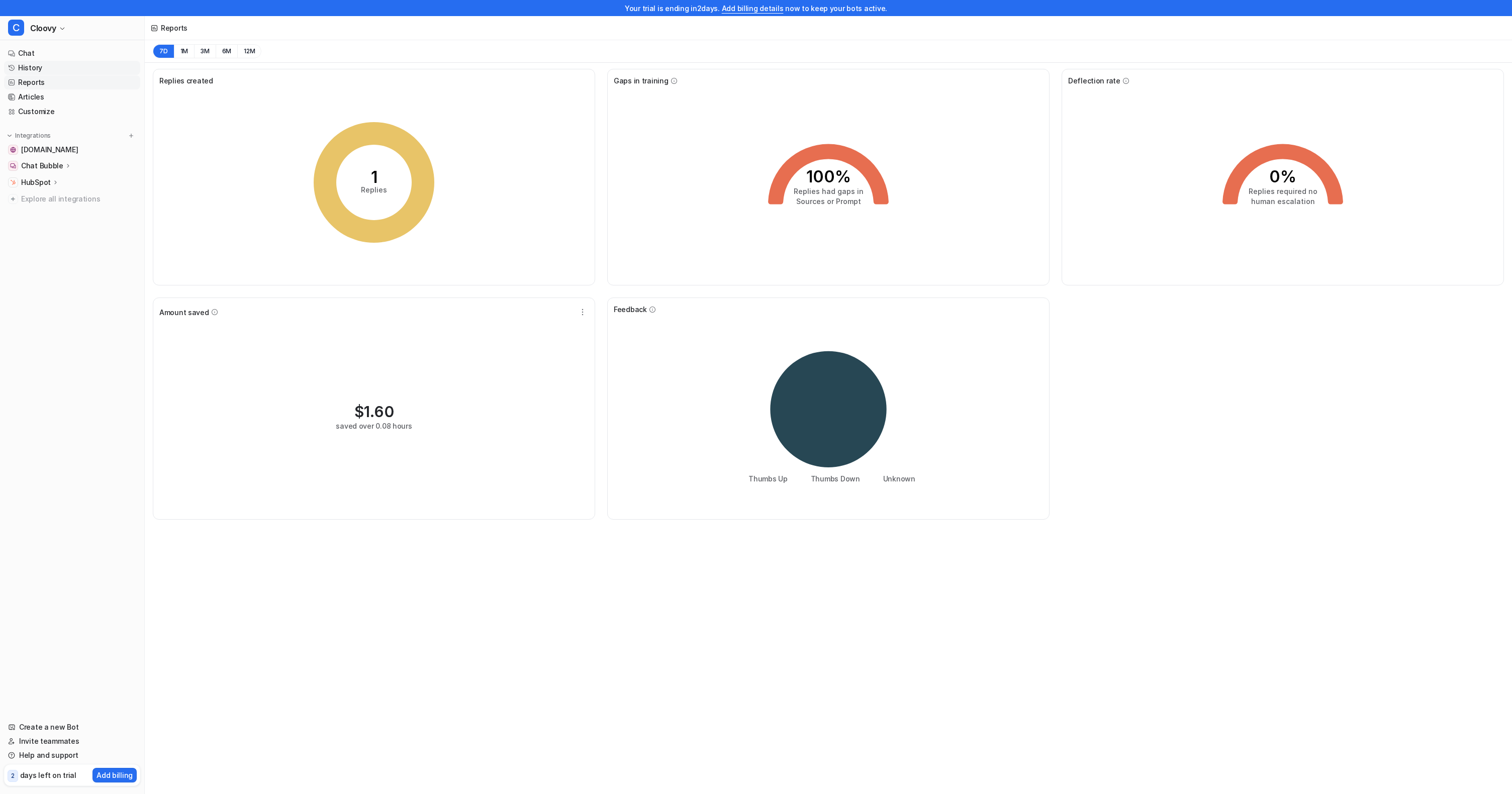
click at [47, 64] on link "History" at bounding box center [72, 68] width 136 height 14
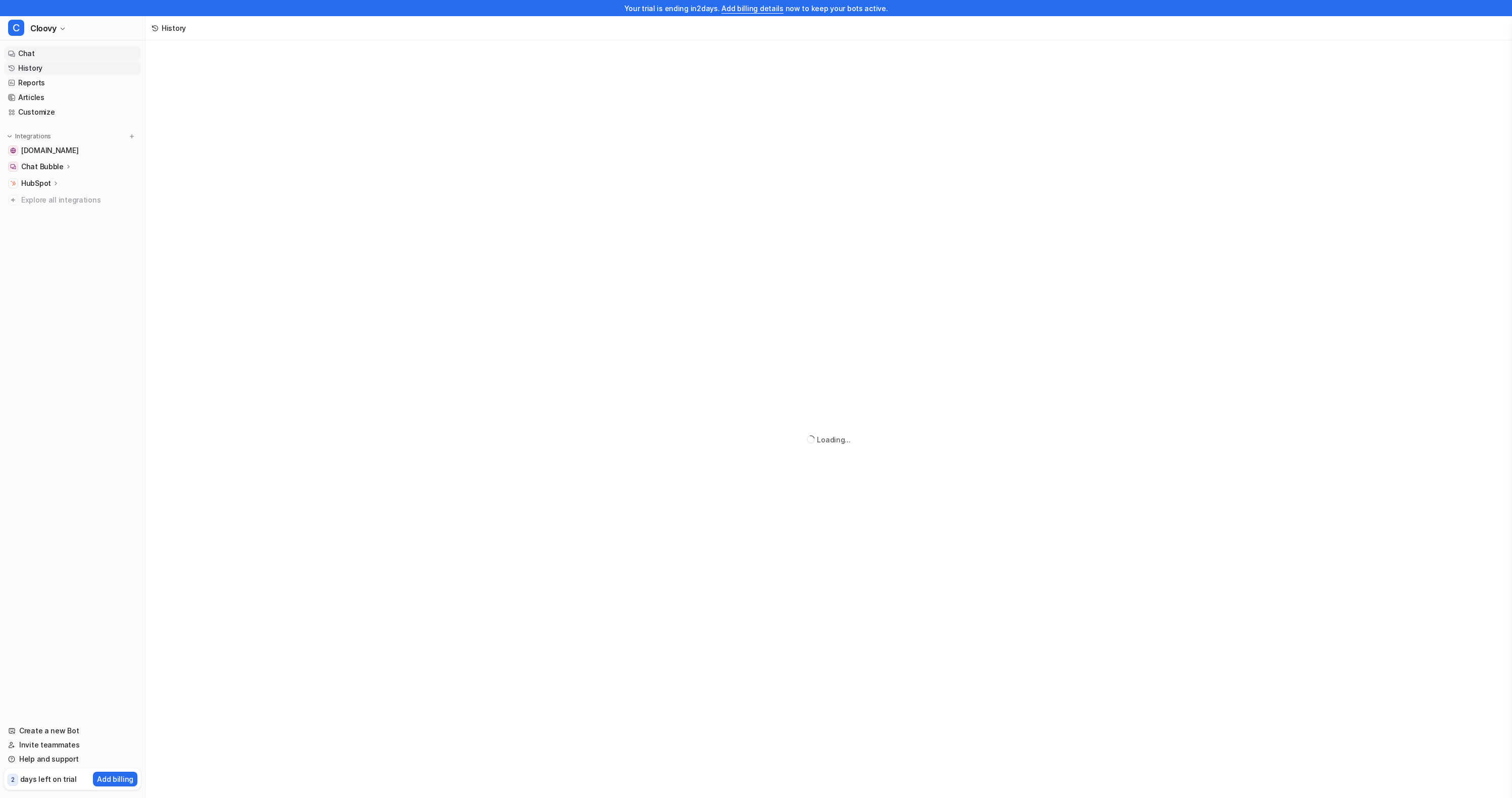
click at [47, 60] on link "Chat" at bounding box center [73, 54] width 137 height 14
click at [716, 417] on div "**********" at bounding box center [828, 418] width 296 height 23
click at [650, 367] on div "👇 Test out your bot Use one of the suggested questions or ask your own Was ist …" at bounding box center [828, 415] width 372 height 119
click at [866, 455] on button "Was passiert, wenn ich mein Haus verkaufe?" at bounding box center [870, 464] width 177 height 22
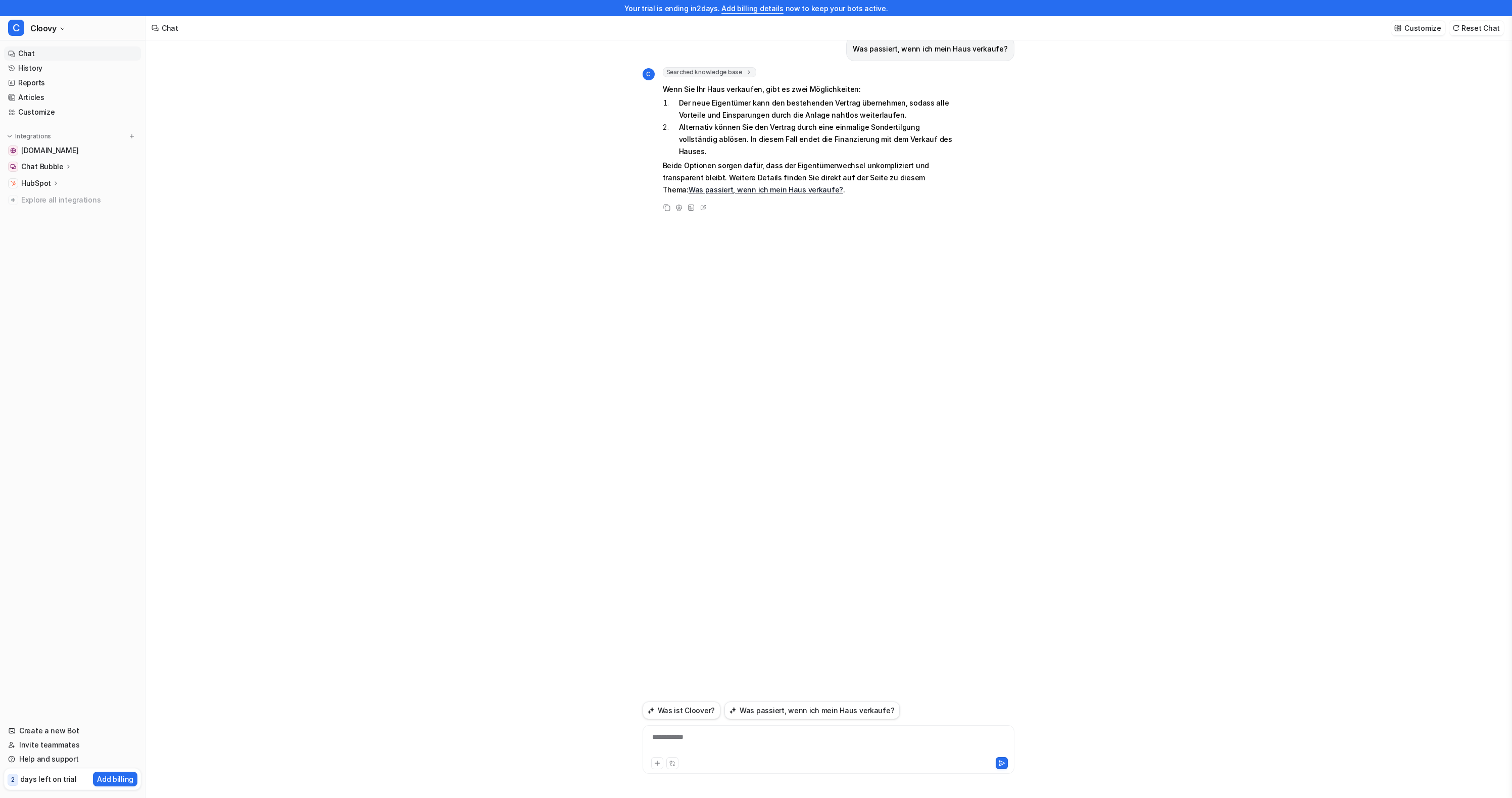
click at [1094, 288] on div "**********" at bounding box center [828, 411] width 1366 height 774
drag, startPoint x: 421, startPoint y: 354, endPoint x: 406, endPoint y: 370, distance: 21.9
click at [406, 370] on div "**********" at bounding box center [828, 411] width 1366 height 774
click at [409, 367] on div "**********" at bounding box center [828, 411] width 1366 height 774
